Goal: Task Accomplishment & Management: Complete application form

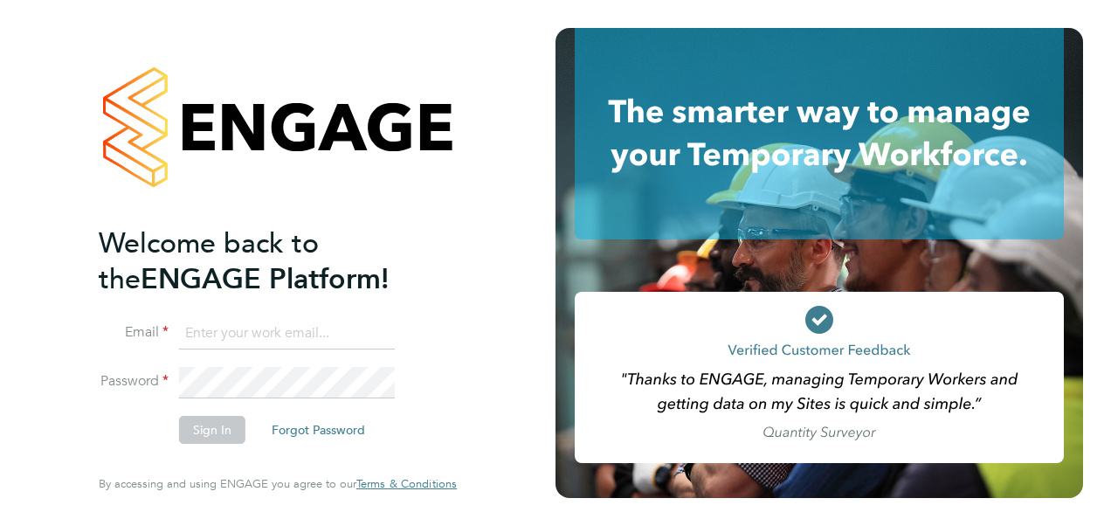
click at [289, 348] on input at bounding box center [287, 333] width 216 height 31
type input "mkeencoaching@gmail.com"
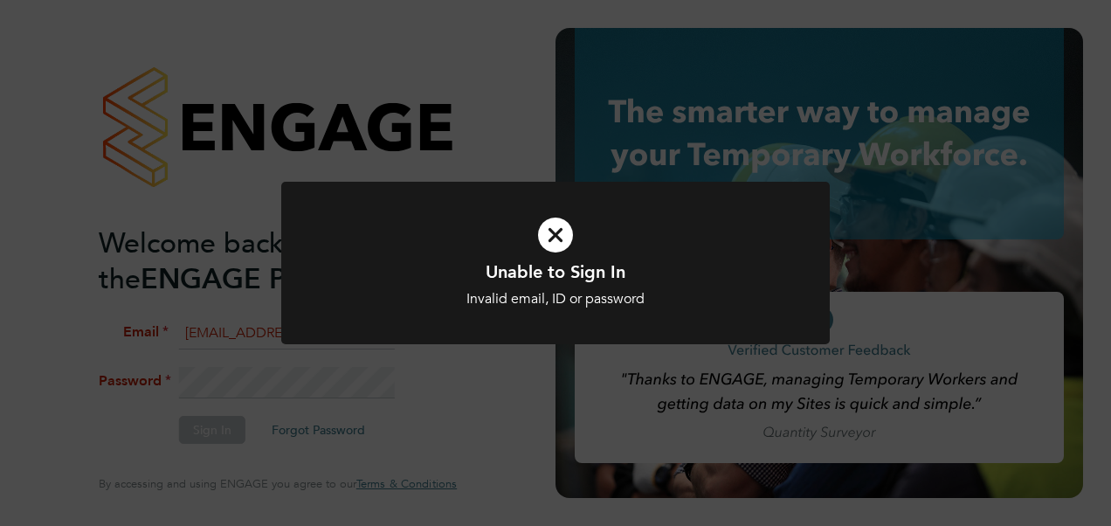
click at [289, 348] on div "Unable to Sign In Invalid email, ID or password Cancel Okay" at bounding box center [555, 274] width 548 height 184
drag, startPoint x: 545, startPoint y: 261, endPoint x: 549, endPoint y: 241, distance: 20.6
click at [549, 241] on div "Unable to Sign In Invalid email, ID or password Cancel Okay" at bounding box center [555, 274] width 548 height 184
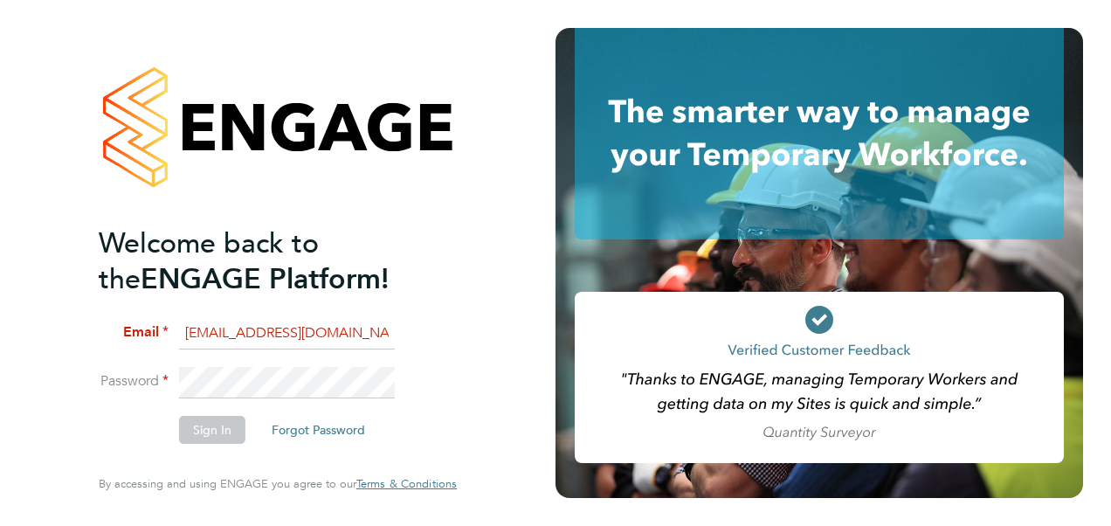
click at [549, 241] on icon at bounding box center [555, 235] width 454 height 68
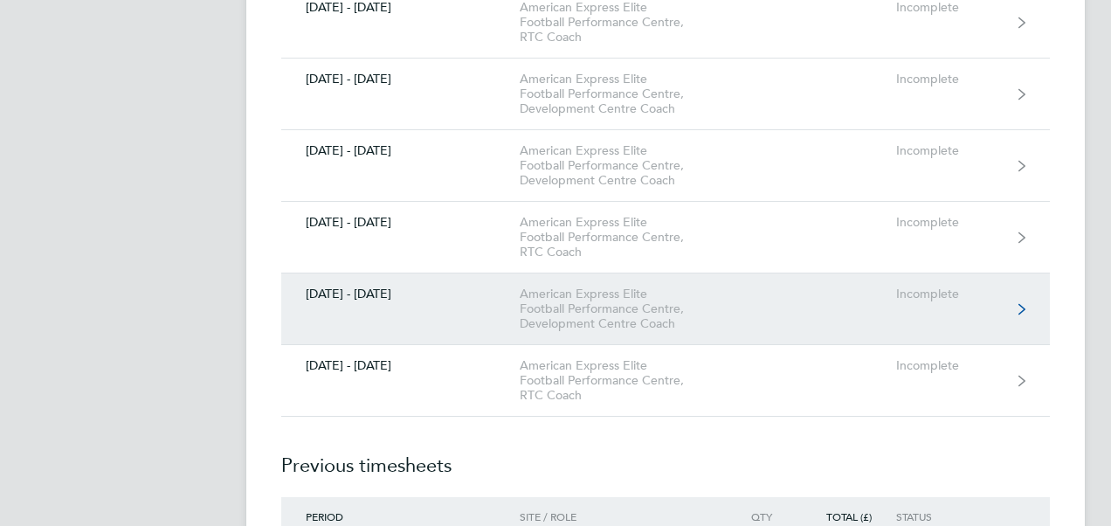
scroll to position [1030, 0]
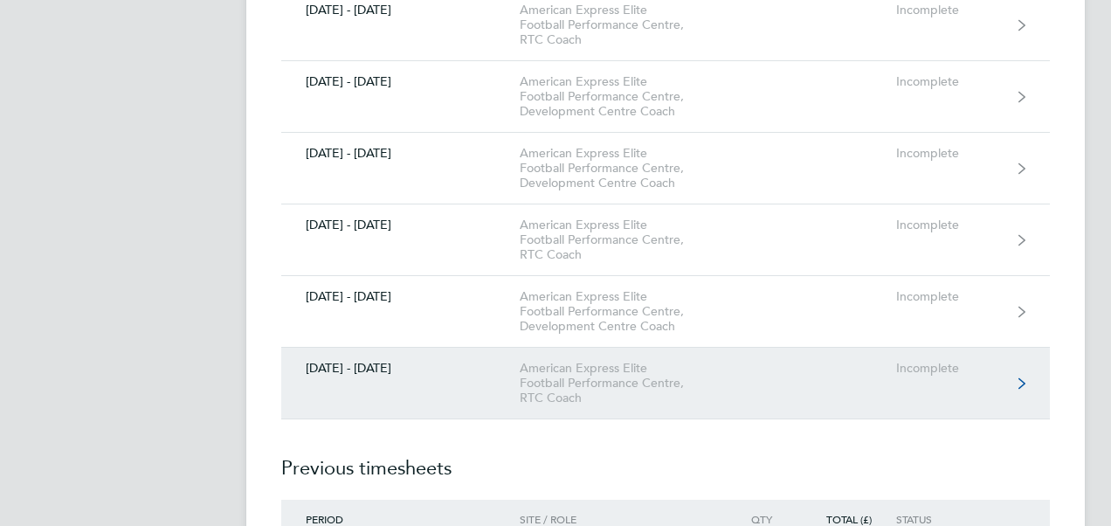
click at [604, 379] on div "American Express Elite Football Performance Centre, RTC Coach" at bounding box center [620, 383] width 200 height 45
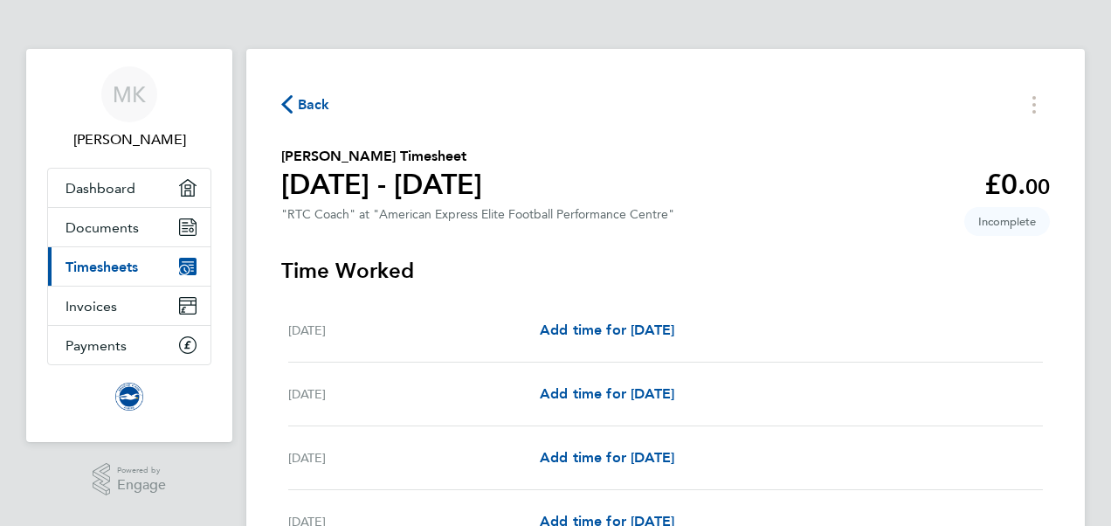
click at [292, 113] on icon "button" at bounding box center [286, 104] width 11 height 18
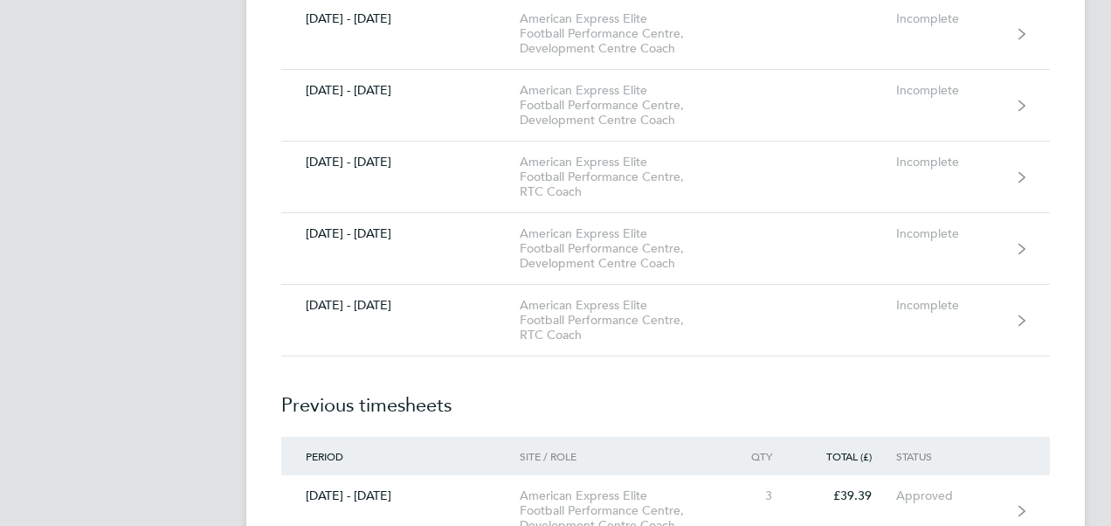
scroll to position [1094, 0]
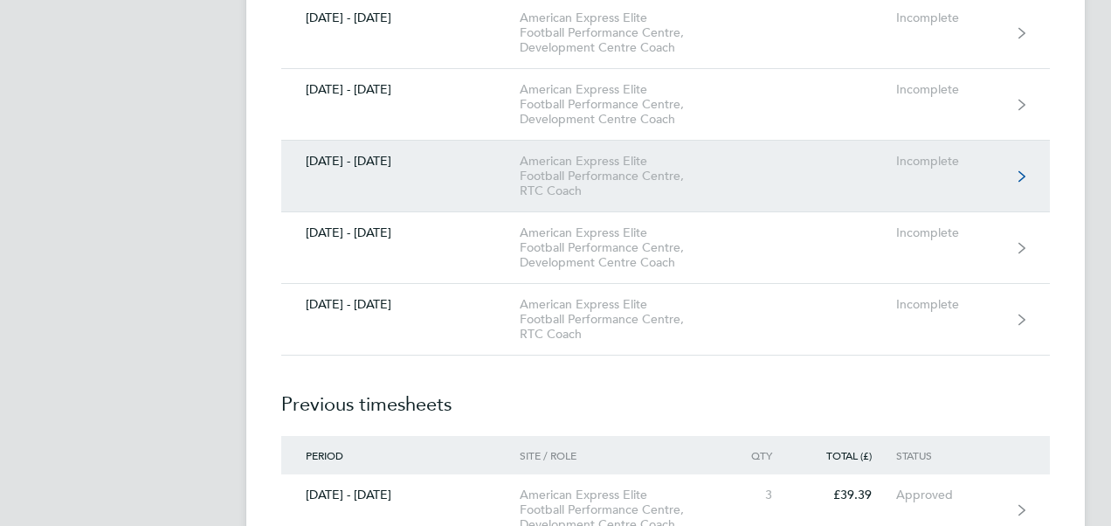
click at [635, 159] on div "American Express Elite Football Performance Centre, RTC Coach" at bounding box center [620, 176] width 200 height 45
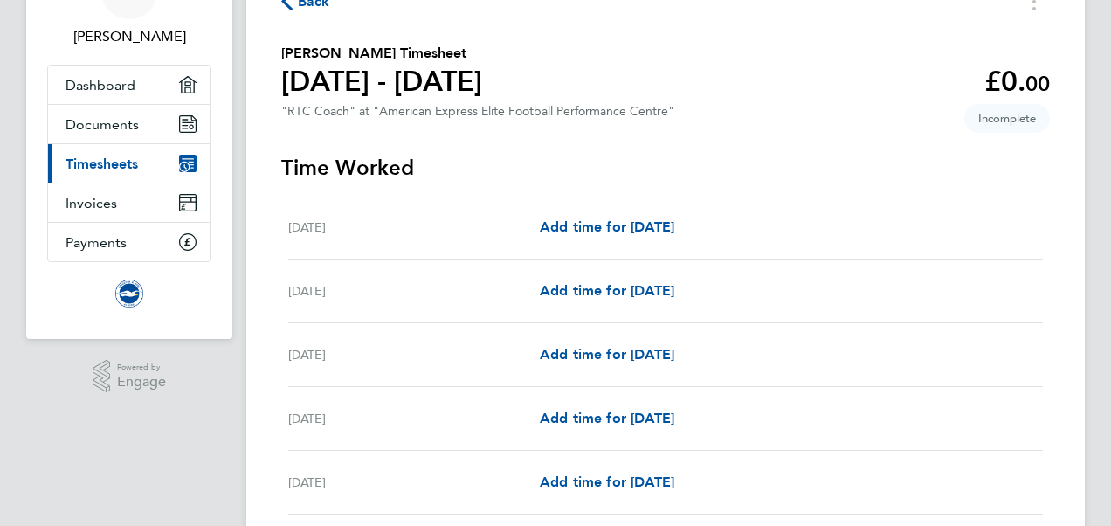
scroll to position [102, 0]
click at [592, 287] on span "Add time for [DATE]" at bounding box center [607, 291] width 134 height 17
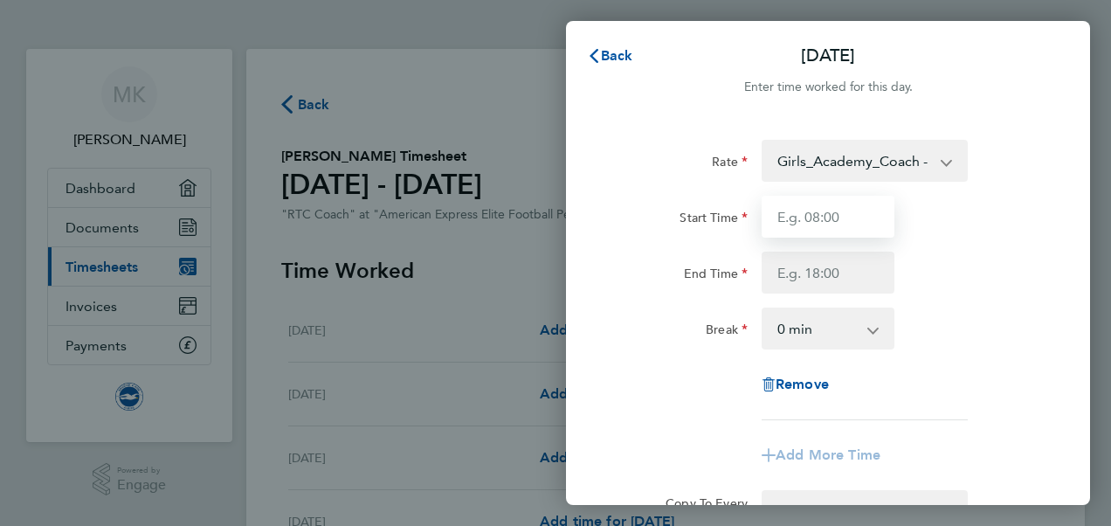
click at [821, 212] on input "Start Time" at bounding box center [827, 217] width 133 height 42
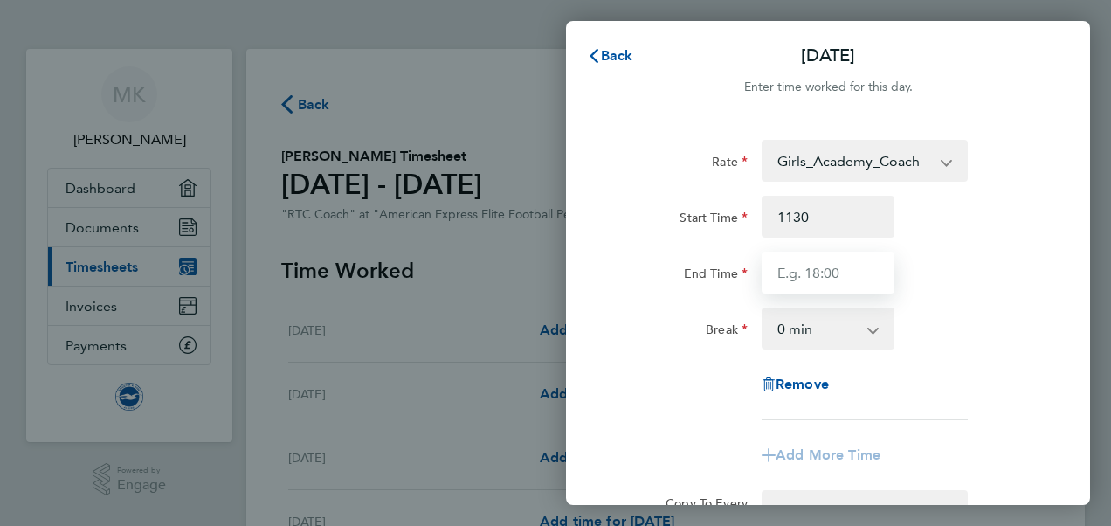
type input "11:30"
type input "3"
type input "15:30"
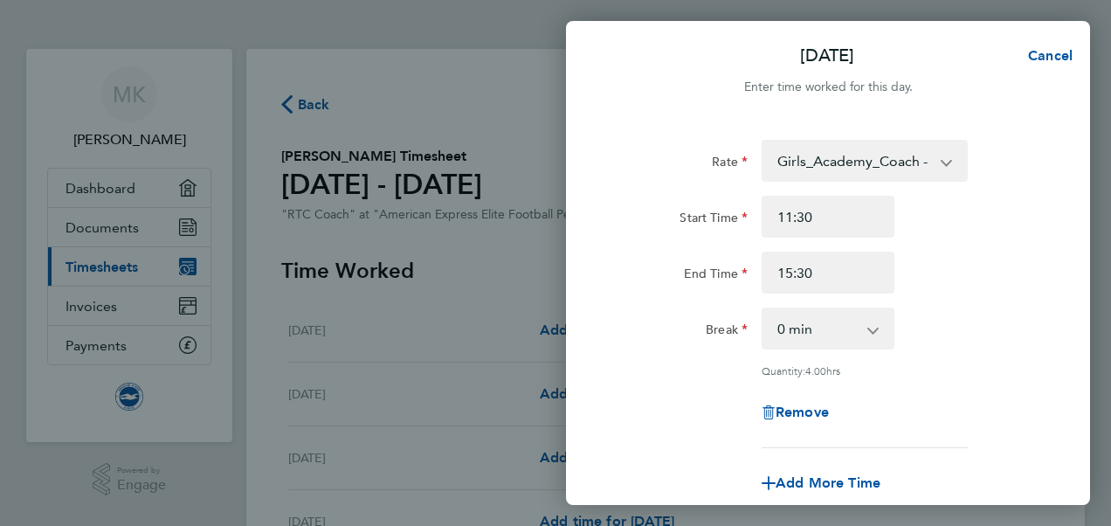
click at [987, 267] on div "End Time 15:30" at bounding box center [828, 272] width 440 height 42
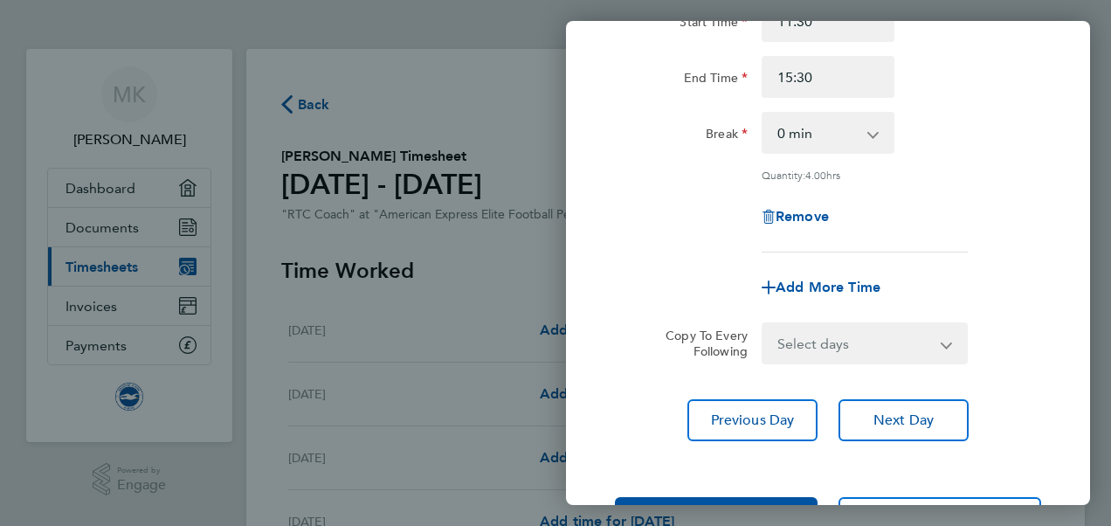
scroll to position [226, 0]
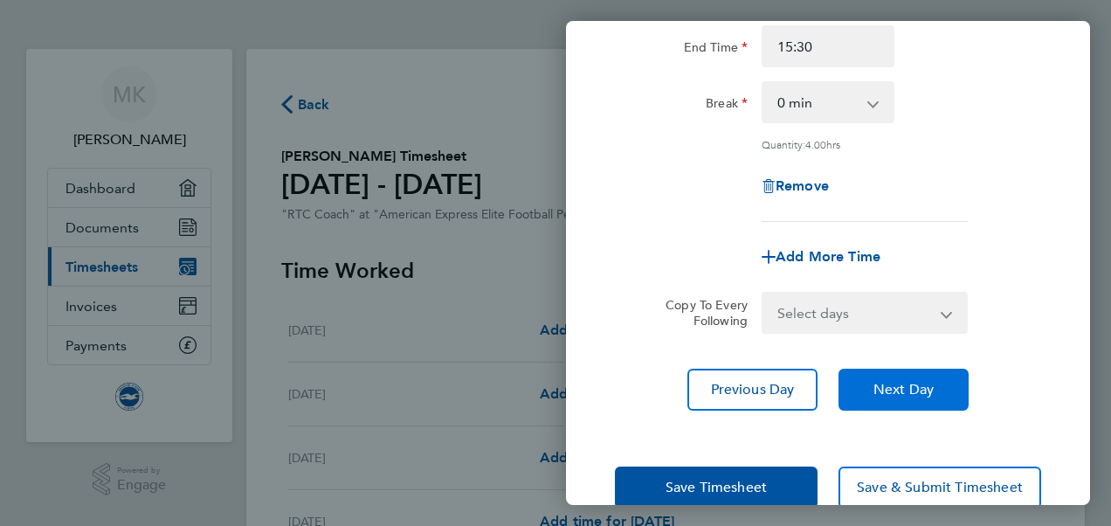
click at [948, 385] on button "Next Day" at bounding box center [903, 389] width 130 height 42
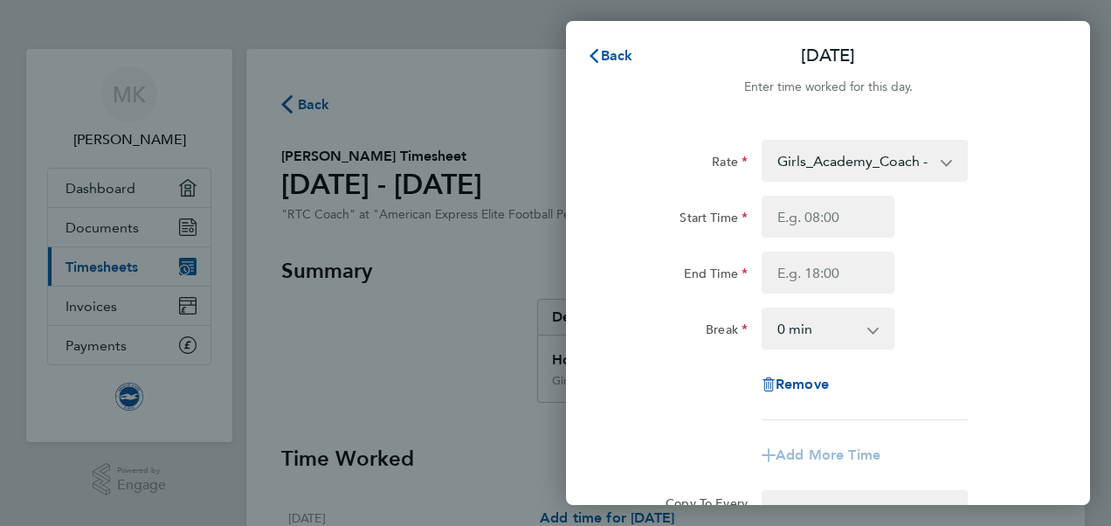
scroll to position [172, 0]
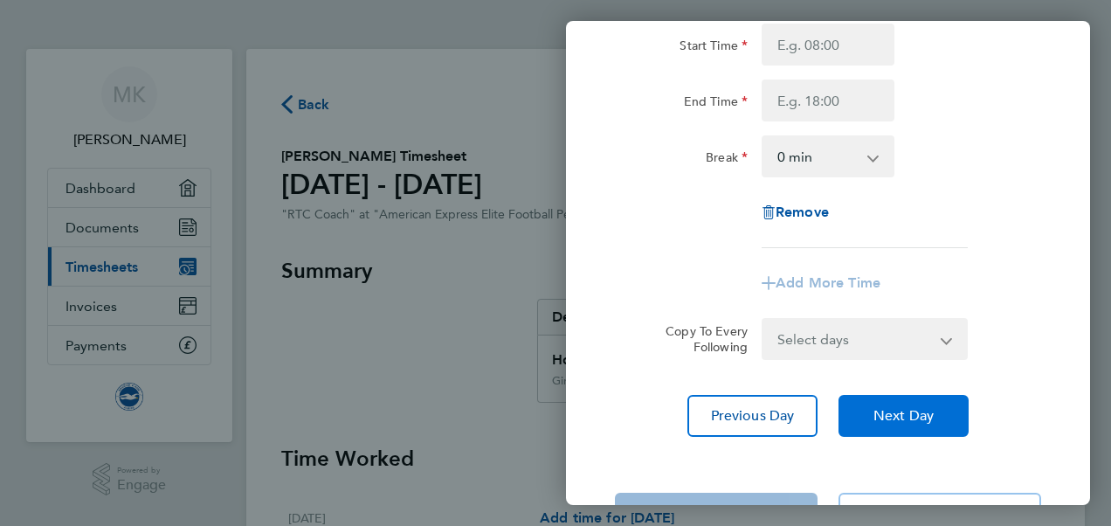
click at [910, 418] on span "Next Day" at bounding box center [903, 415] width 60 height 17
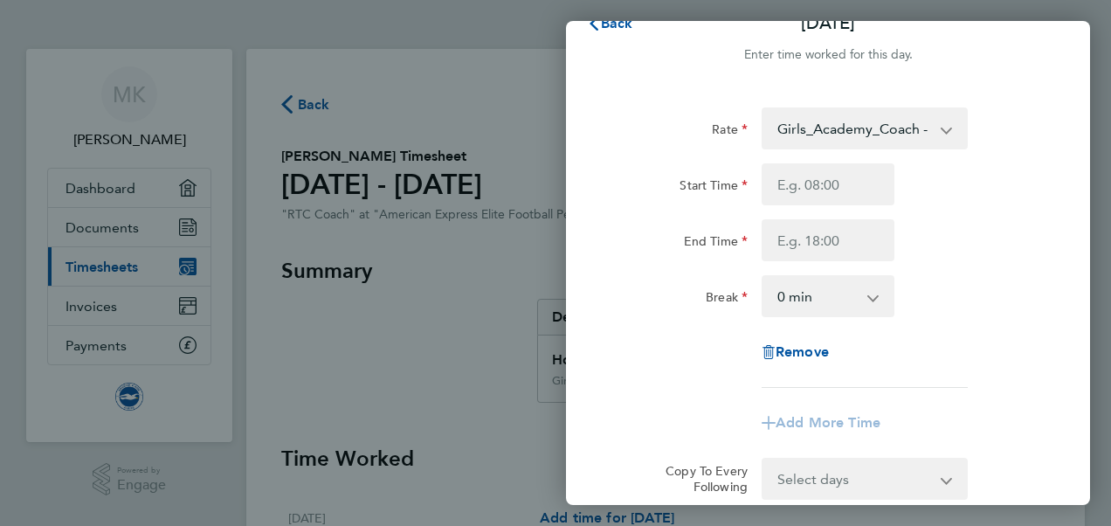
scroll to position [236, 0]
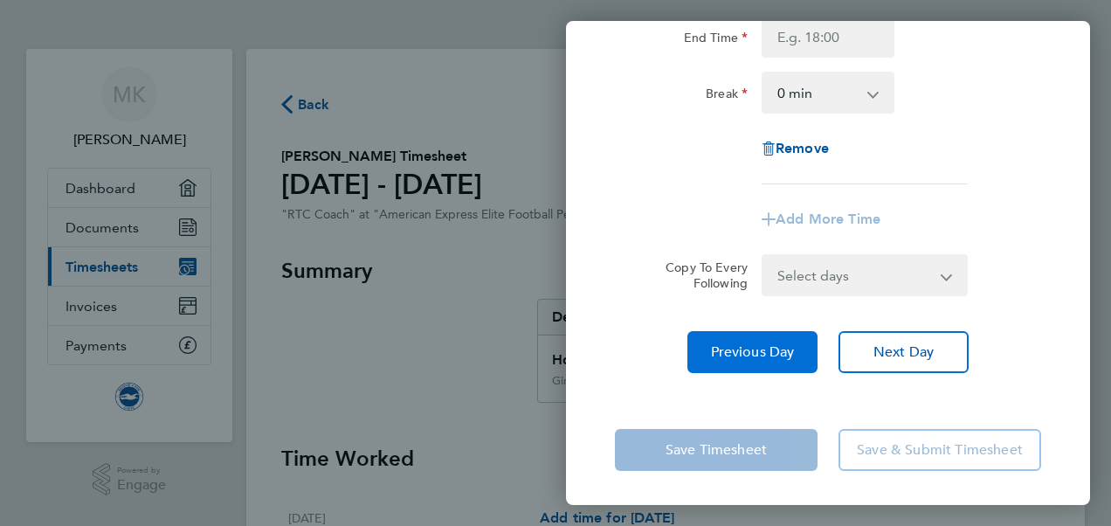
click at [749, 344] on span "Previous Day" at bounding box center [753, 351] width 84 height 17
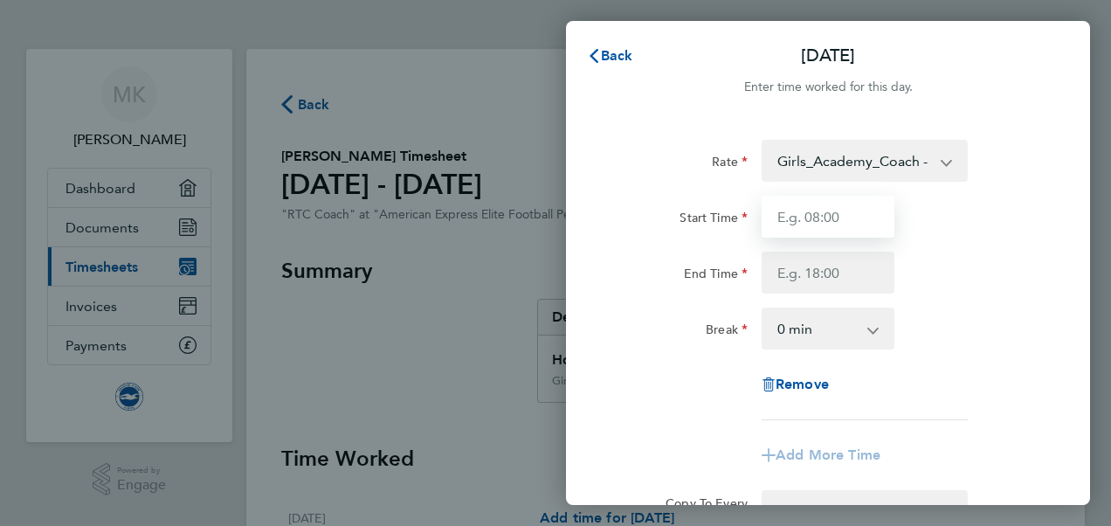
drag, startPoint x: 819, startPoint y: 213, endPoint x: 798, endPoint y: 217, distance: 21.2
click at [798, 217] on input "Start Time" at bounding box center [827, 217] width 133 height 42
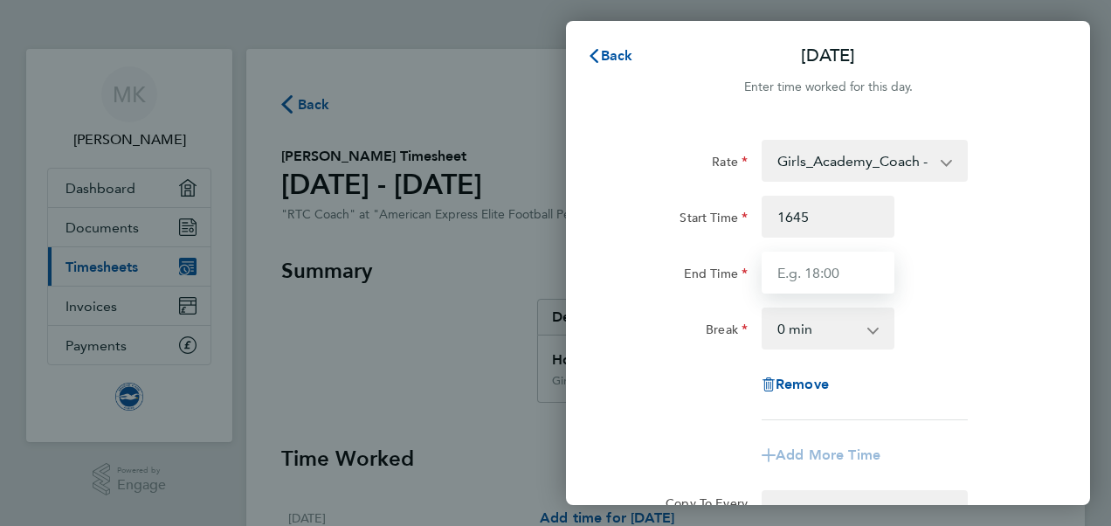
type input "16:45"
type input "`"
type input "19:45"
click at [919, 262] on div "End Time 19:45" at bounding box center [828, 272] width 440 height 42
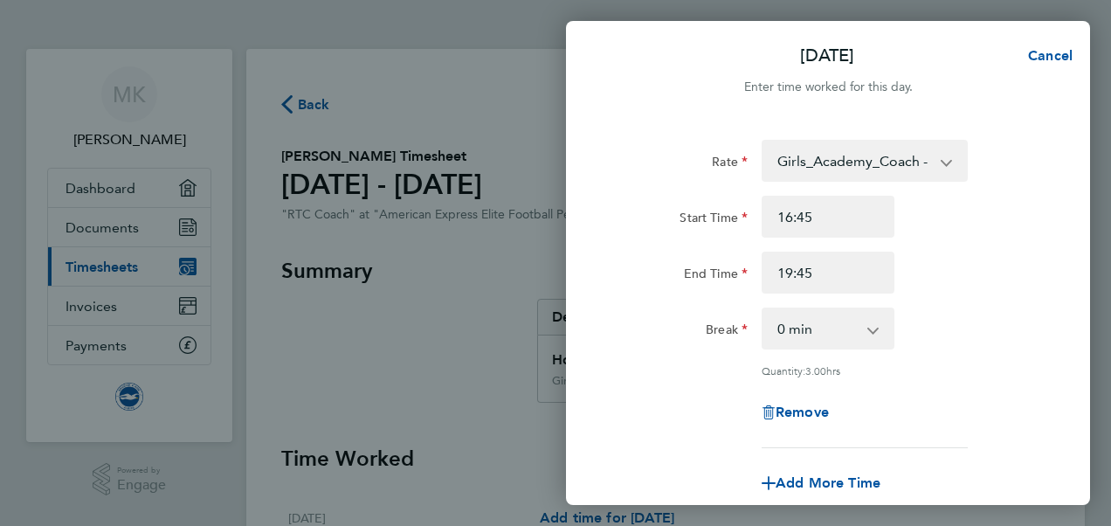
scroll to position [263, 0]
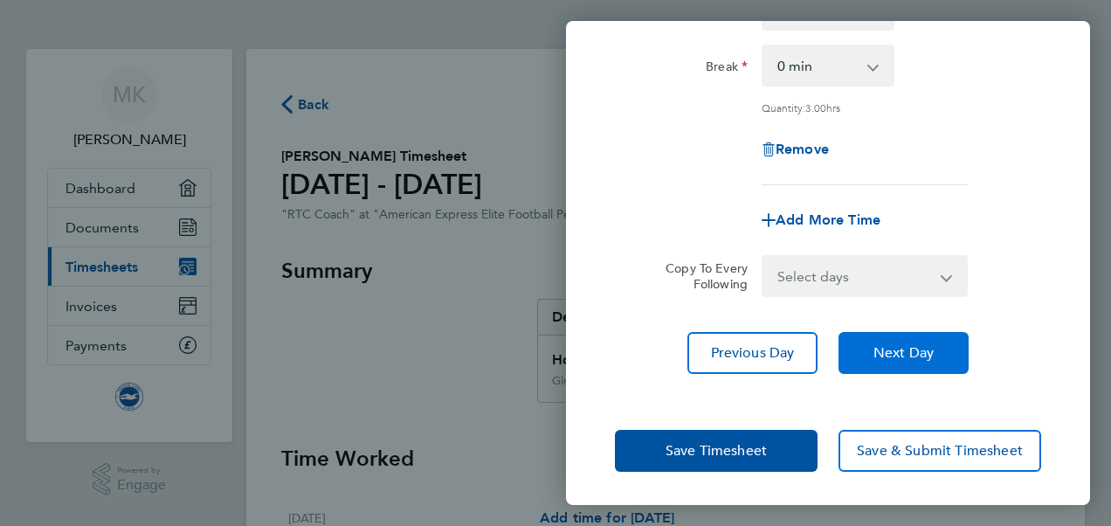
drag, startPoint x: 912, startPoint y: 352, endPoint x: 939, endPoint y: 368, distance: 31.7
click at [939, 368] on button "Next Day" at bounding box center [903, 353] width 130 height 42
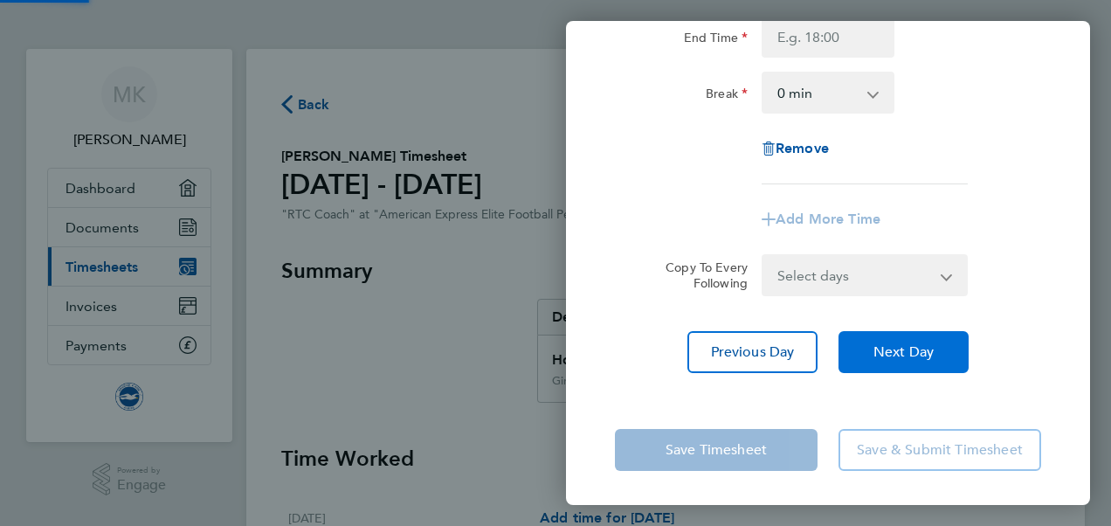
drag, startPoint x: 933, startPoint y: 367, endPoint x: 941, endPoint y: 330, distance: 37.5
click at [941, 331] on app-form-button "Next Day" at bounding box center [898, 352] width 141 height 42
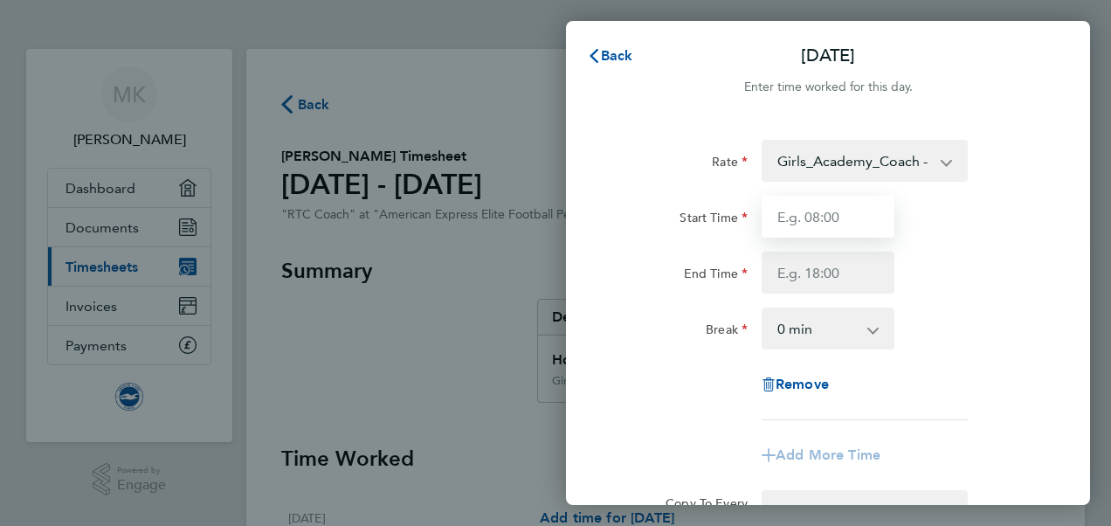
click at [837, 211] on input "Start Time" at bounding box center [827, 217] width 133 height 42
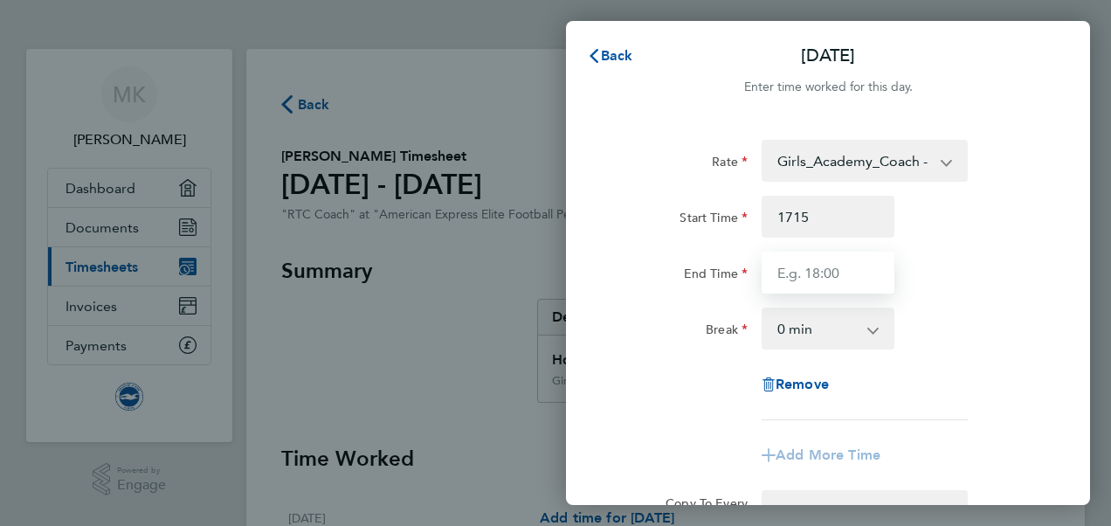
type input "17:15"
type input "20:45"
click at [972, 269] on div "End Time 20:45" at bounding box center [828, 272] width 440 height 42
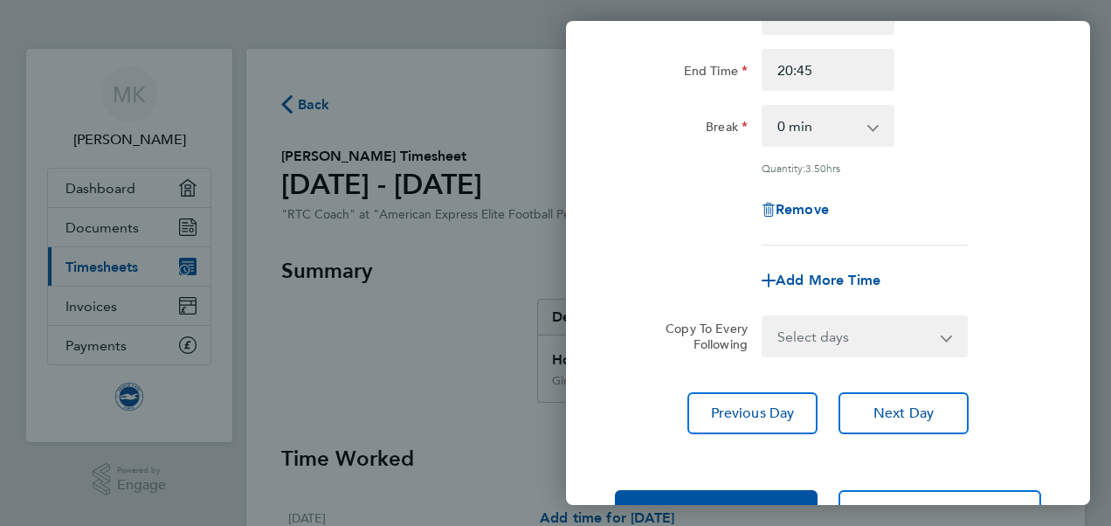
scroll to position [263, 0]
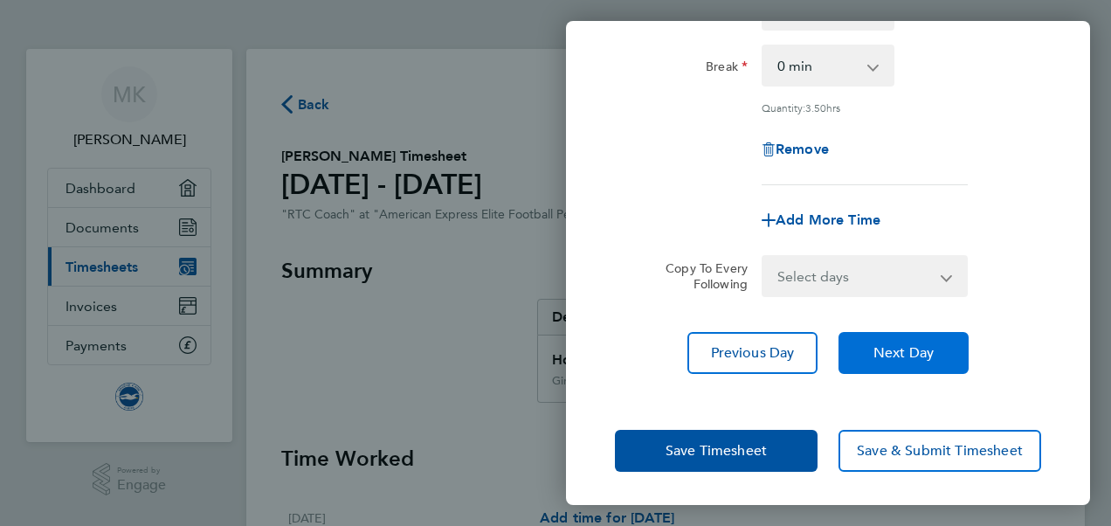
click at [927, 348] on span "Next Day" at bounding box center [903, 352] width 60 height 17
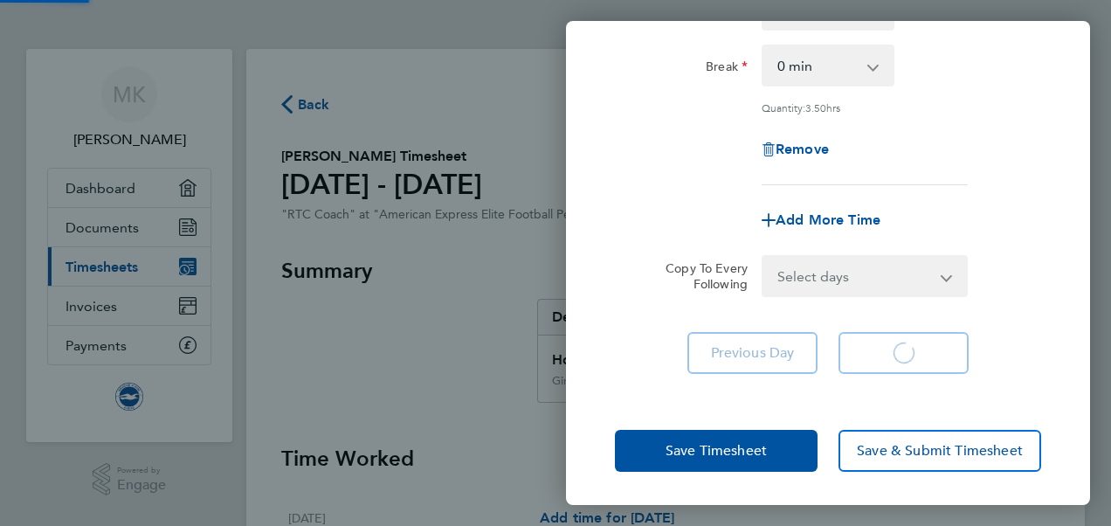
scroll to position [236, 0]
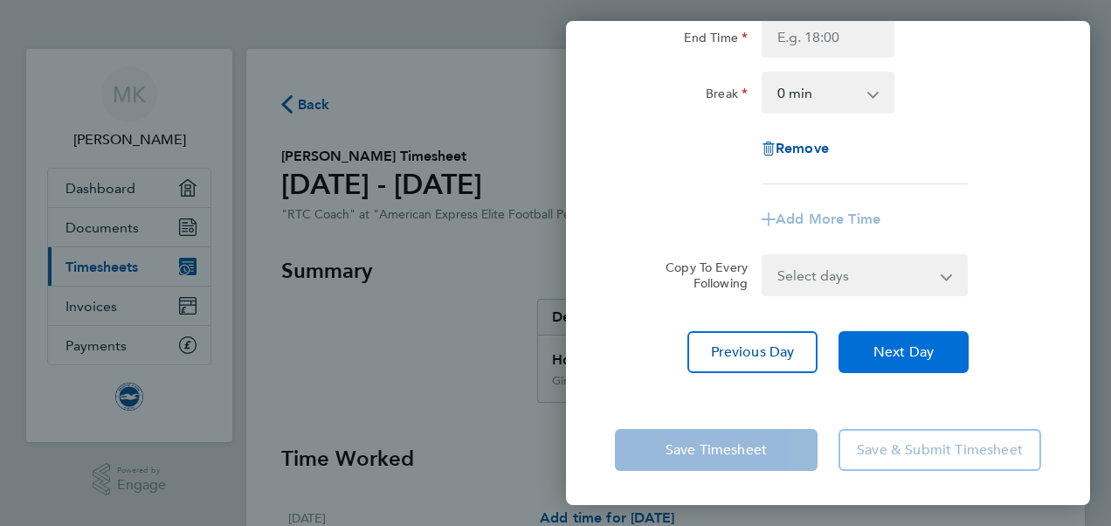
click at [927, 348] on span "Next Day" at bounding box center [903, 351] width 60 height 17
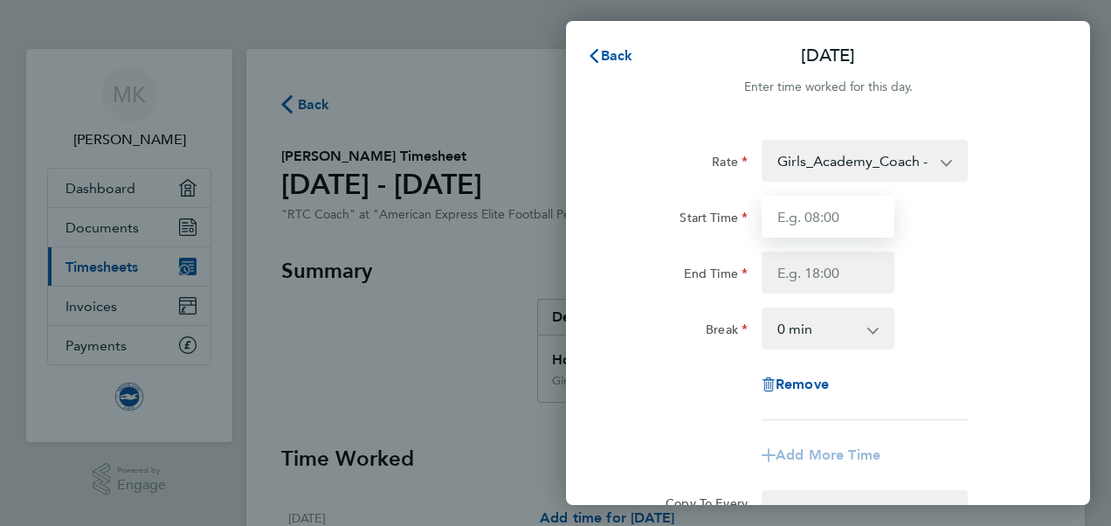
click at [799, 212] on input "Start Time" at bounding box center [827, 217] width 133 height 42
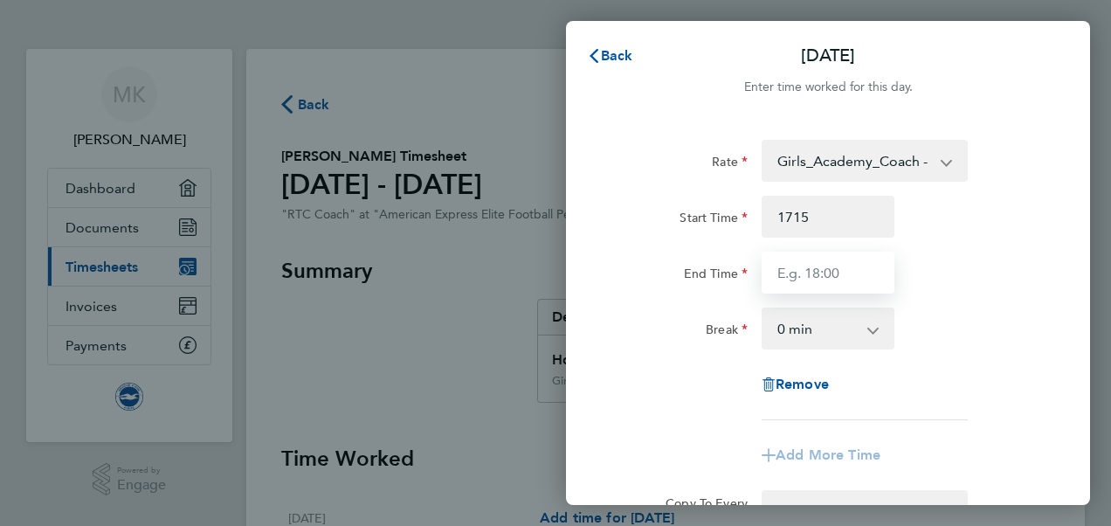
type input "17:15"
type input "21:00"
click at [932, 274] on div "End Time 21:00" at bounding box center [828, 272] width 440 height 42
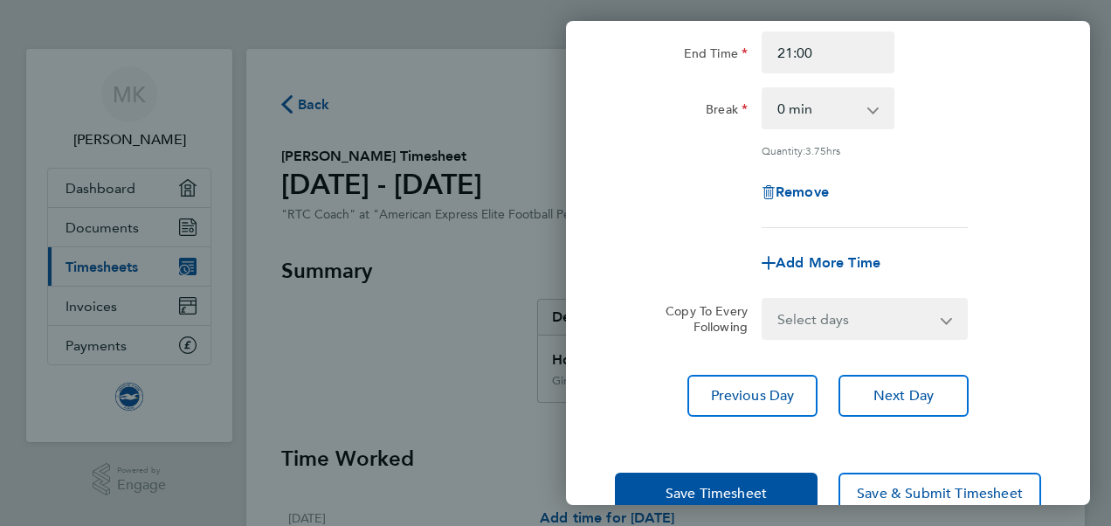
scroll to position [223, 0]
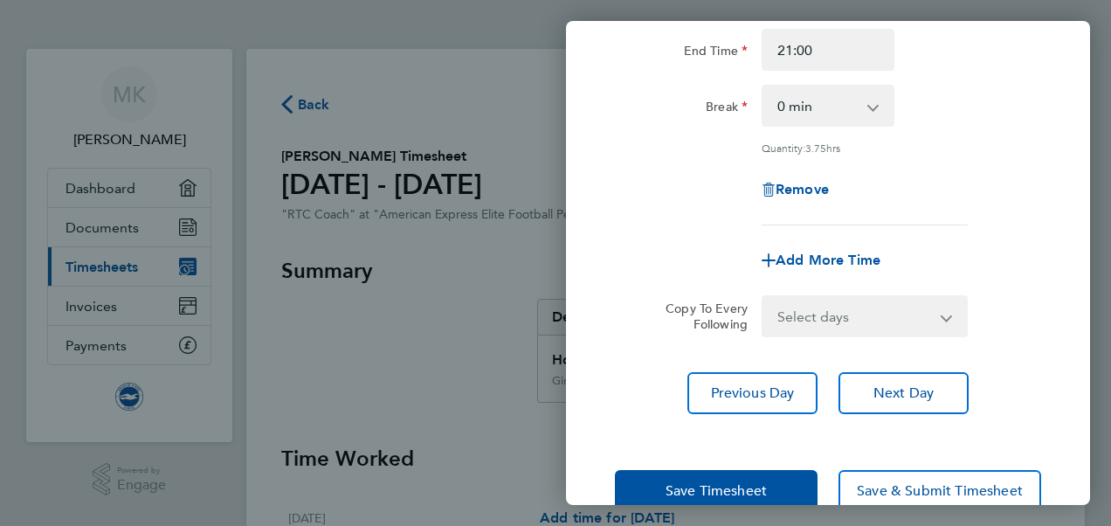
click at [933, 353] on div "Rate Girls_Academy_Coach - 15.84 TRAVEL_ALLOWANCE_5 - 5.00 Start Time 17:15 End…" at bounding box center [828, 165] width 524 height 539
click at [933, 377] on button "Next Day" at bounding box center [903, 393] width 130 height 42
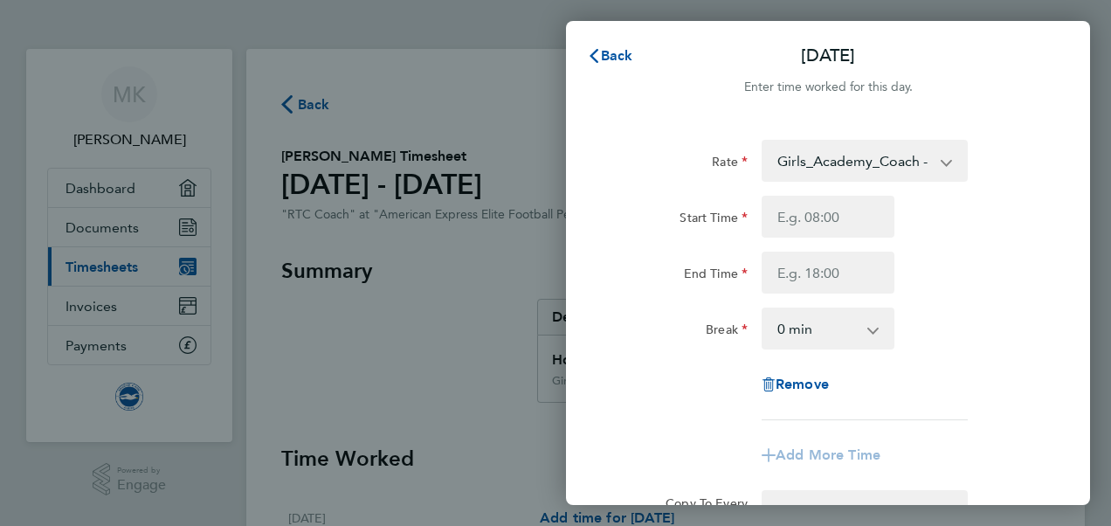
scroll to position [236, 0]
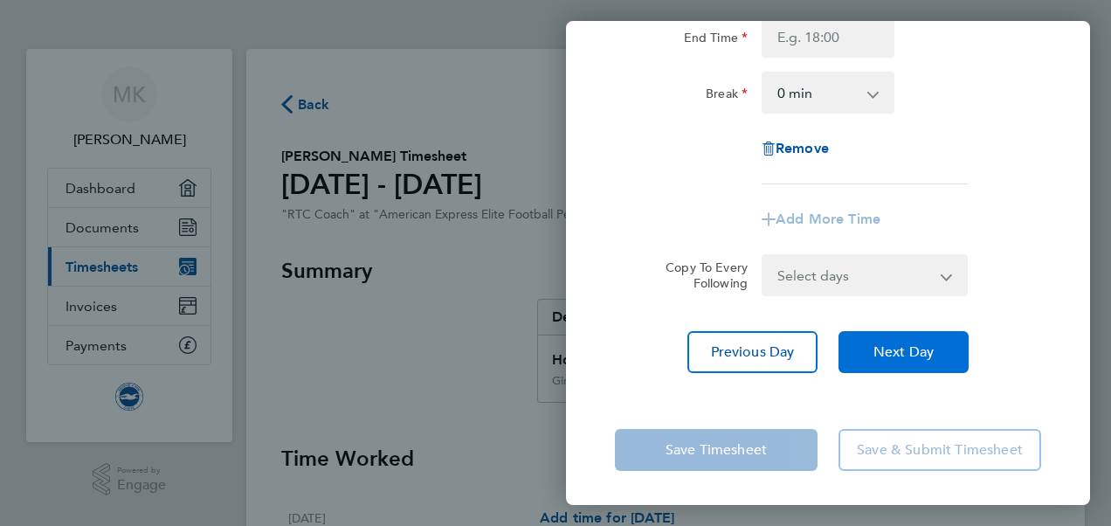
click at [930, 363] on button "Next Day" at bounding box center [903, 352] width 130 height 42
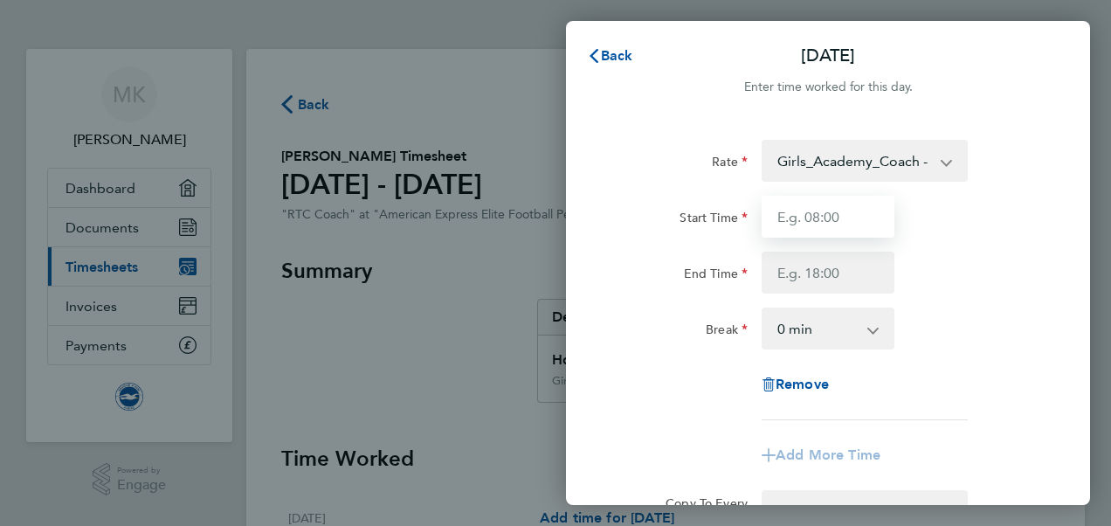
click at [830, 217] on input "Start Time" at bounding box center [827, 217] width 133 height 42
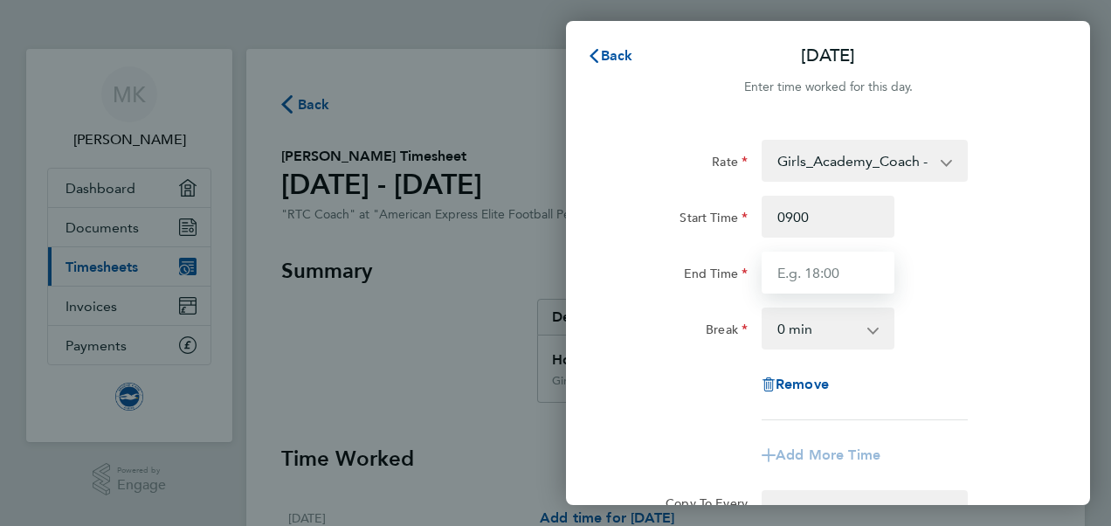
type input "09:00"
click at [828, 270] on input "End Time" at bounding box center [827, 272] width 133 height 42
type input "16:00"
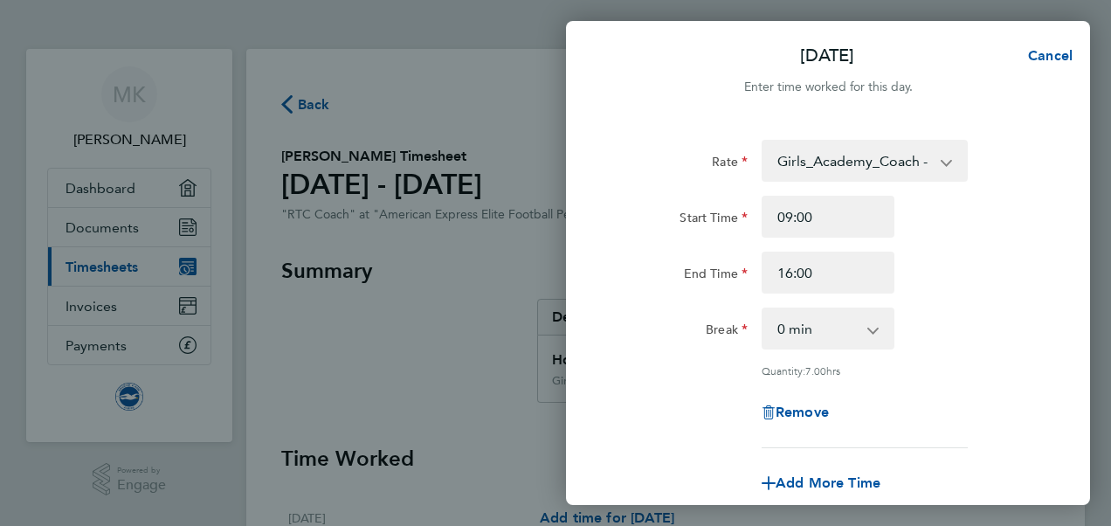
click at [978, 268] on div "End Time 16:00" at bounding box center [828, 272] width 440 height 42
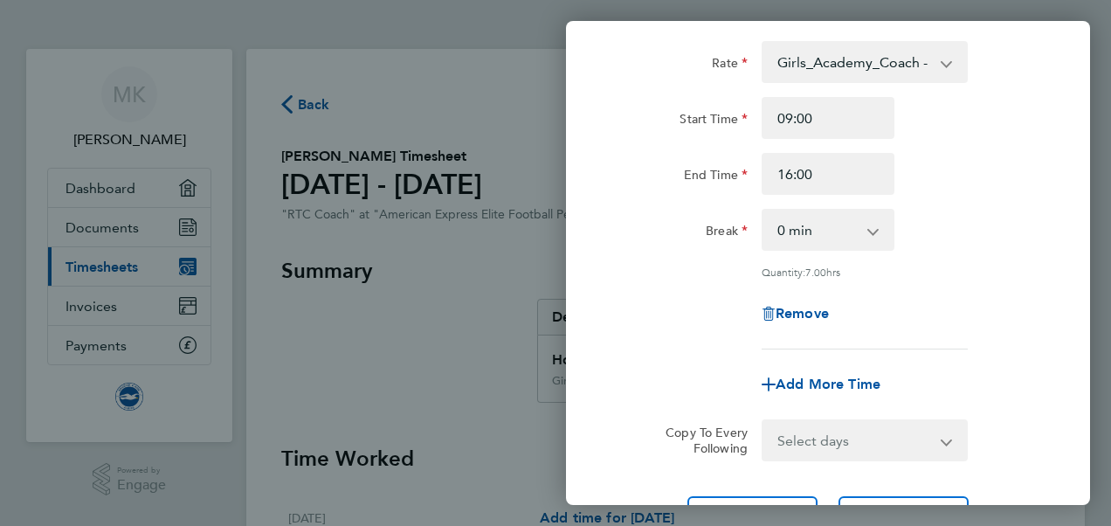
scroll to position [207, 0]
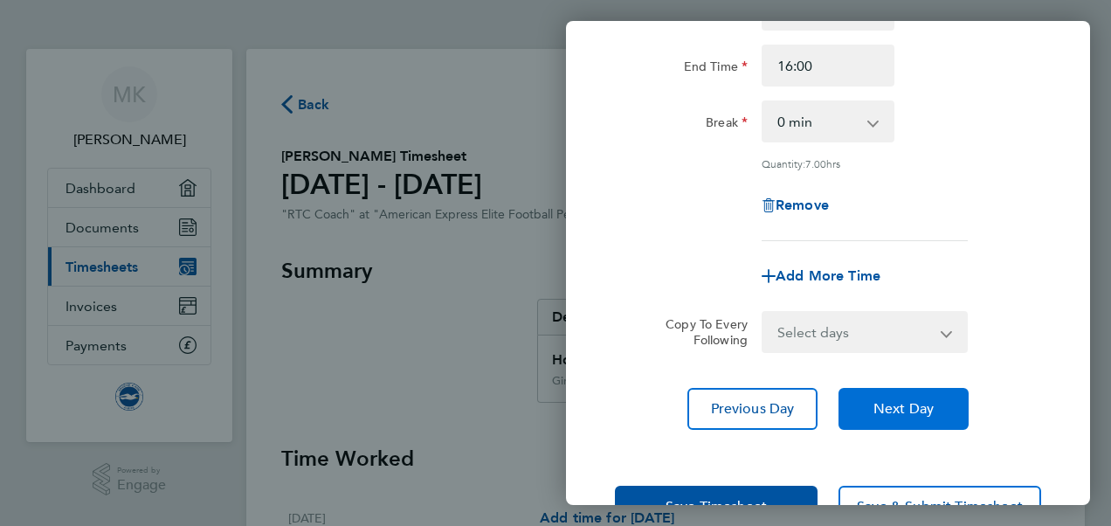
click at [922, 400] on span "Next Day" at bounding box center [903, 408] width 60 height 17
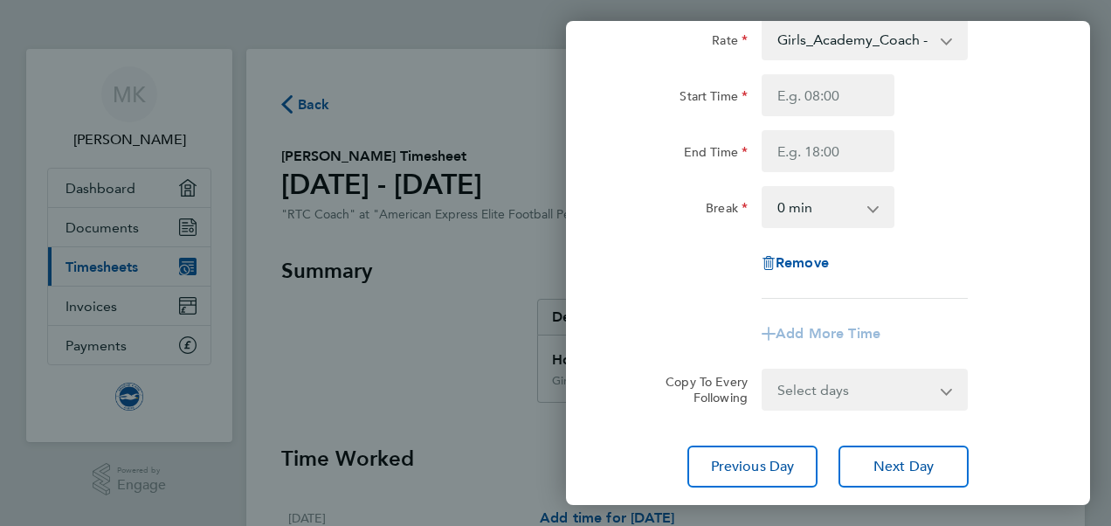
scroll to position [122, 0]
click at [892, 458] on span "Next Day" at bounding box center [903, 465] width 60 height 17
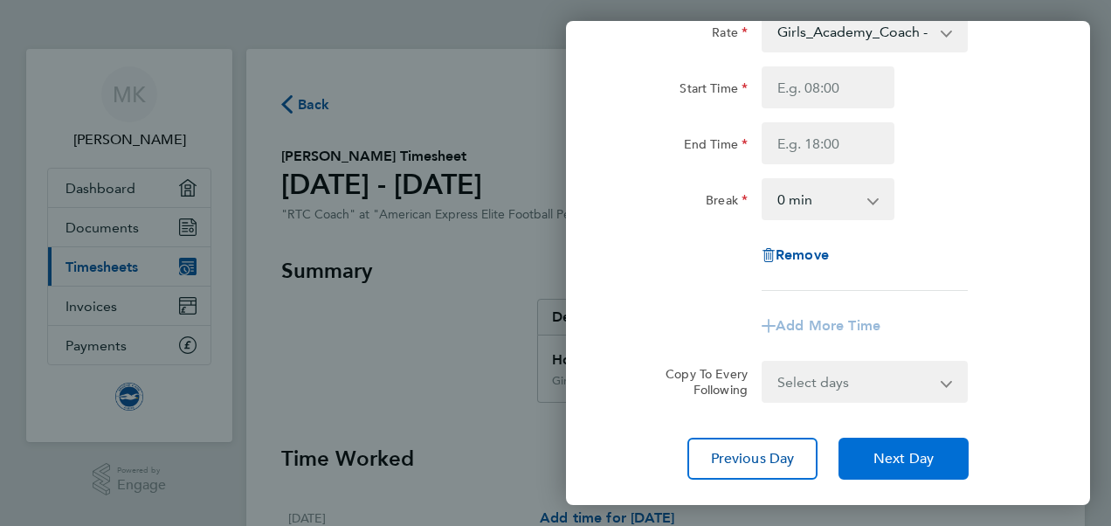
scroll to position [80, 0]
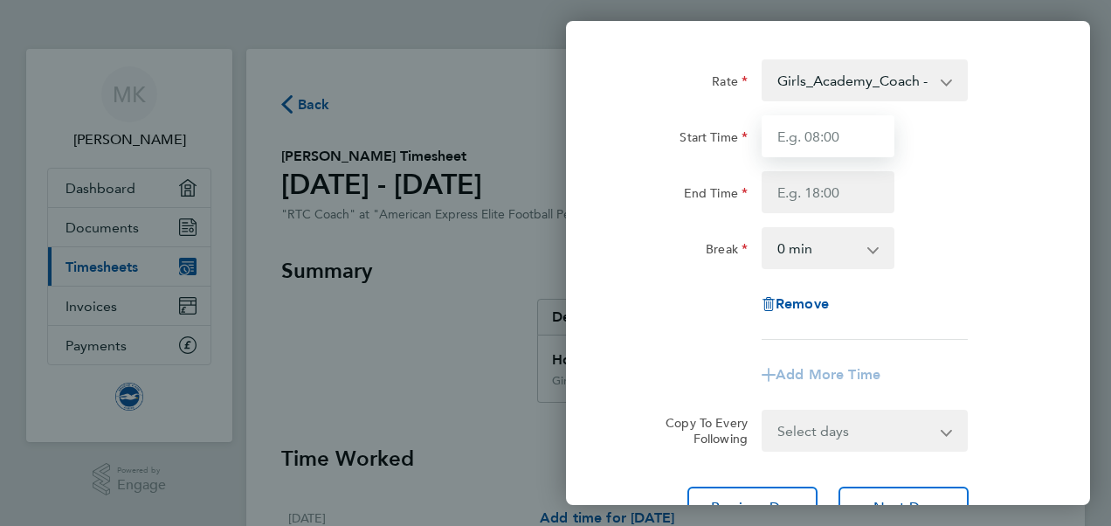
click at [851, 137] on input "Start Time" at bounding box center [827, 136] width 133 height 42
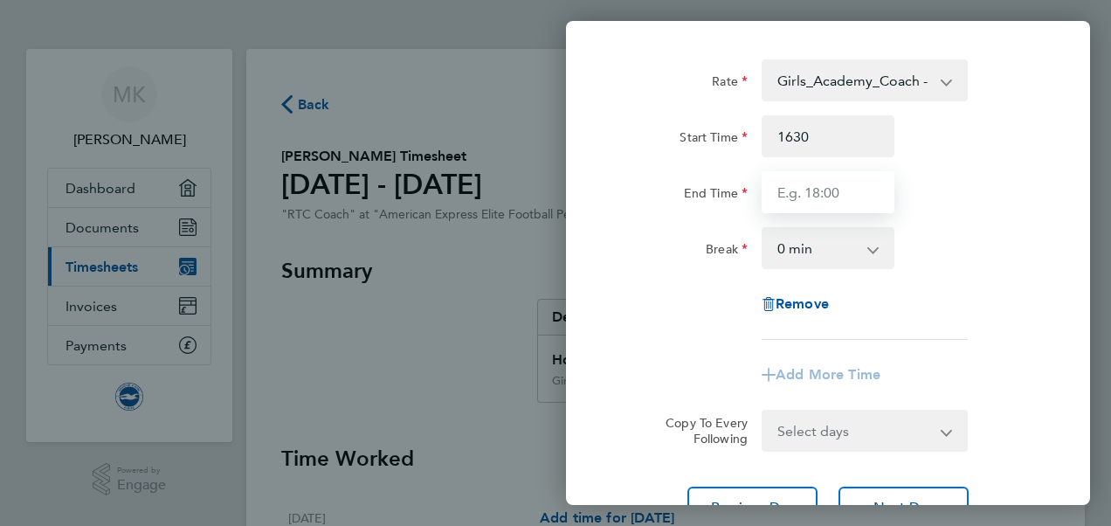
type input "16:30"
click at [845, 186] on input "End Time" at bounding box center [827, 192] width 133 height 42
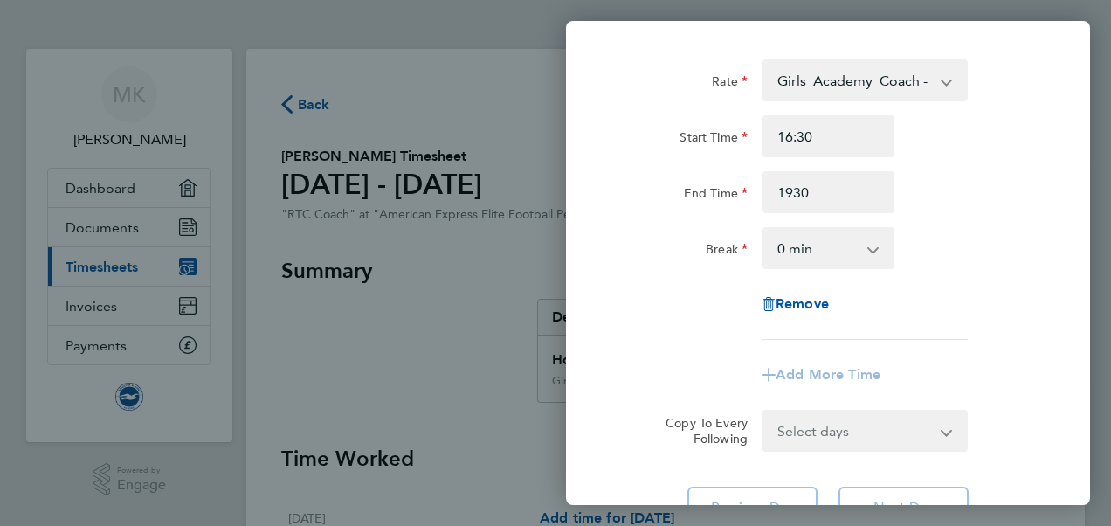
type input "19:30"
click at [980, 173] on div "End Time 19:30" at bounding box center [828, 192] width 440 height 42
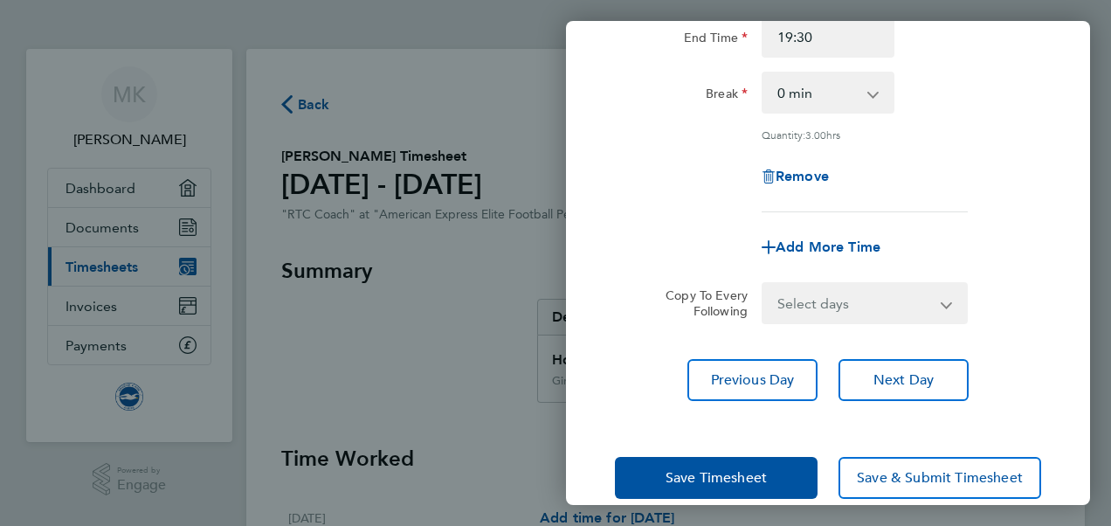
scroll to position [251, 0]
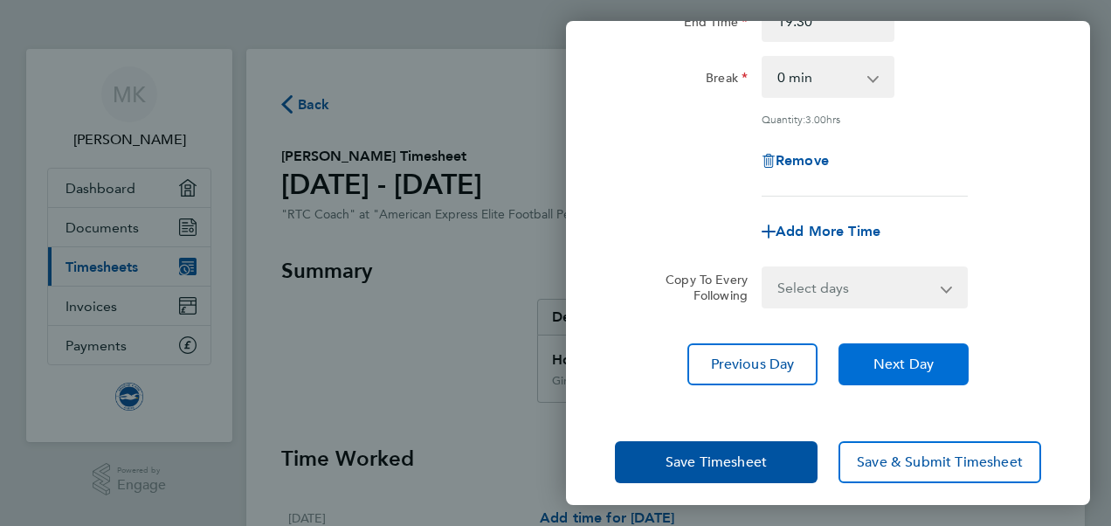
click at [903, 358] on span "Next Day" at bounding box center [903, 363] width 60 height 17
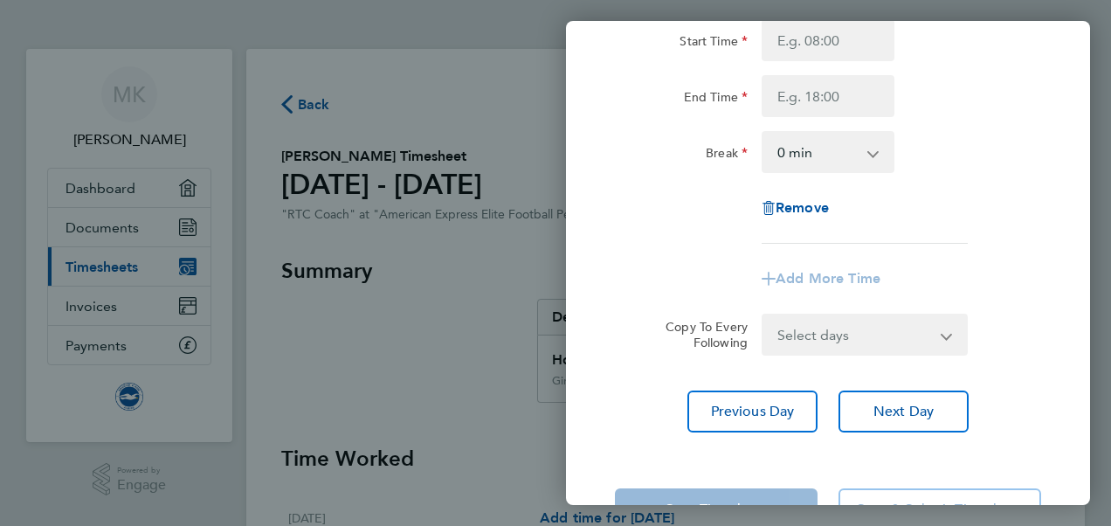
scroll to position [108, 0]
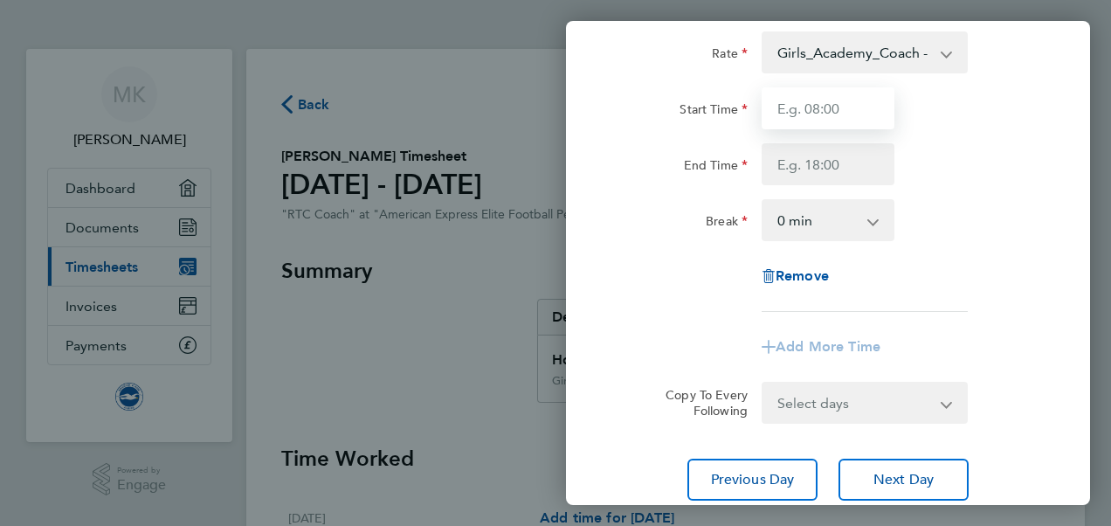
click at [833, 119] on input "Start Time" at bounding box center [827, 108] width 133 height 42
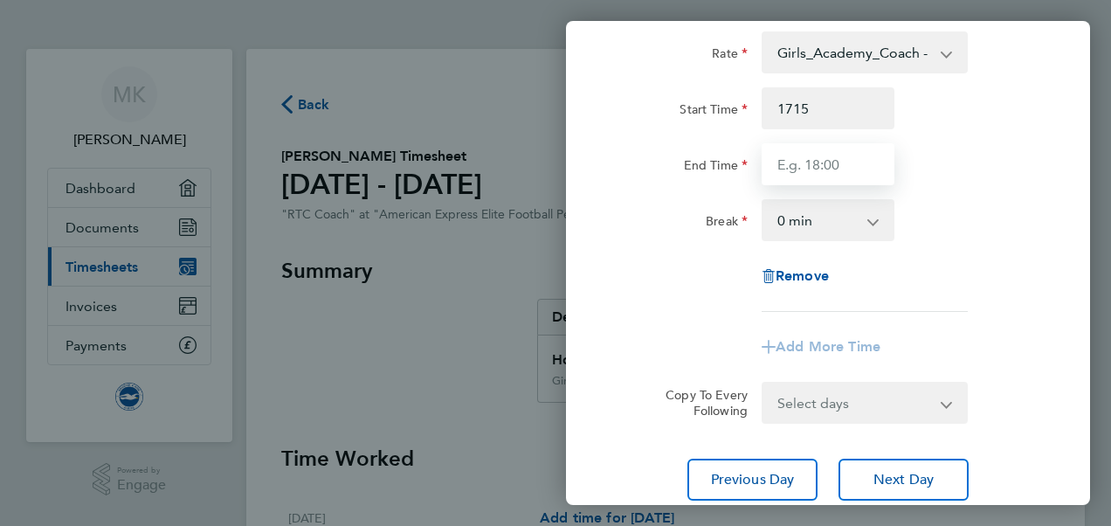
click at [843, 159] on input "End Time" at bounding box center [827, 164] width 133 height 42
type input "17:15"
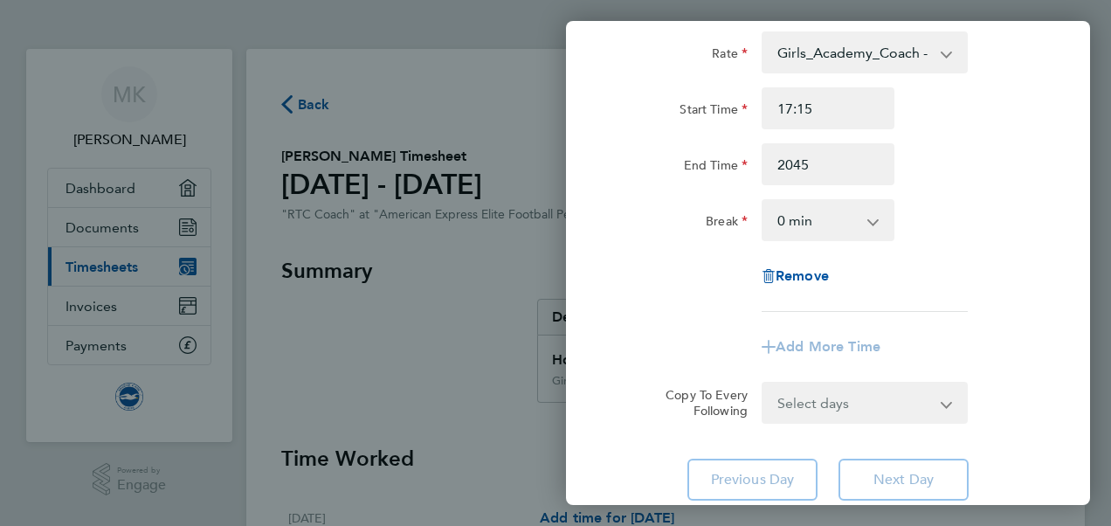
type input "20:45"
click at [979, 222] on div "Break 0 min 15 min 30 min 45 min 60 min 75 min 90 min" at bounding box center [828, 220] width 440 height 42
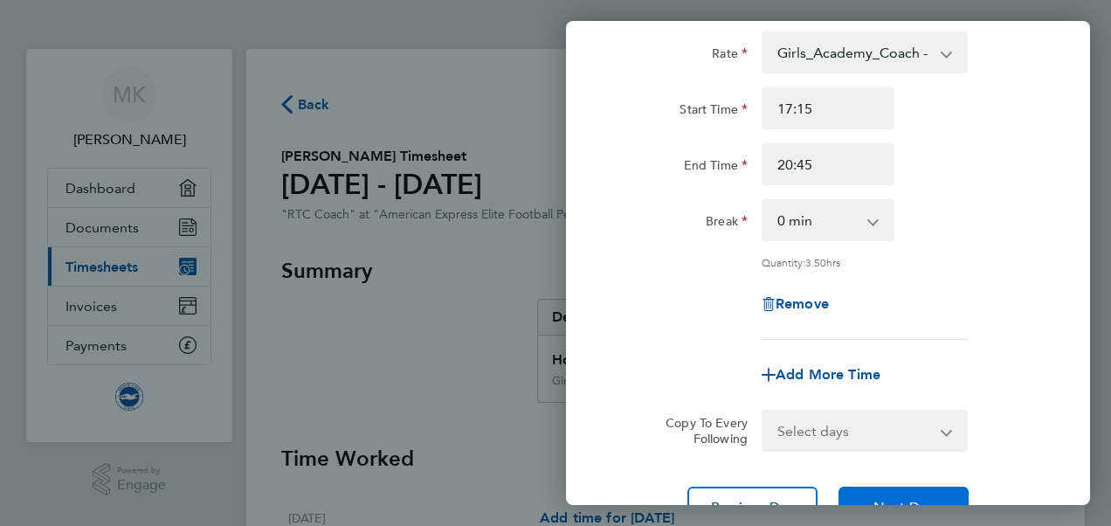
click at [905, 492] on button "Next Day" at bounding box center [903, 507] width 130 height 42
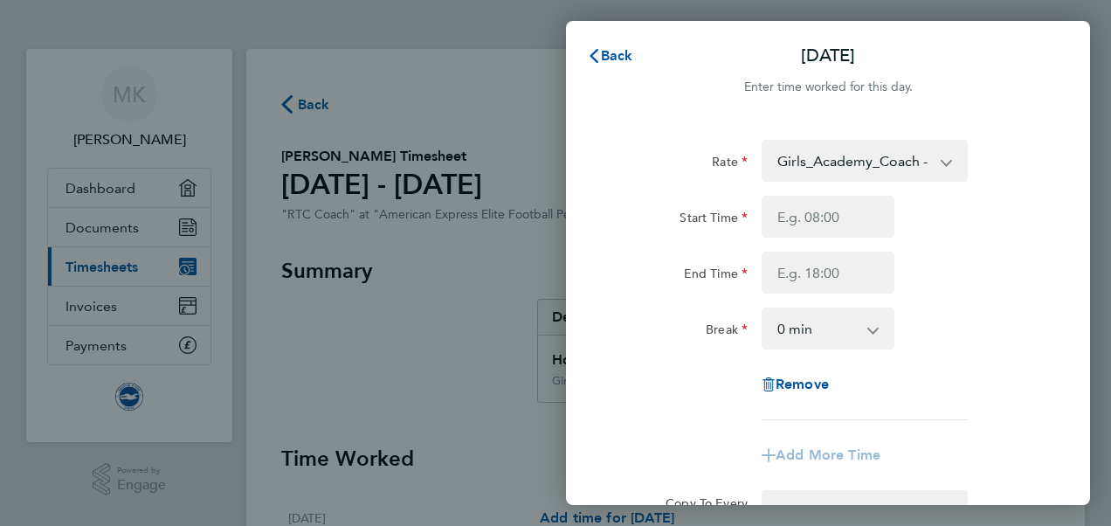
scroll to position [236, 0]
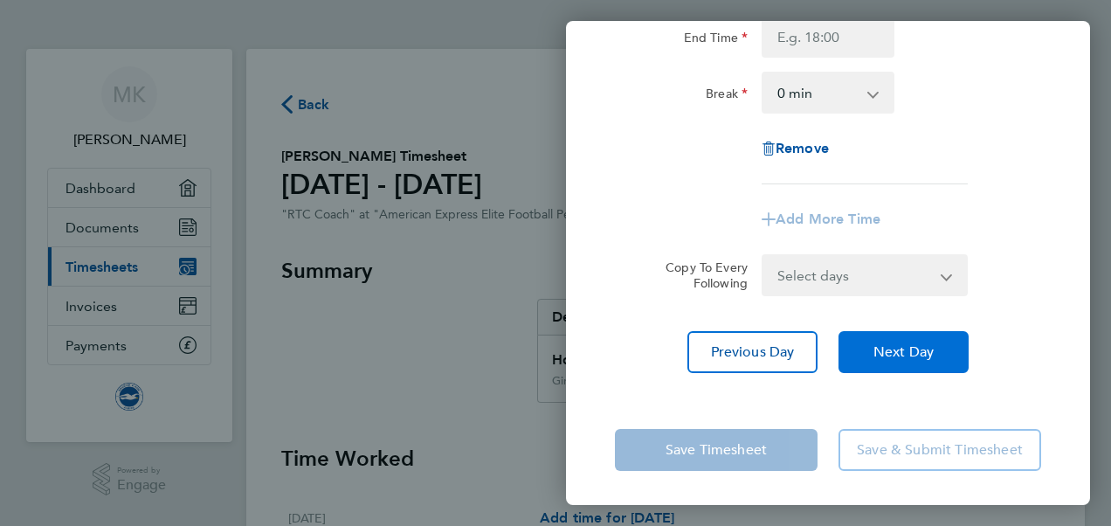
click at [952, 344] on button "Next Day" at bounding box center [903, 352] width 130 height 42
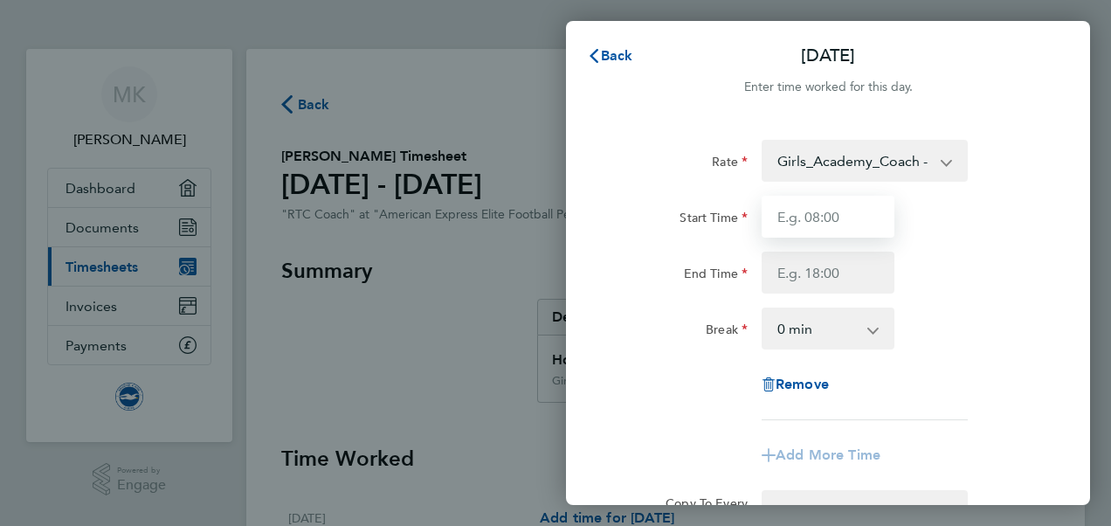
click at [859, 213] on input "Start Time" at bounding box center [827, 217] width 133 height 42
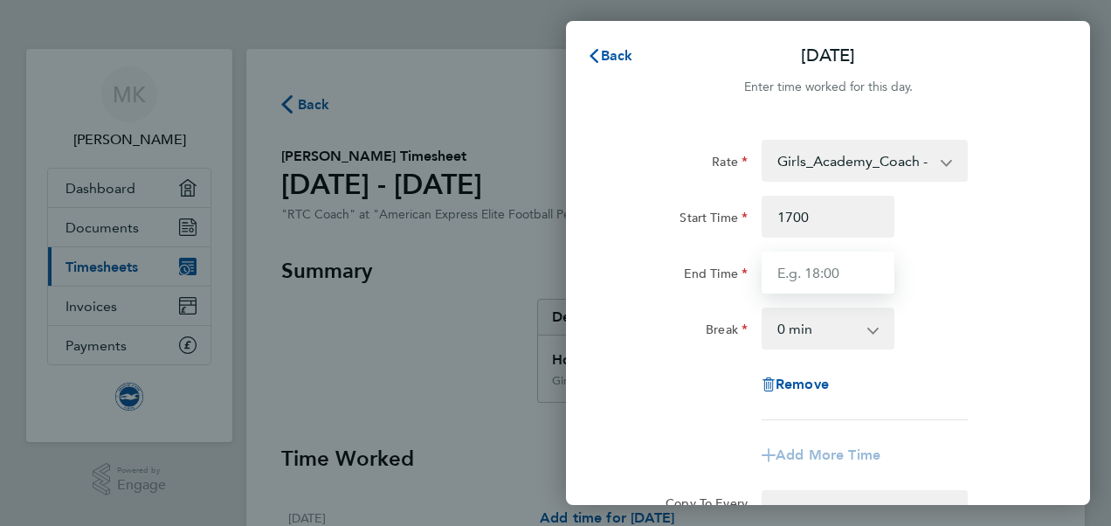
type input "17:00"
click at [858, 273] on input "End Time" at bounding box center [827, 272] width 133 height 42
type input "21:00"
click at [981, 271] on div "End Time 21:00" at bounding box center [828, 272] width 440 height 42
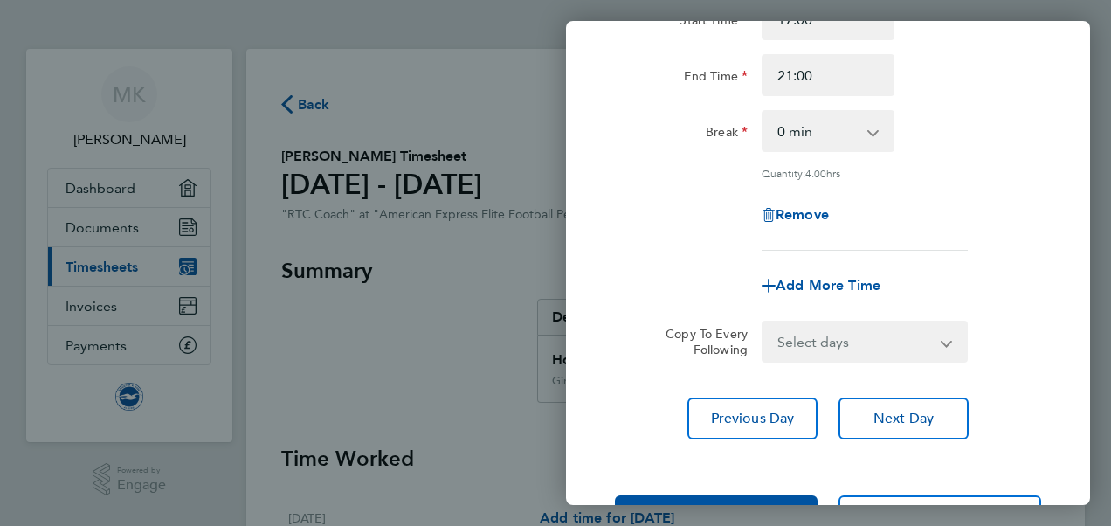
scroll to position [263, 0]
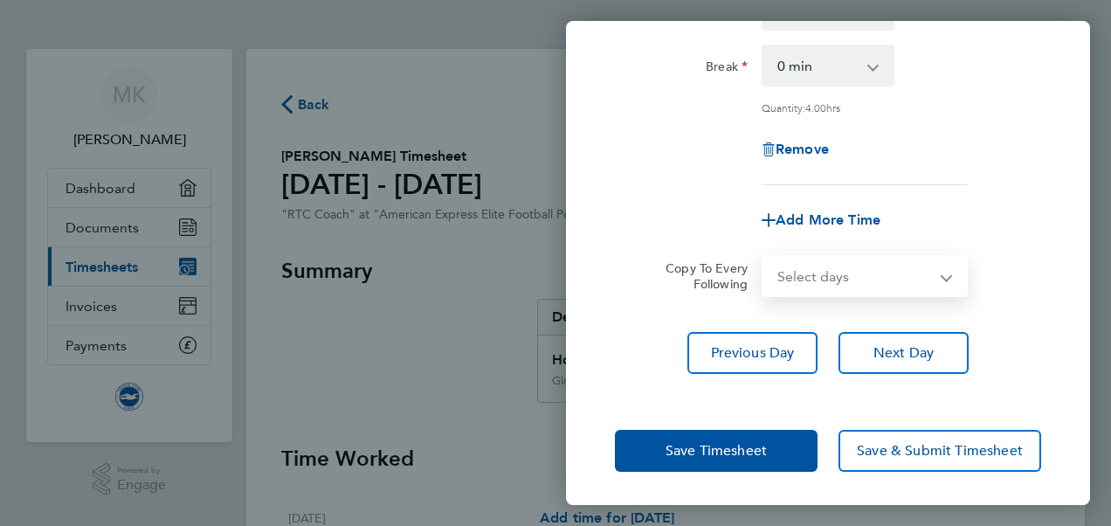
click at [804, 271] on select "Select days Day Weekday (Mon-Fri) Weekend (Sat-Sun) [DATE] [DATE] [DATE] [DATE]…" at bounding box center [854, 276] width 183 height 38
click at [864, 273] on select "Select days Day Weekday (Mon-Fri) Weekend (Sat-Sun) [DATE] [DATE] [DATE] [DATE]…" at bounding box center [854, 276] width 183 height 38
click at [927, 355] on span "Next Day" at bounding box center [903, 352] width 60 height 17
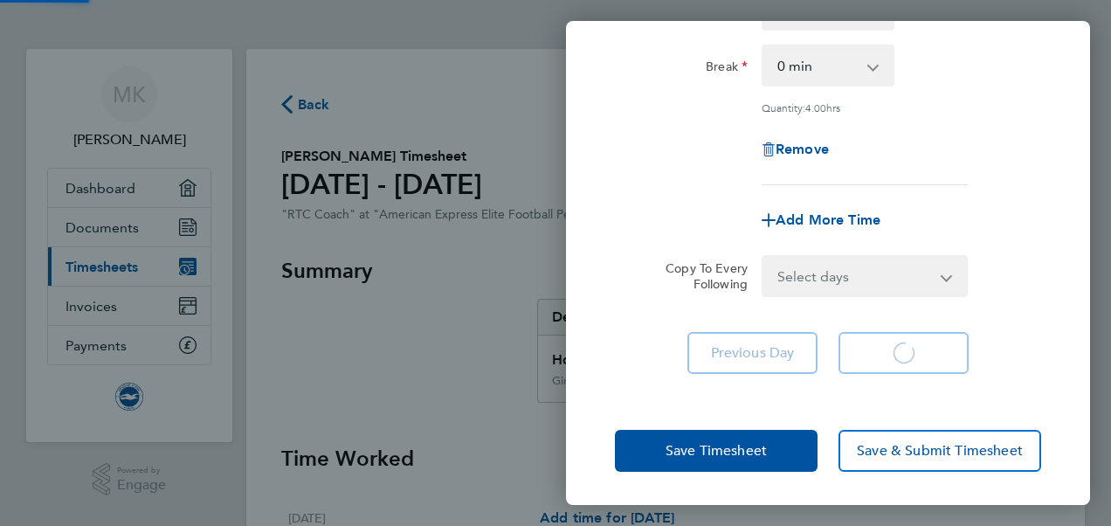
click at [927, 355] on app-form-button "Next Day Loading" at bounding box center [898, 353] width 141 height 42
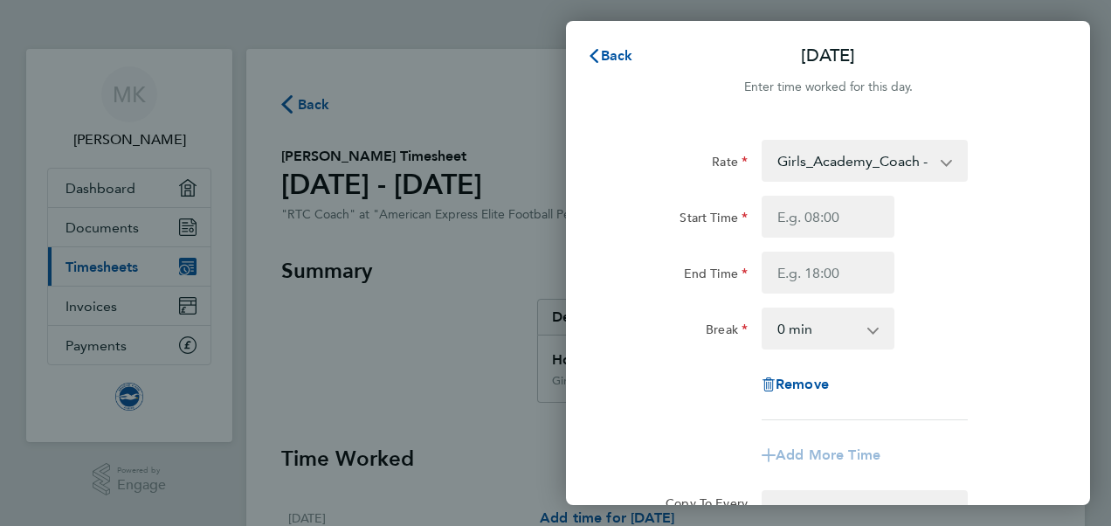
scroll to position [179, 0]
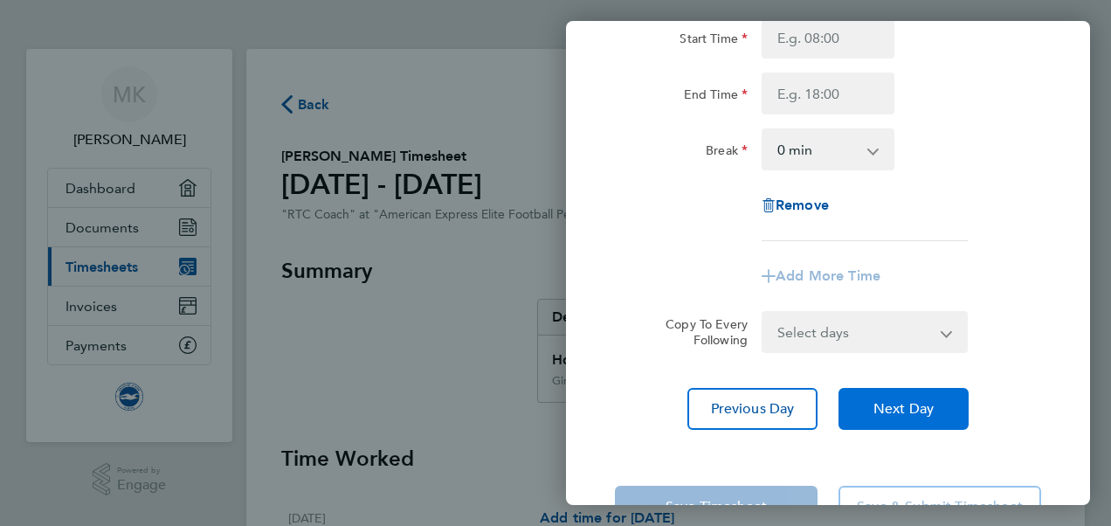
click at [928, 411] on span "Next Day" at bounding box center [903, 408] width 60 height 17
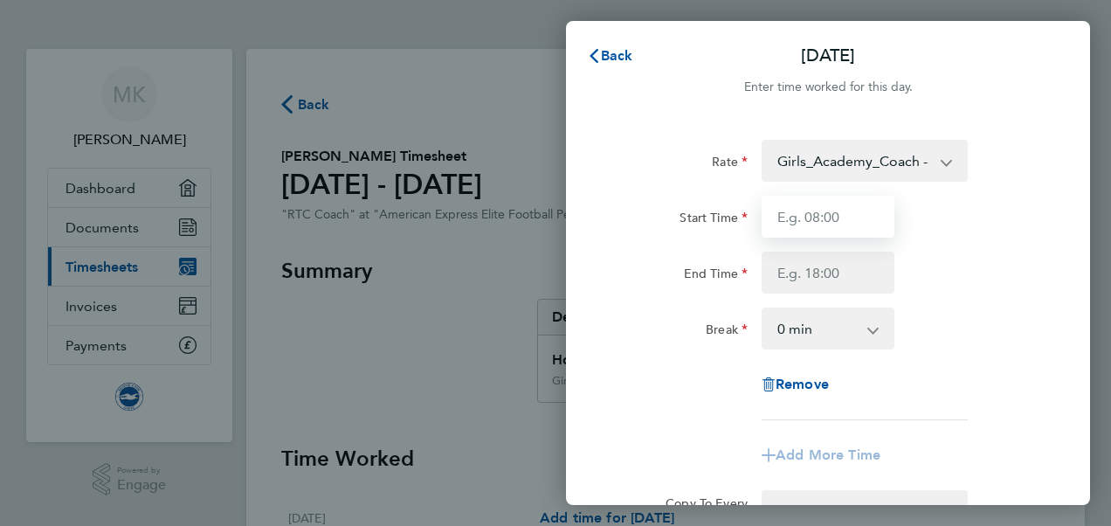
click at [832, 220] on input "Start Time" at bounding box center [827, 217] width 133 height 42
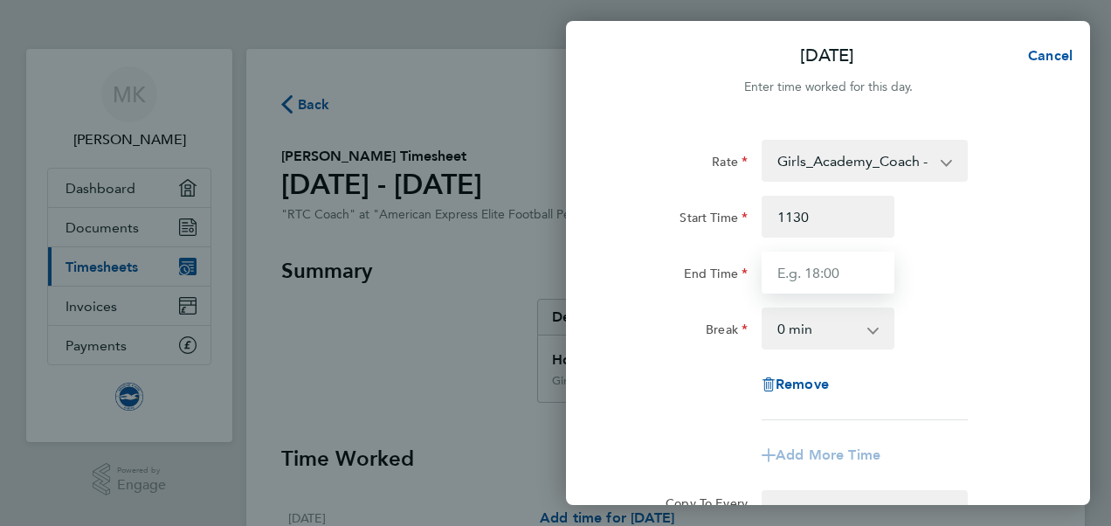
type input "11:30"
click at [836, 251] on input "End Time" at bounding box center [827, 272] width 133 height 42
type input "15:30"
click at [976, 238] on div "Start Time 11:30 End Time 15:30" at bounding box center [828, 245] width 440 height 98
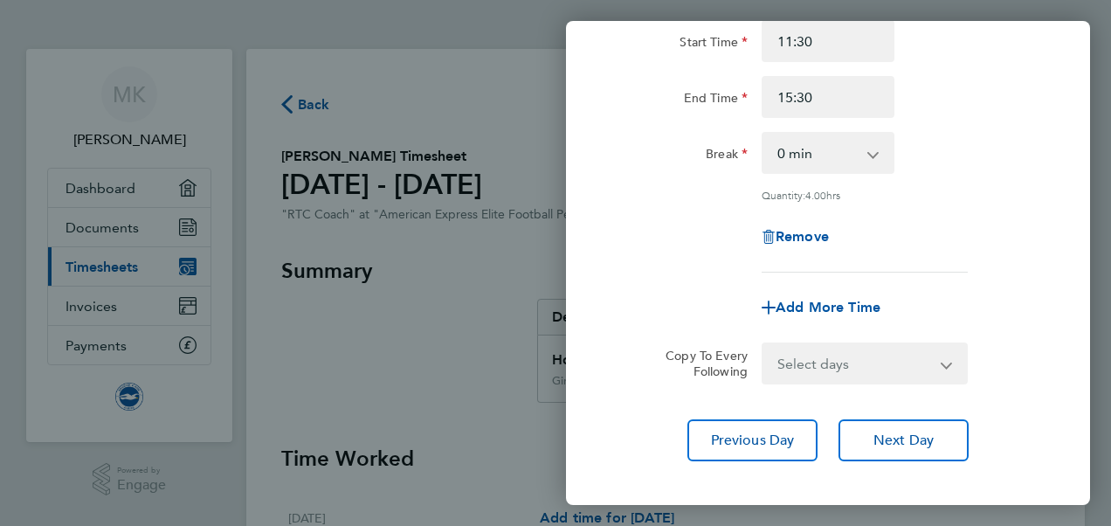
scroll to position [182, 0]
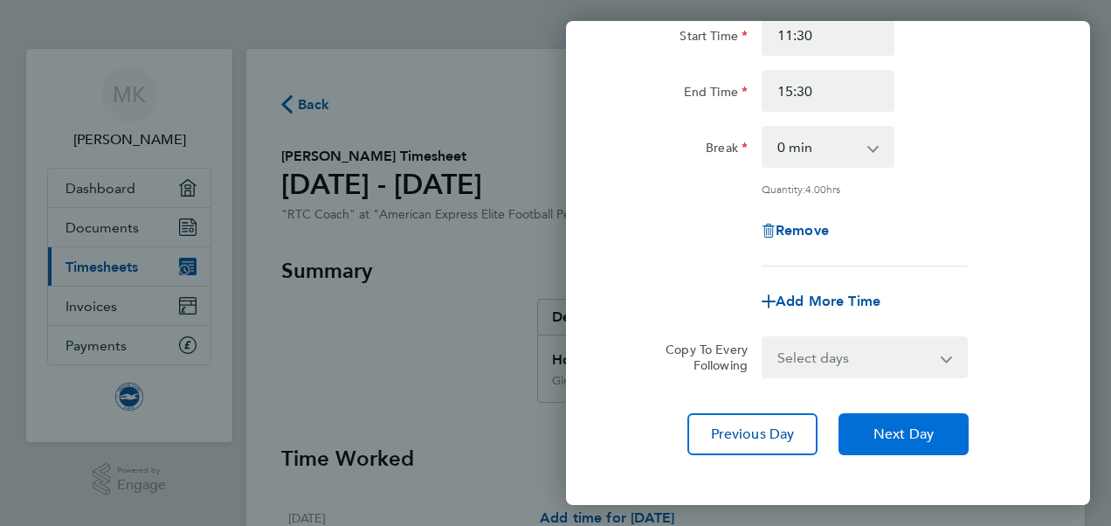
click at [894, 451] on button "Next Day" at bounding box center [903, 434] width 130 height 42
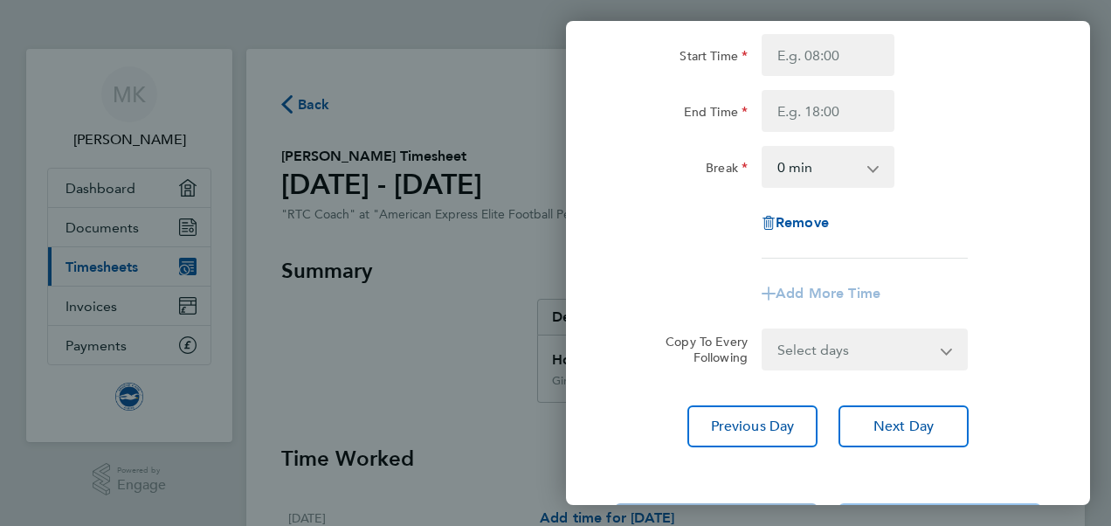
scroll to position [162, 0]
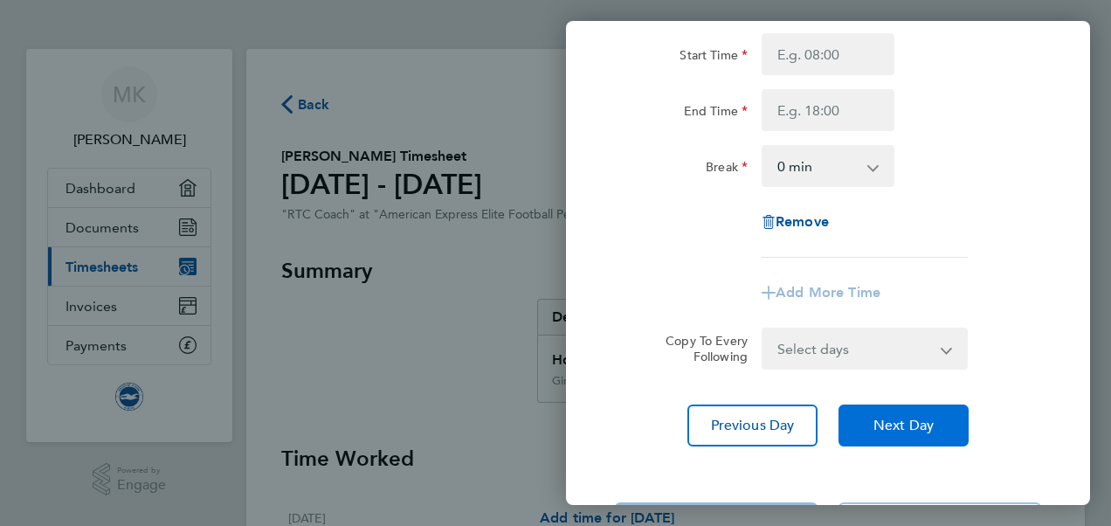
click at [924, 417] on span "Next Day" at bounding box center [903, 425] width 60 height 17
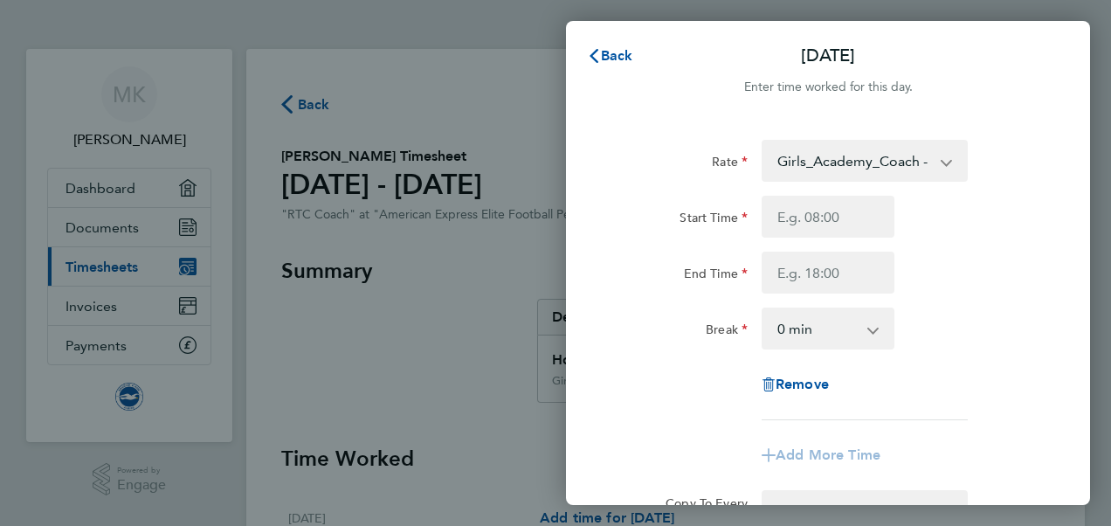
drag, startPoint x: 973, startPoint y: 222, endPoint x: 1029, endPoint y: 244, distance: 60.3
click at [1029, 244] on div "Start Time End Time" at bounding box center [828, 245] width 440 height 98
click at [832, 234] on input "Start Time" at bounding box center [827, 217] width 133 height 42
click at [818, 215] on input "Start Time" at bounding box center [827, 217] width 133 height 42
type input "16:30"
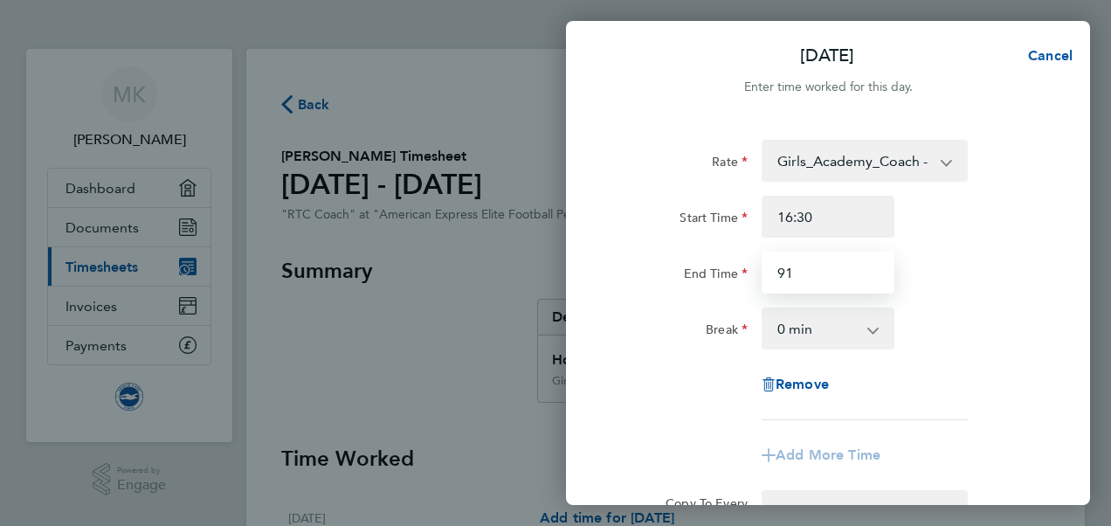
type input "9"
type input "19:30"
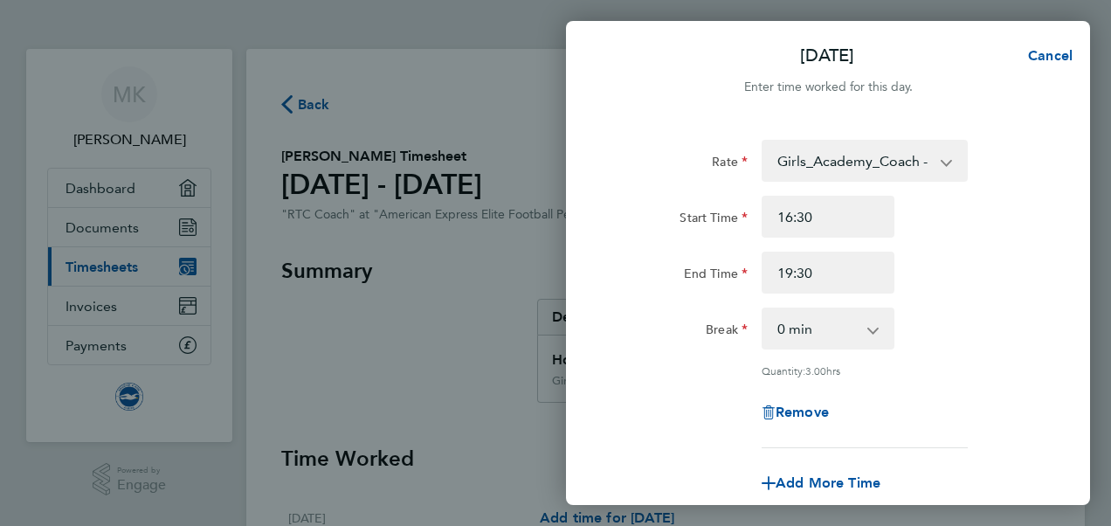
click at [933, 227] on div "Start Time 16:30" at bounding box center [828, 217] width 440 height 42
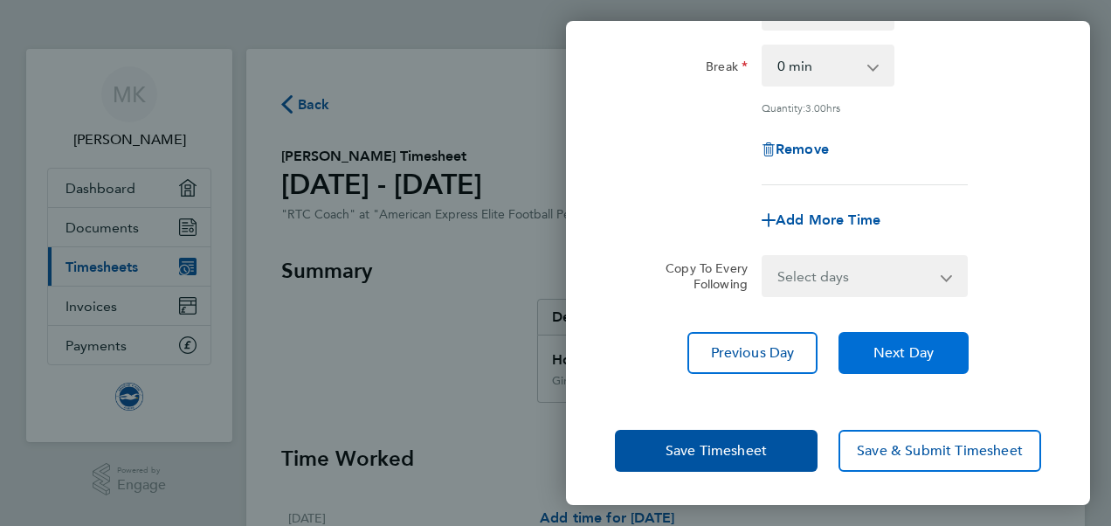
click at [912, 338] on button "Next Day" at bounding box center [903, 353] width 130 height 42
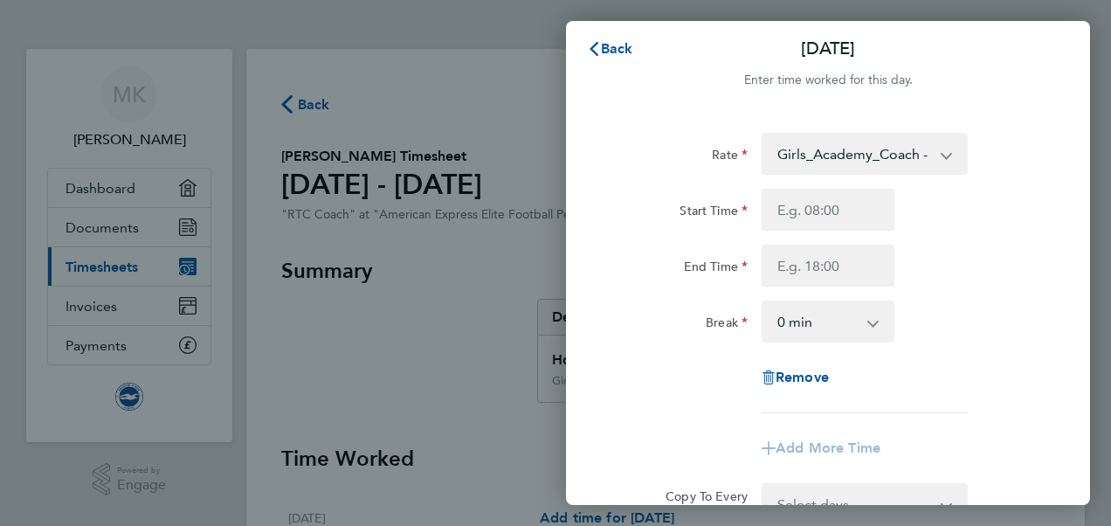
scroll to position [3, 0]
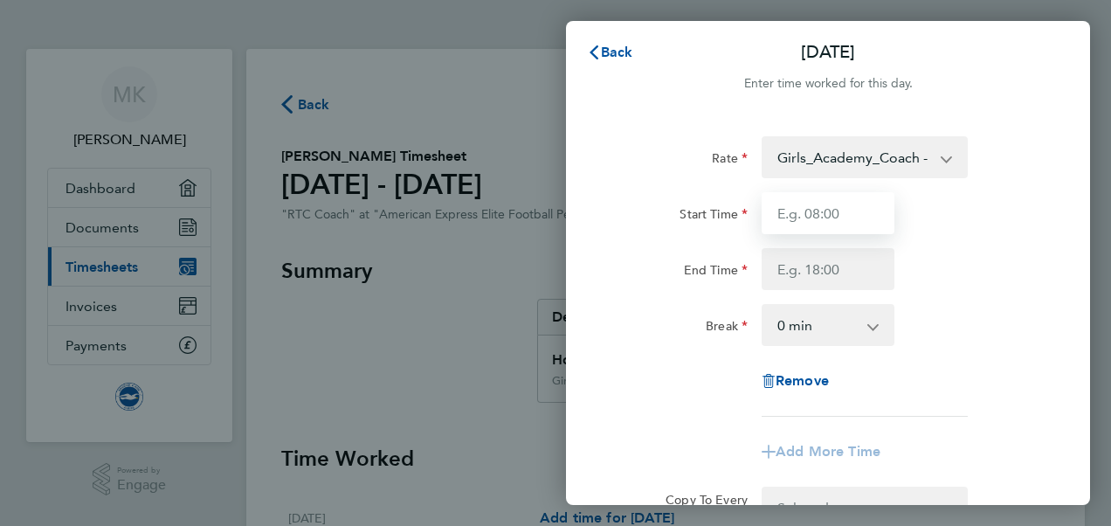
click at [836, 221] on input "Start Time" at bounding box center [827, 213] width 133 height 42
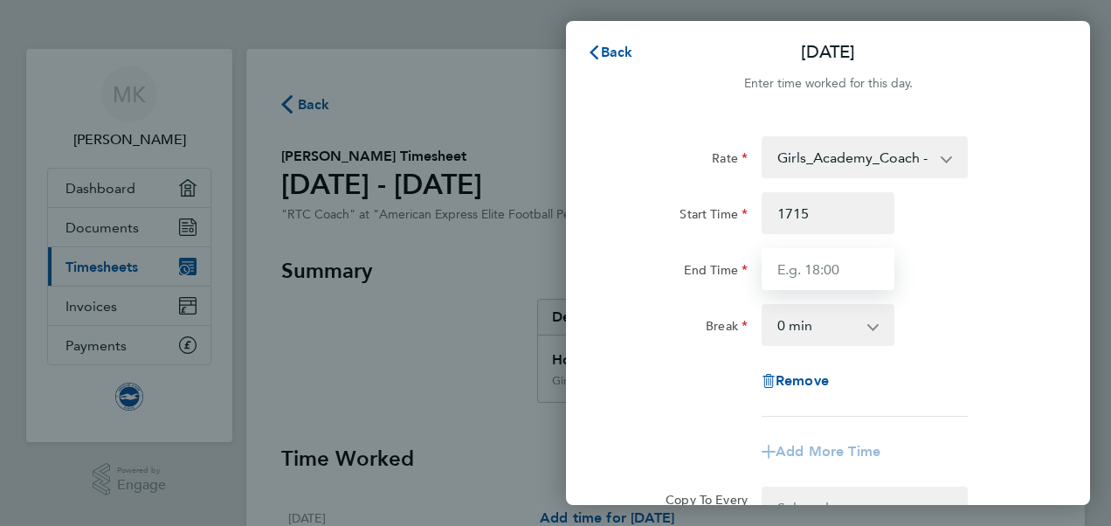
type input "17:15"
click at [846, 286] on input "End Time" at bounding box center [827, 269] width 133 height 42
type input "20:45"
click at [934, 282] on div "End Time 20:45" at bounding box center [828, 269] width 440 height 42
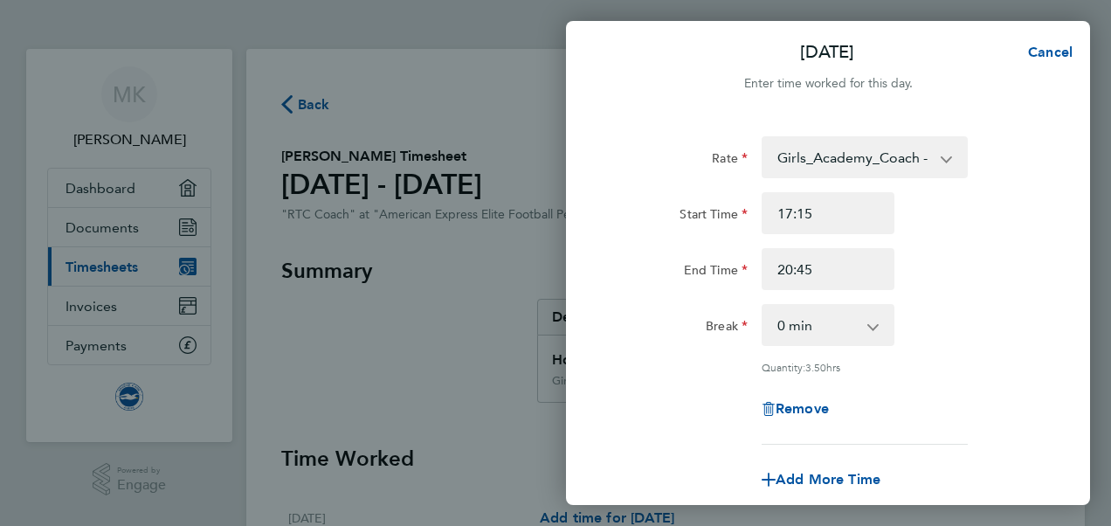
scroll to position [263, 0]
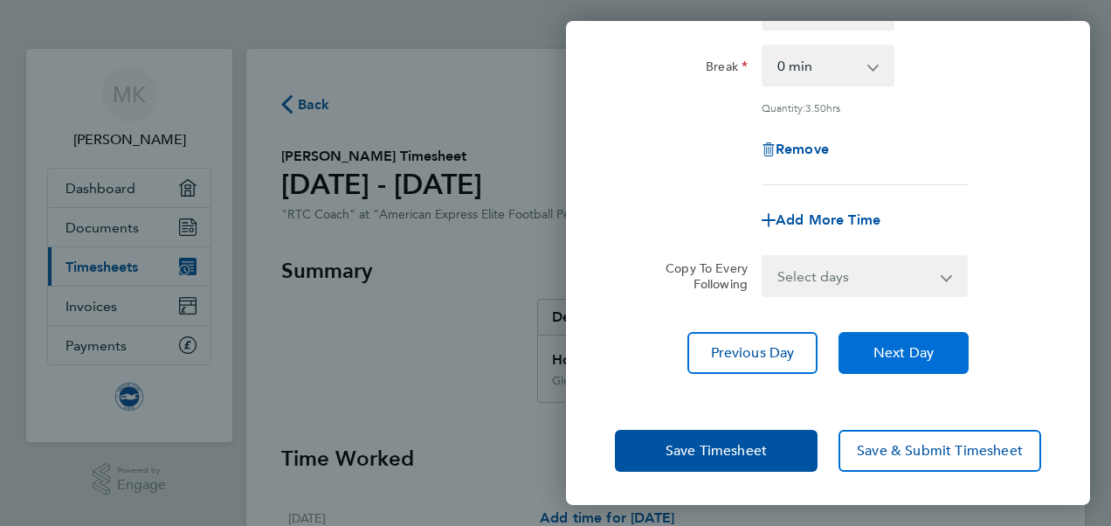
click at [908, 364] on button "Next Day" at bounding box center [903, 353] width 130 height 42
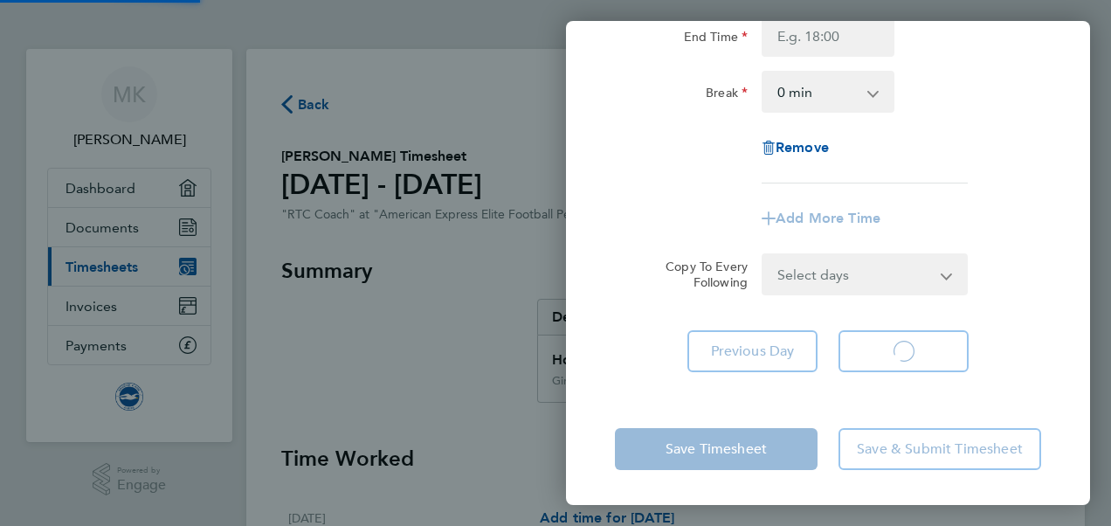
scroll to position [236, 0]
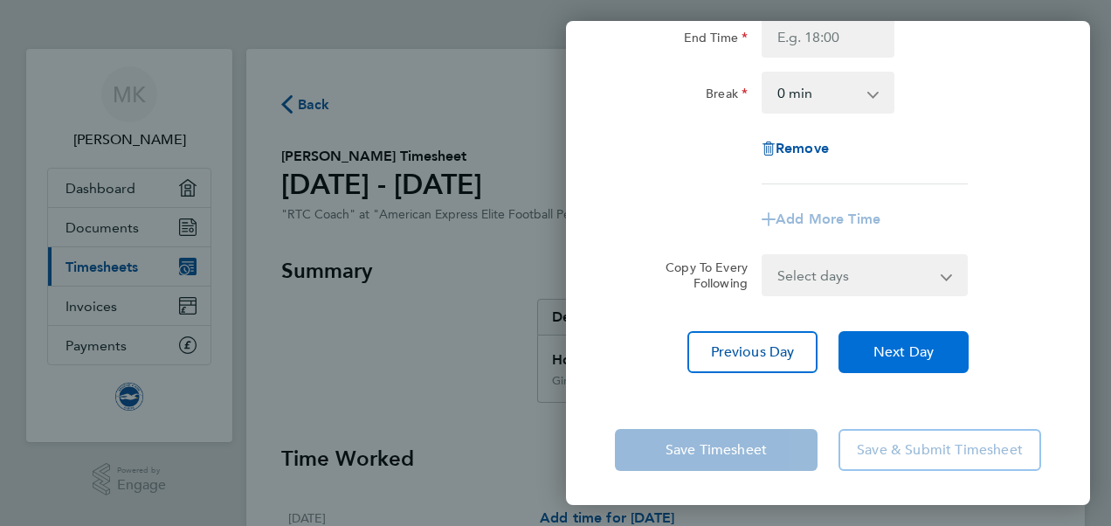
click at [926, 331] on button "Next Day" at bounding box center [903, 352] width 130 height 42
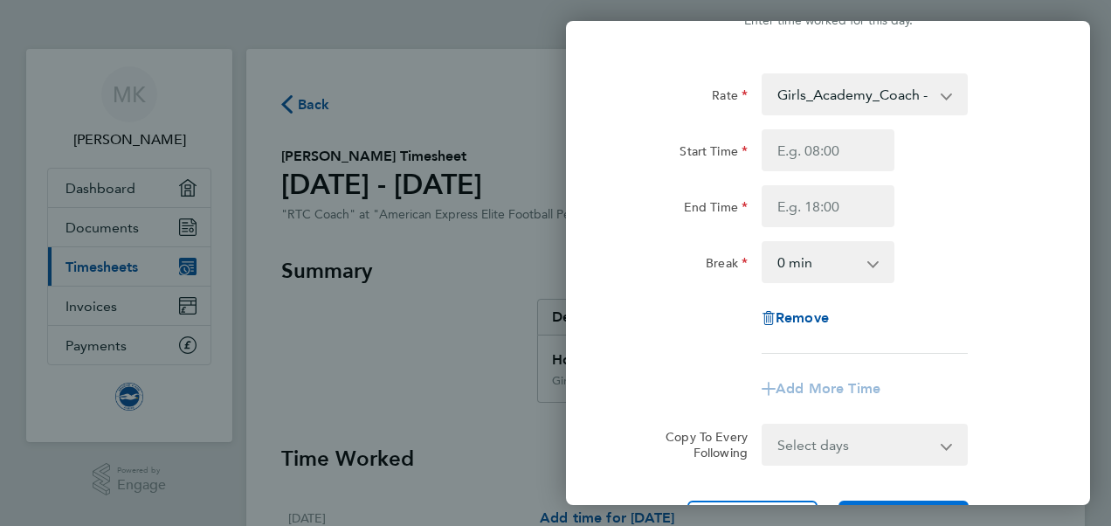
scroll to position [61, 0]
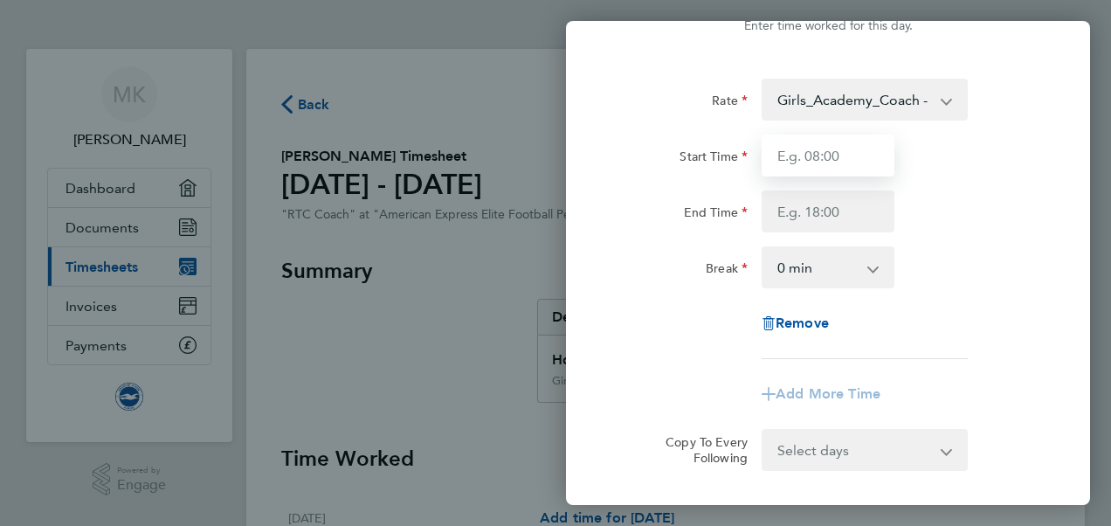
click at [849, 152] on input "Start Time" at bounding box center [827, 155] width 133 height 42
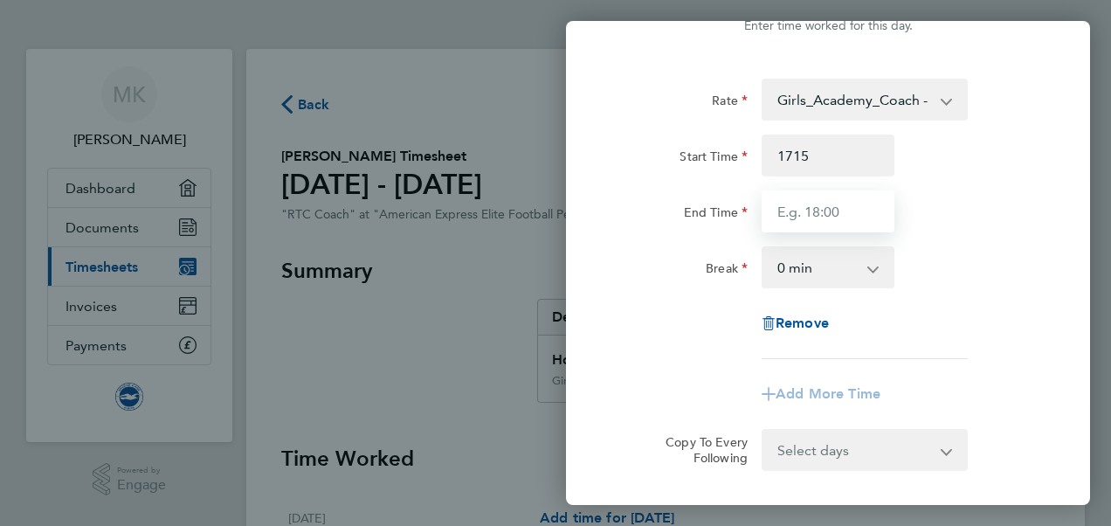
type input "17:15"
click at [852, 215] on input "End Time" at bounding box center [827, 211] width 133 height 42
type input "21:00"
click at [931, 231] on div "End Time 21:00" at bounding box center [828, 211] width 440 height 42
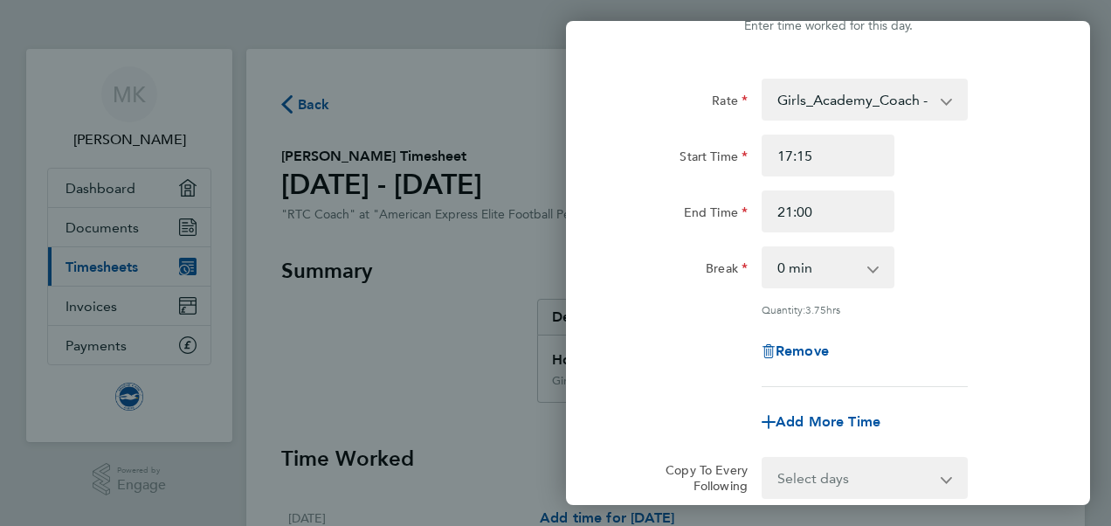
scroll to position [263, 0]
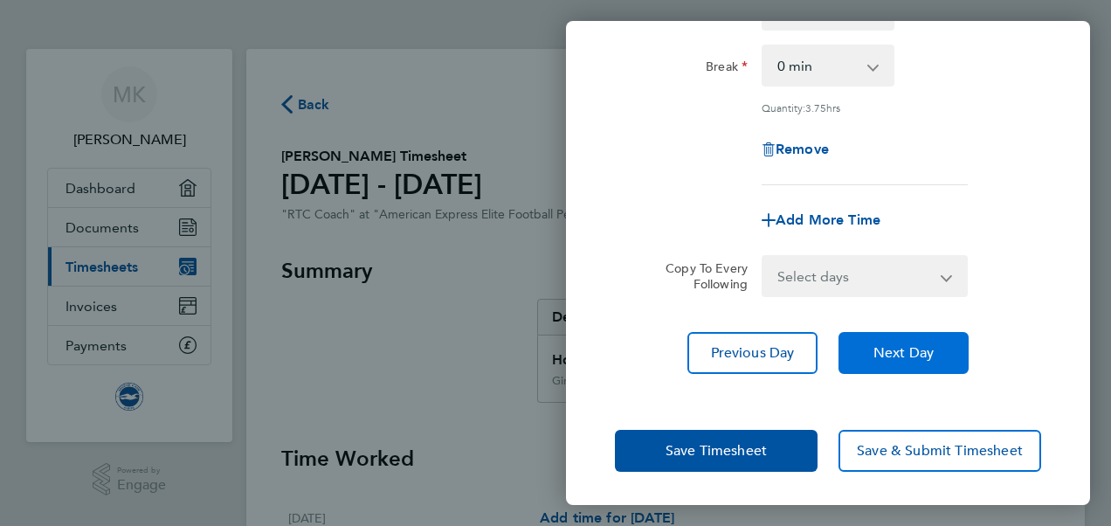
click at [908, 368] on button "Next Day" at bounding box center [903, 353] width 130 height 42
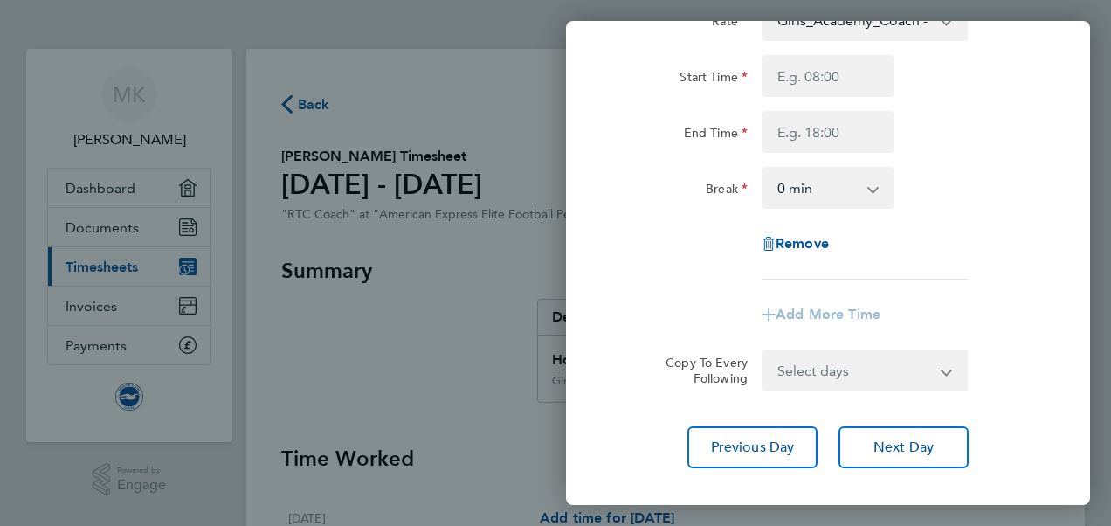
scroll to position [141, 0]
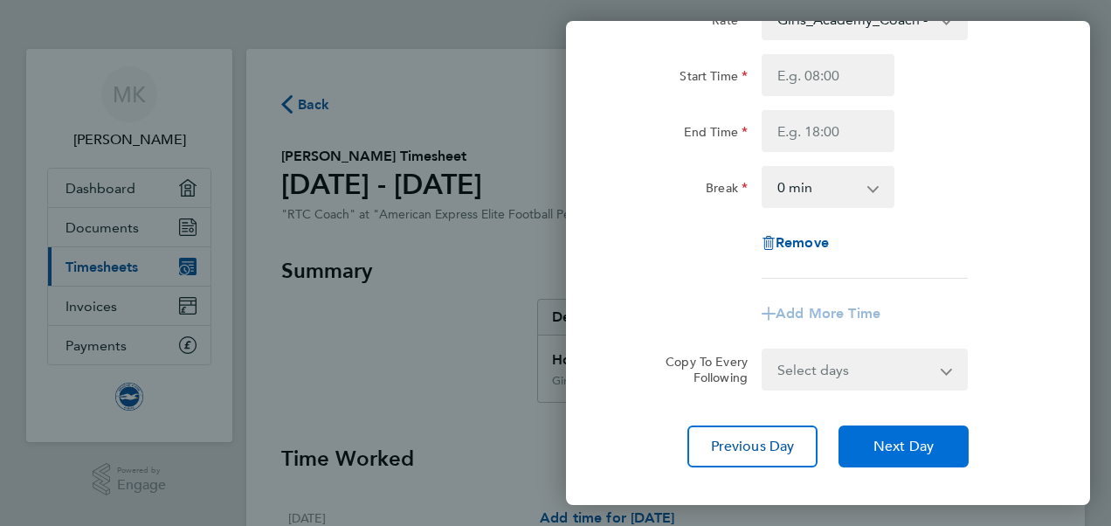
click at [906, 432] on button "Next Day" at bounding box center [903, 446] width 130 height 42
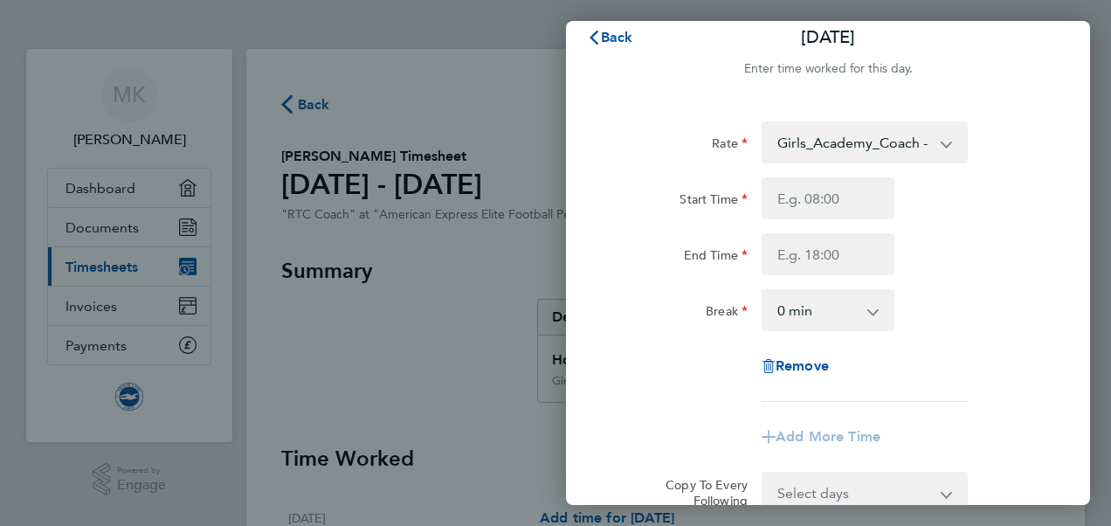
scroll to position [17, 0]
click at [857, 204] on input "Start Time" at bounding box center [827, 199] width 133 height 42
type input "12:00"
click at [848, 238] on input "End Time" at bounding box center [827, 255] width 133 height 42
click at [956, 251] on div "End Time 1600" at bounding box center [828, 255] width 440 height 42
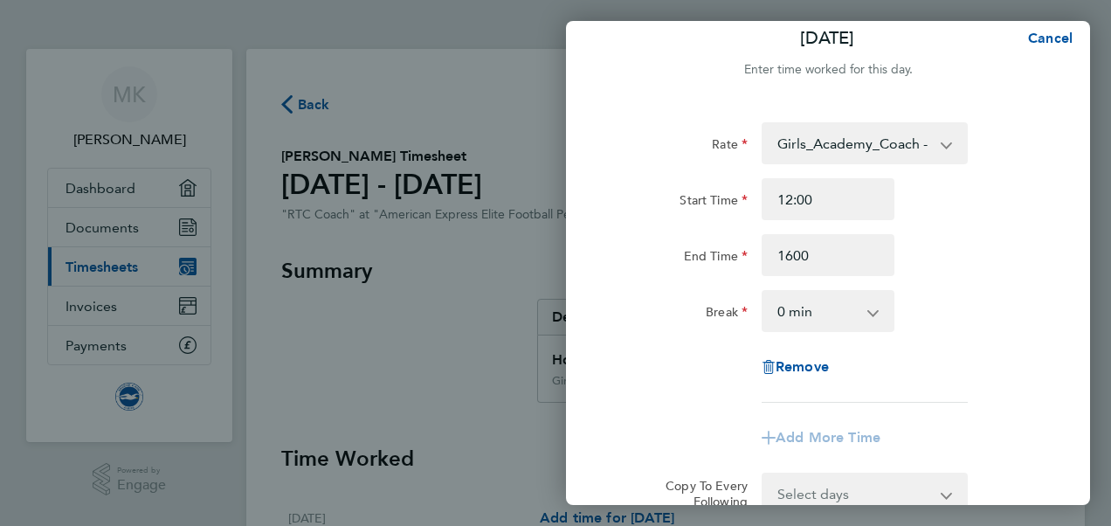
type input "16:00"
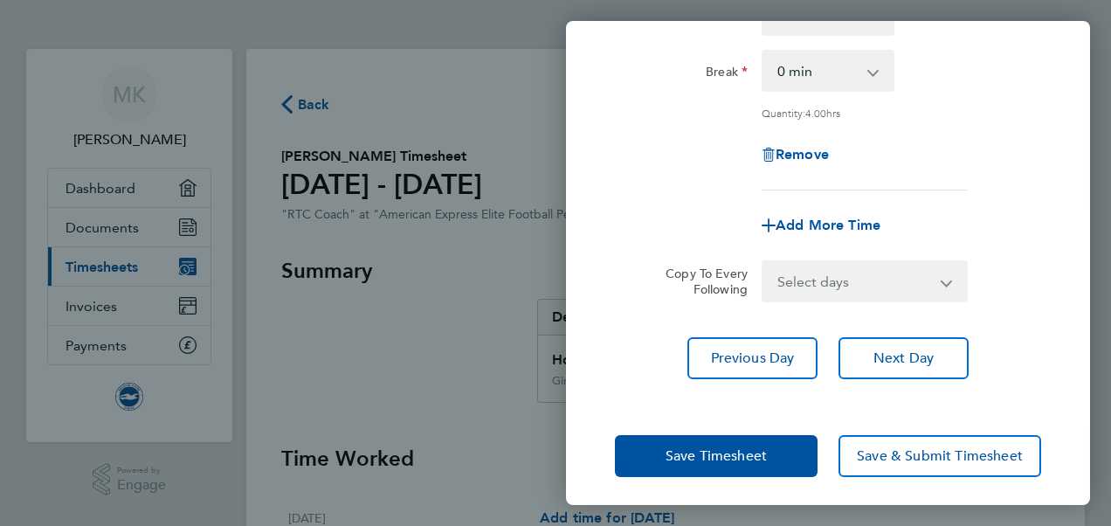
scroll to position [263, 0]
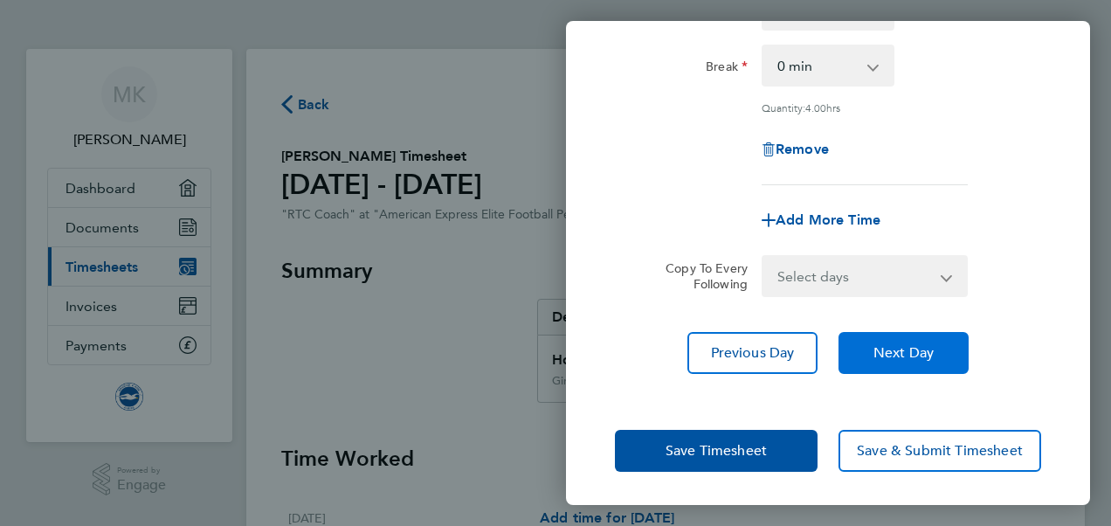
click at [924, 347] on span "Next Day" at bounding box center [903, 352] width 60 height 17
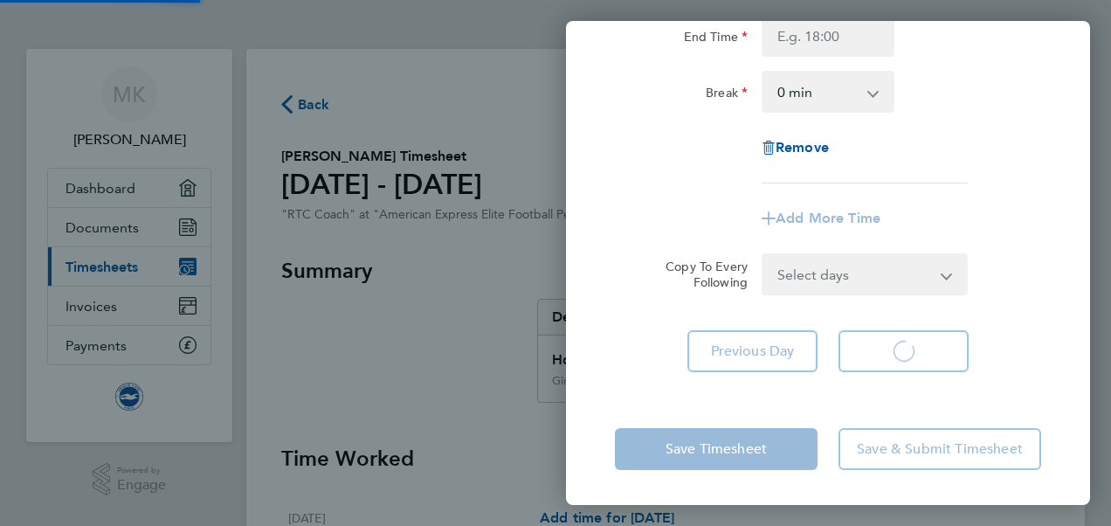
scroll to position [236, 0]
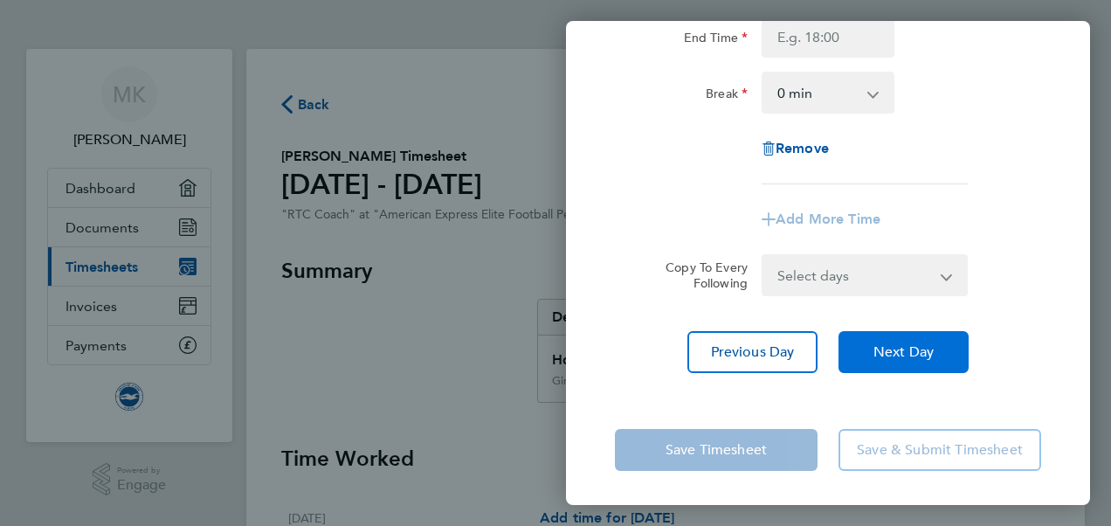
click at [924, 347] on span "Next Day" at bounding box center [903, 351] width 60 height 17
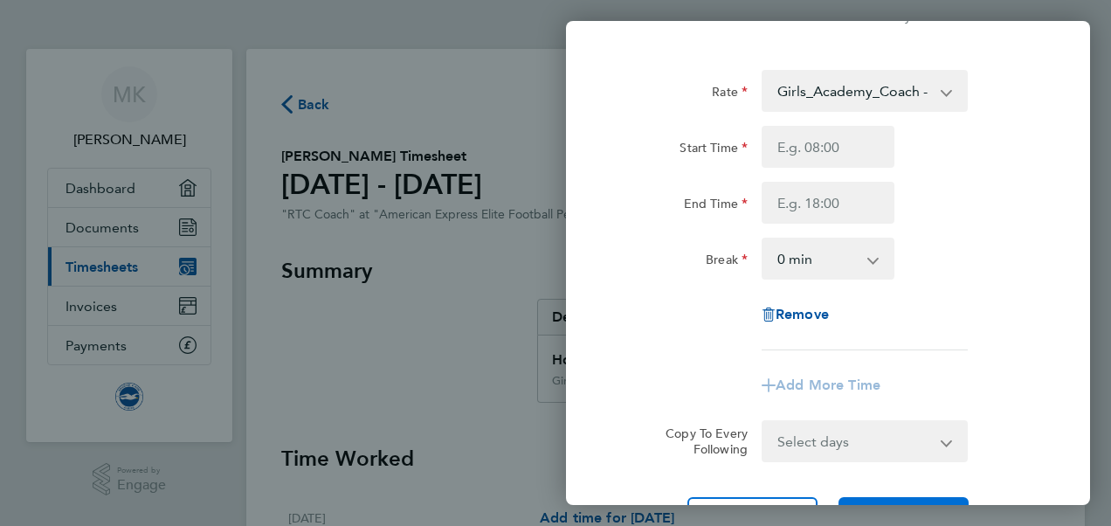
scroll to position [68, 0]
click at [803, 126] on div "Rate Girls_Academy_Coach - 15.84 TRAVEL_ALLOWANCE_5 - 5.00 Start Time End Time …" at bounding box center [828, 212] width 426 height 280
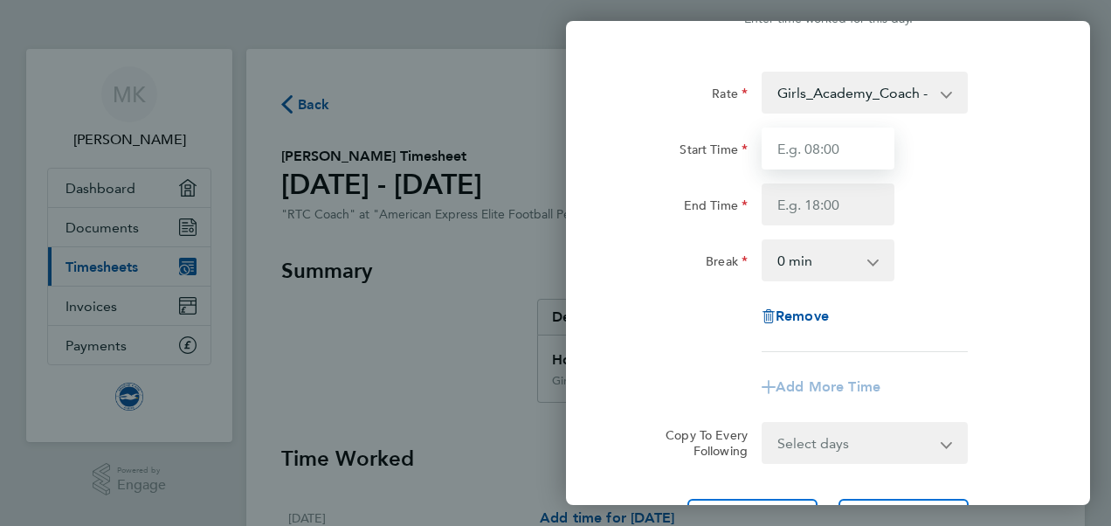
click at [805, 141] on input "Start Time" at bounding box center [827, 148] width 133 height 42
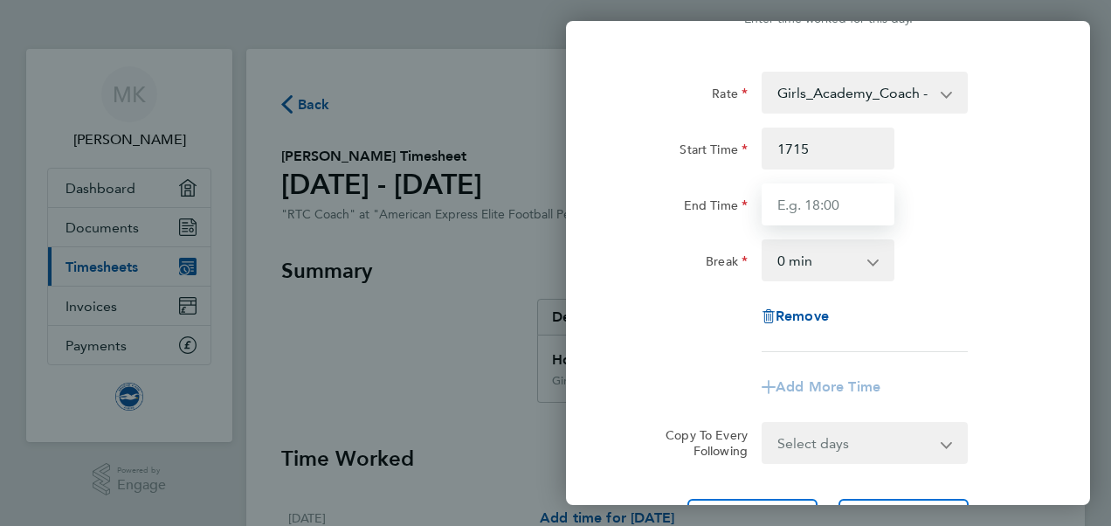
type input "17:15"
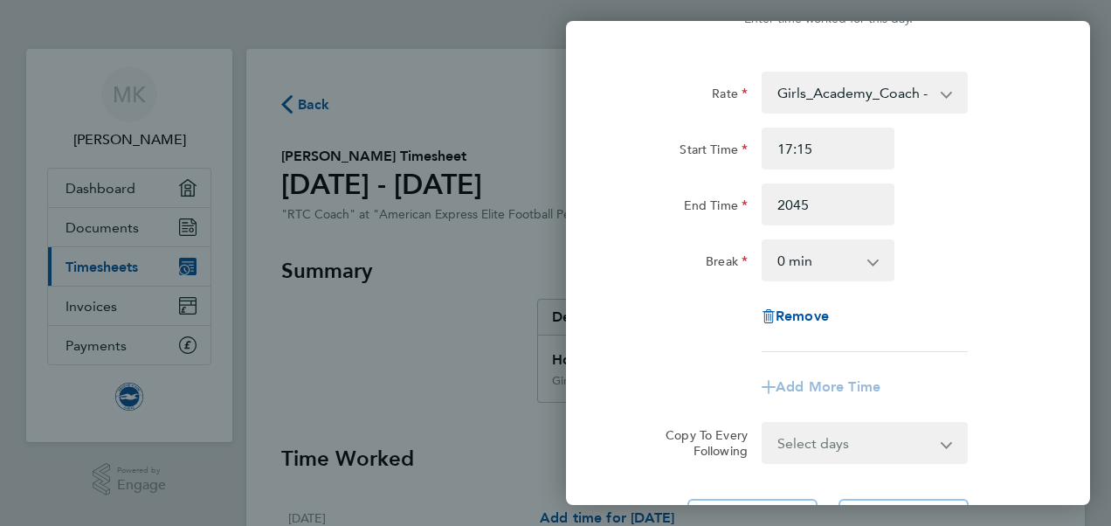
type input "20:45"
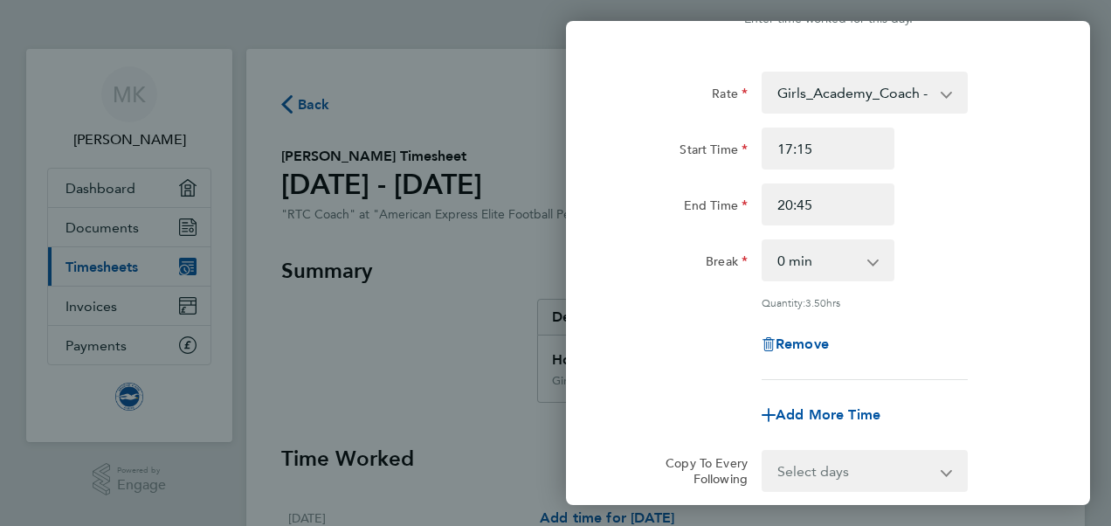
click at [1004, 215] on div "End Time 20:45" at bounding box center [828, 204] width 440 height 42
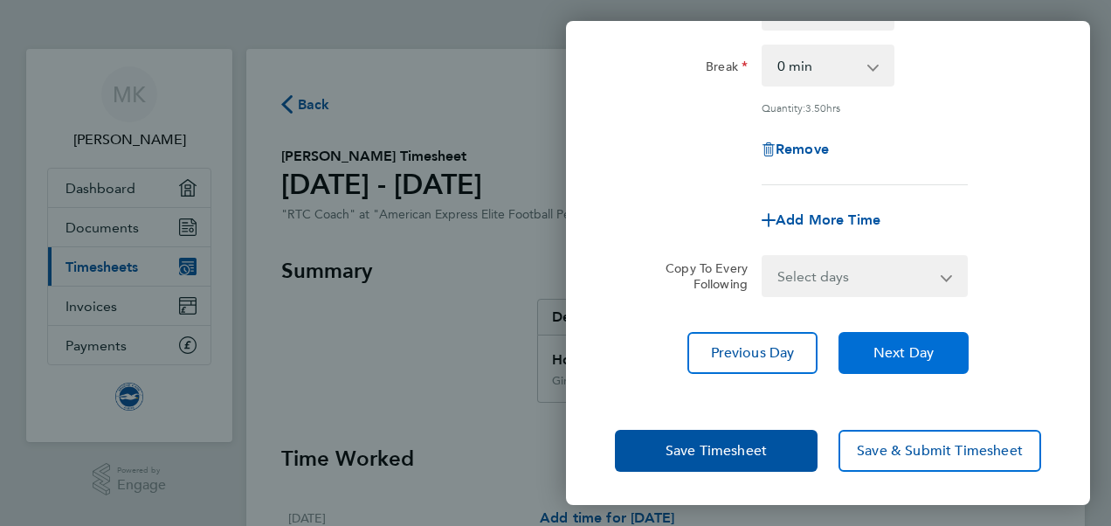
click at [905, 351] on span "Next Day" at bounding box center [903, 352] width 60 height 17
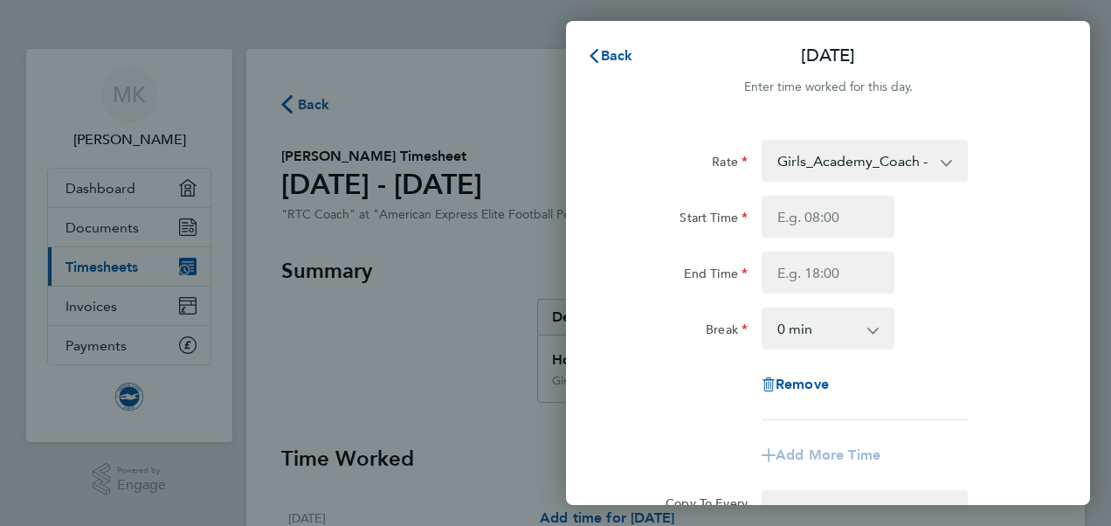
scroll to position [236, 0]
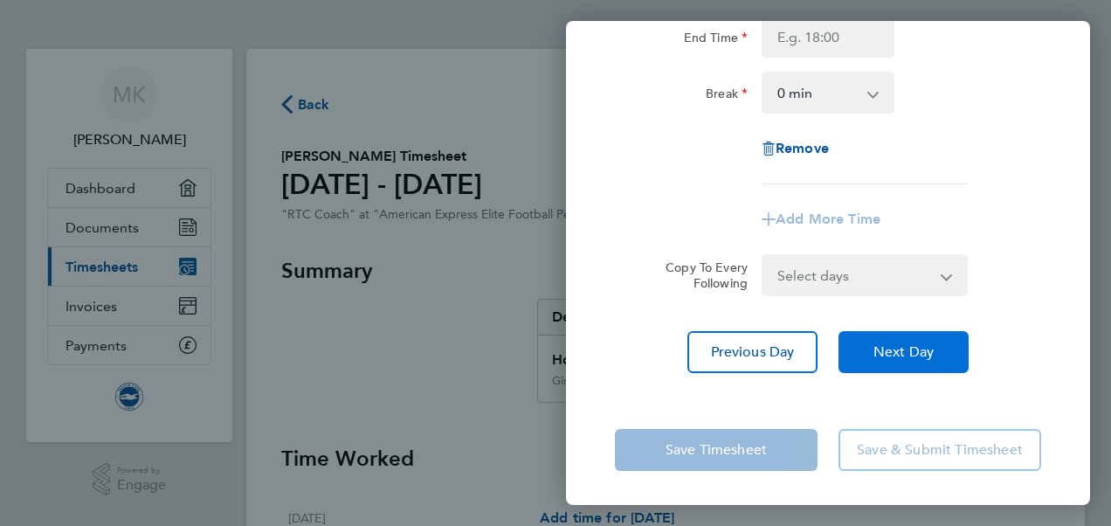
click at [905, 351] on span "Next Day" at bounding box center [903, 351] width 60 height 17
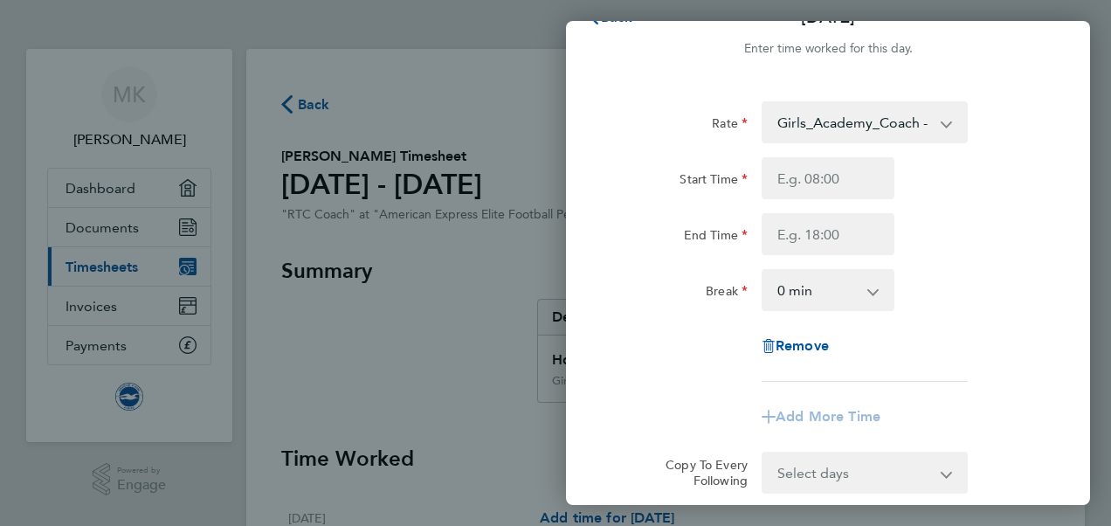
scroll to position [66, 0]
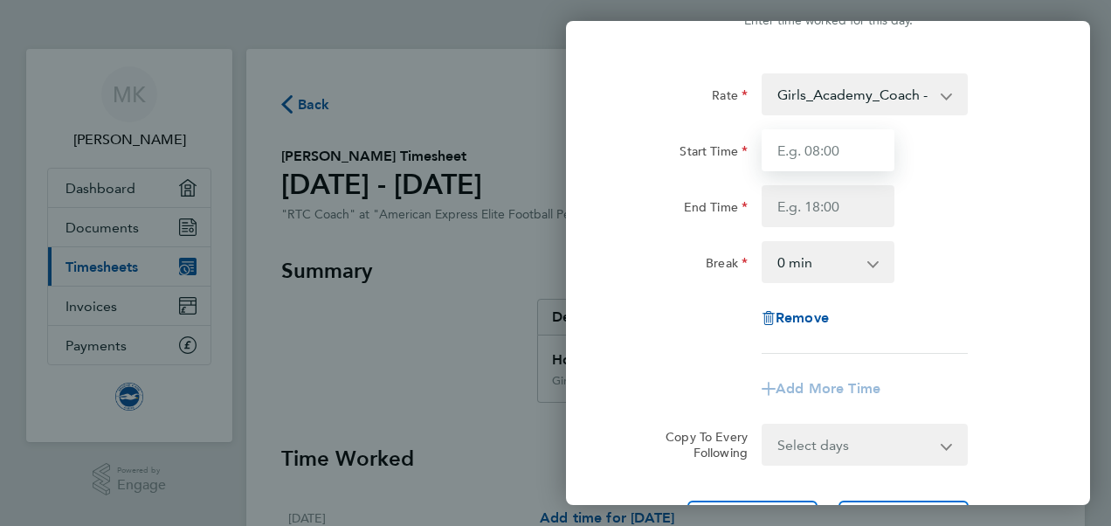
click at [828, 155] on input "Start Time" at bounding box center [827, 150] width 133 height 42
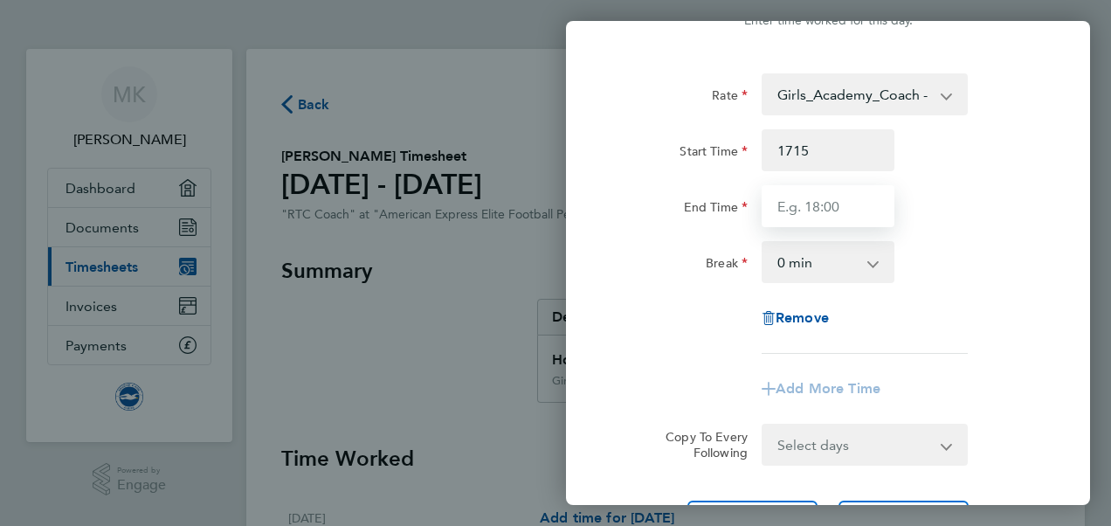
type input "17:15"
type input "21:00"
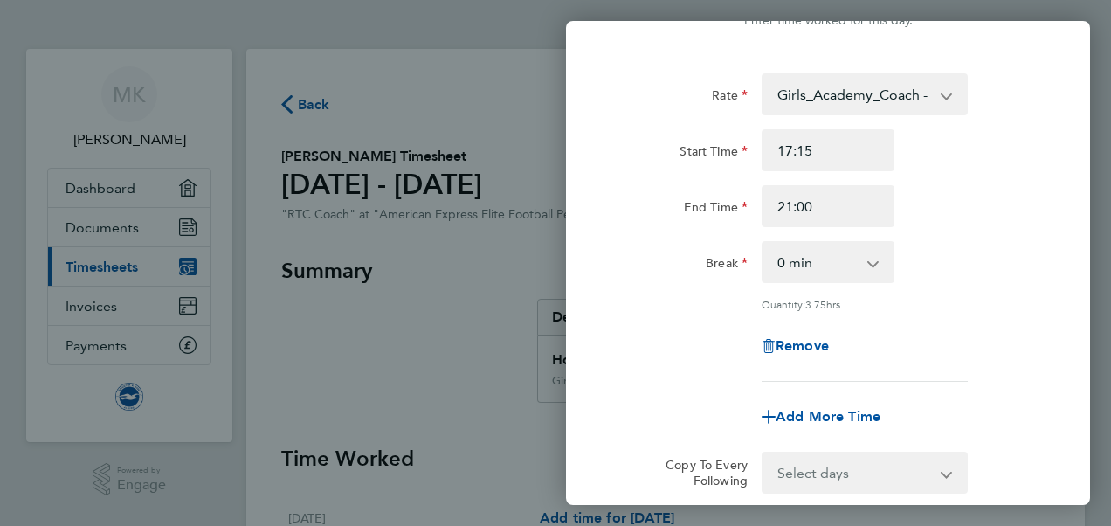
click at [1074, 288] on div "Rate Girls_Academy_Coach - 15.84 TRAVEL_ALLOWANCE_5 - 5.00 Start Time 17:15 End…" at bounding box center [828, 321] width 524 height 539
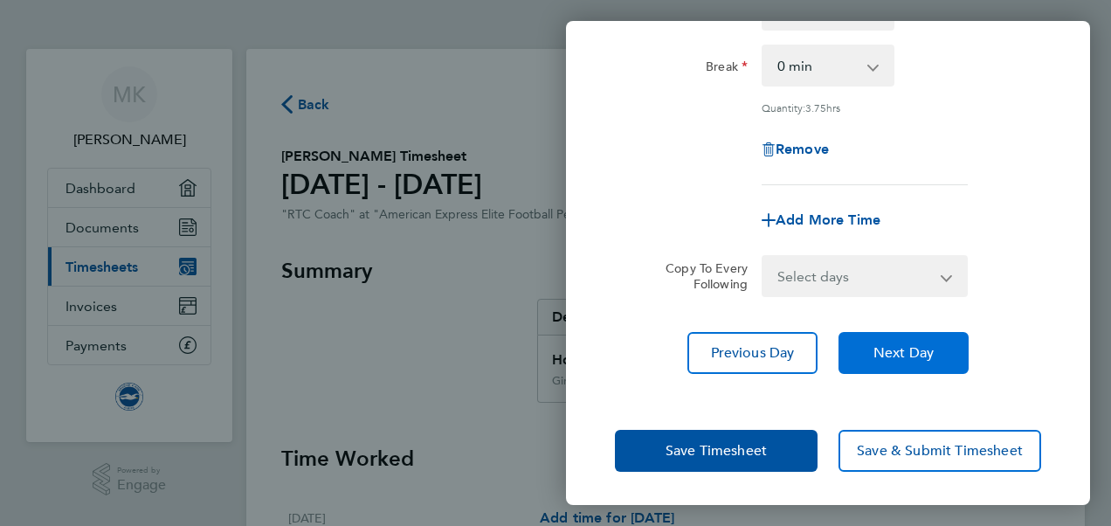
click at [927, 346] on span "Next Day" at bounding box center [903, 352] width 60 height 17
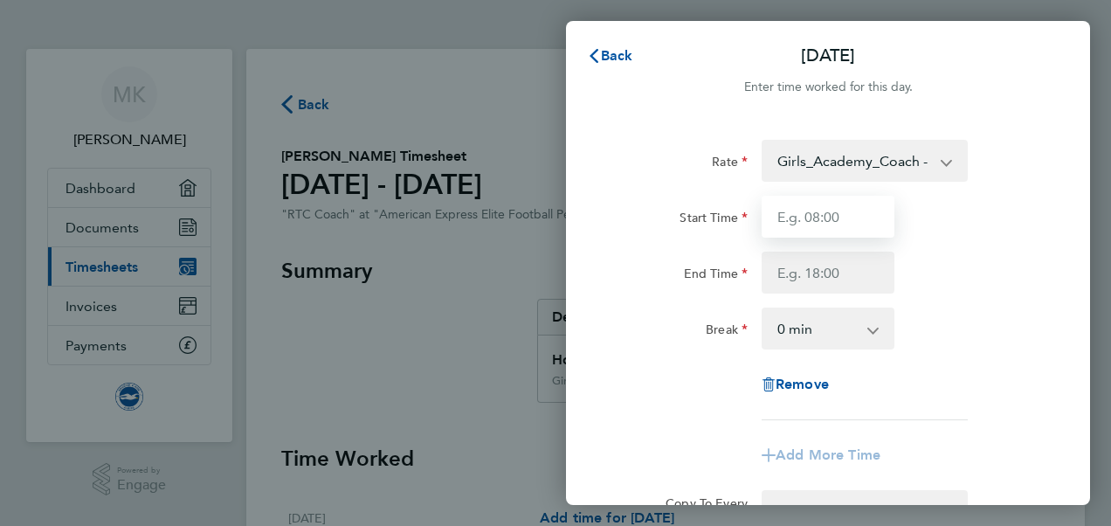
click at [838, 222] on input "Start Time" at bounding box center [827, 217] width 133 height 42
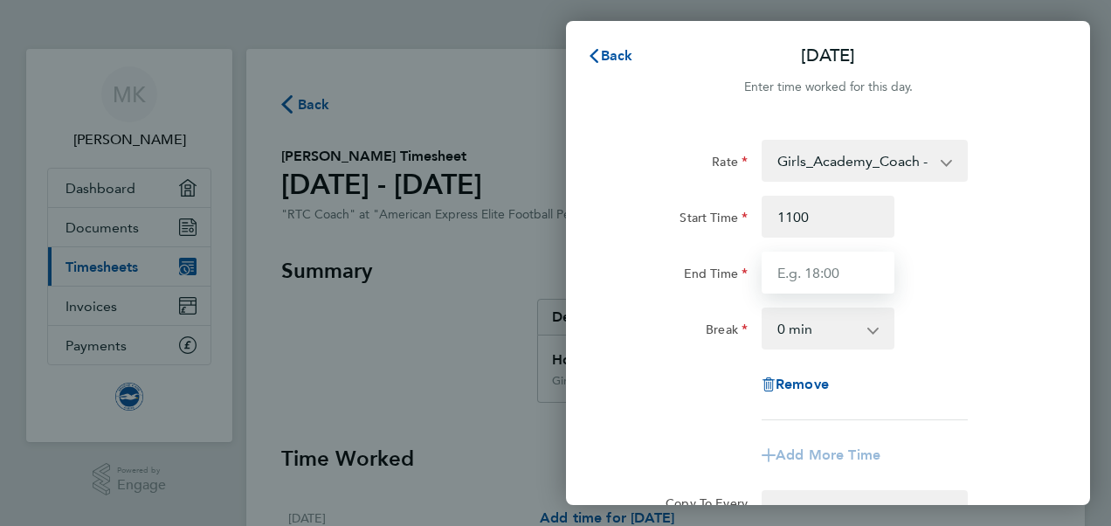
click at [831, 286] on input "End Time" at bounding box center [827, 272] width 133 height 42
type input "11:00"
type input "15:00"
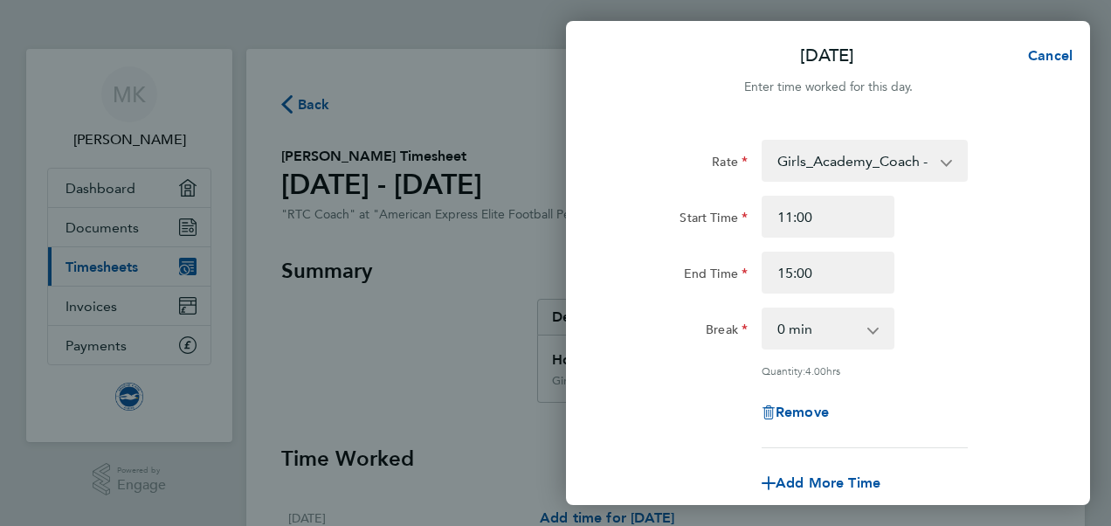
click at [939, 271] on div "End Time 15:00" at bounding box center [828, 272] width 440 height 42
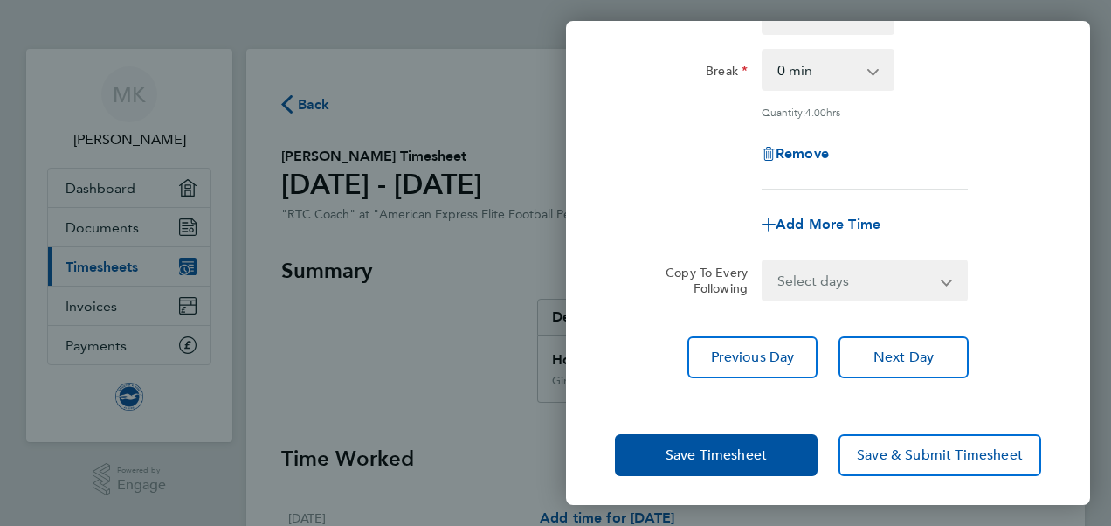
scroll to position [263, 0]
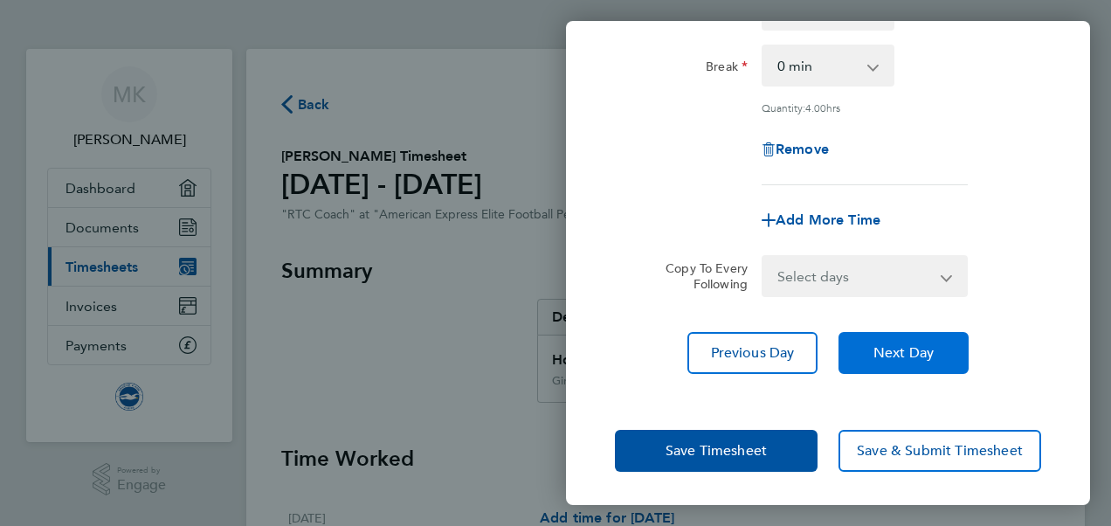
click at [919, 348] on span "Next Day" at bounding box center [903, 352] width 60 height 17
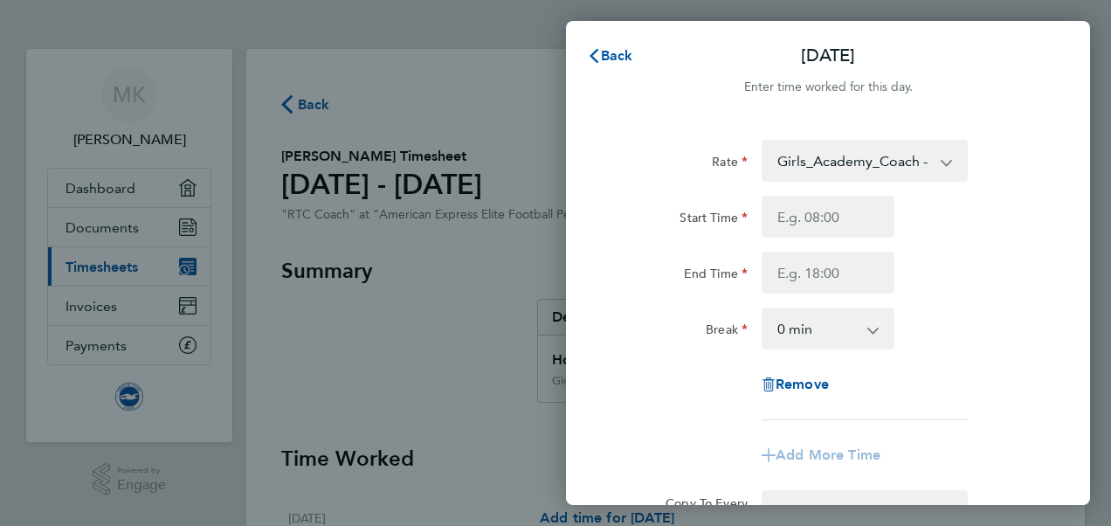
scroll to position [100, 0]
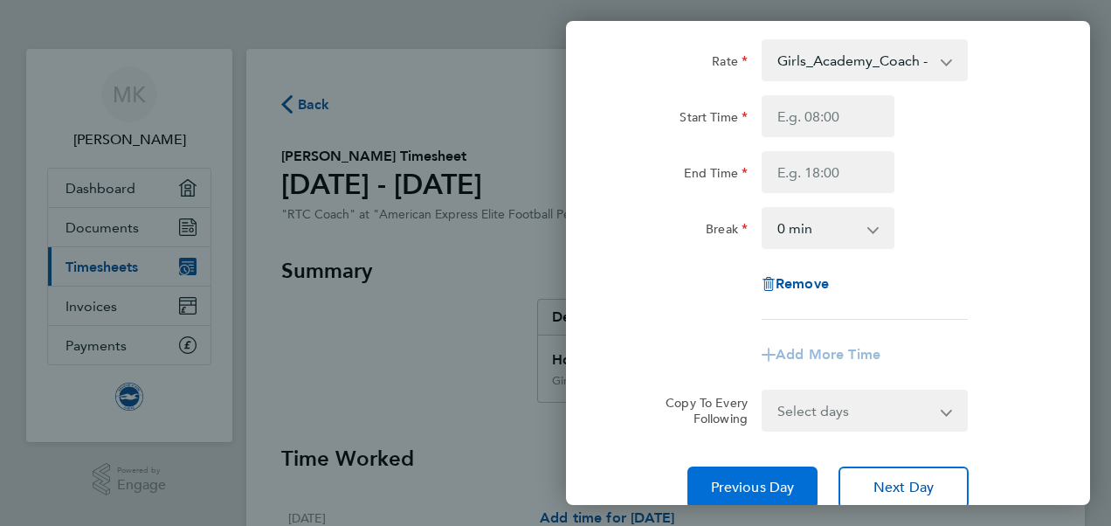
click at [778, 485] on span "Previous Day" at bounding box center [753, 486] width 84 height 17
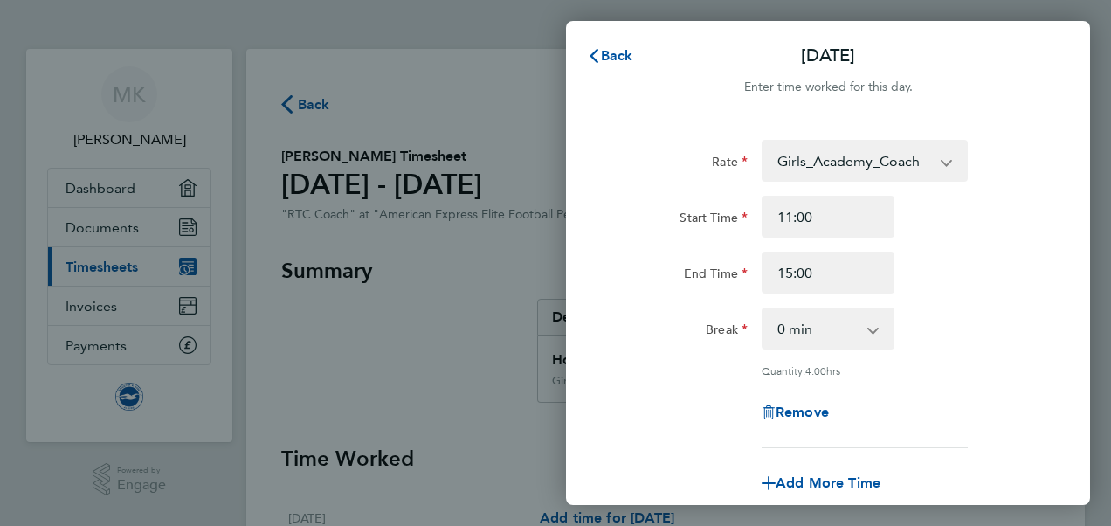
scroll to position [189, 0]
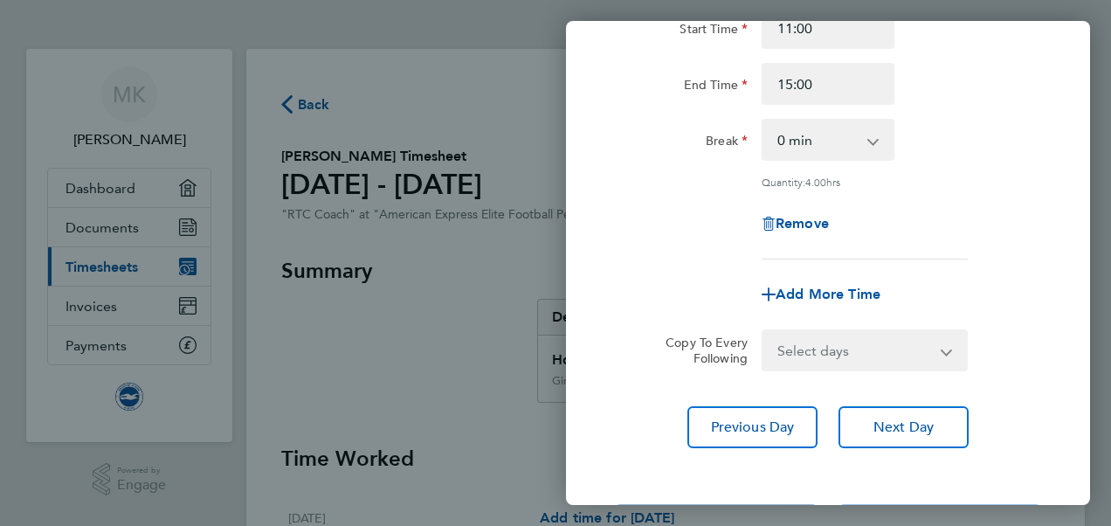
click at [795, 231] on div "Remove" at bounding box center [827, 224] width 147 height 42
click at [795, 216] on span "Remove" at bounding box center [801, 223] width 53 height 17
select select "null"
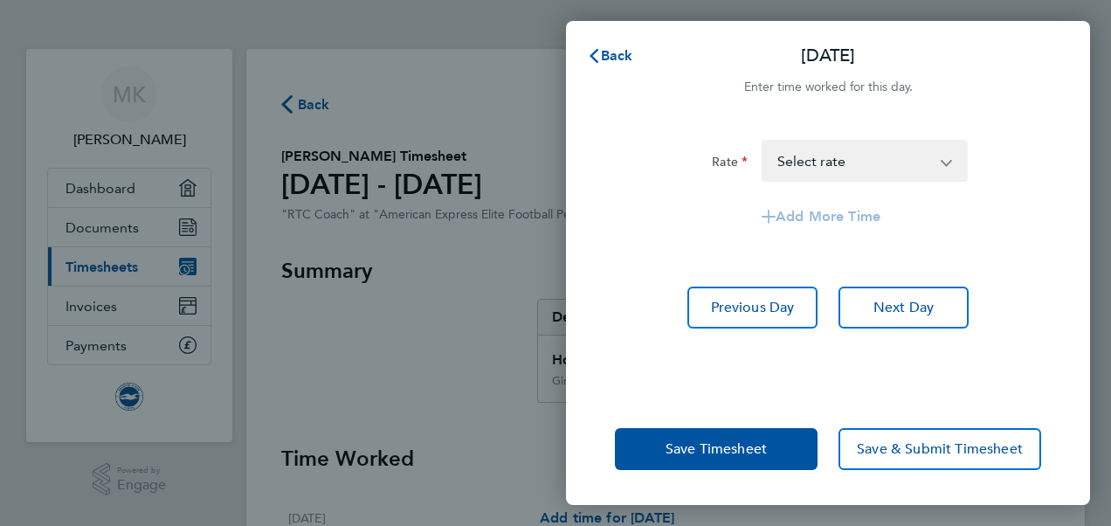
scroll to position [0, 0]
click at [919, 318] on button "Next Day" at bounding box center [903, 307] width 130 height 42
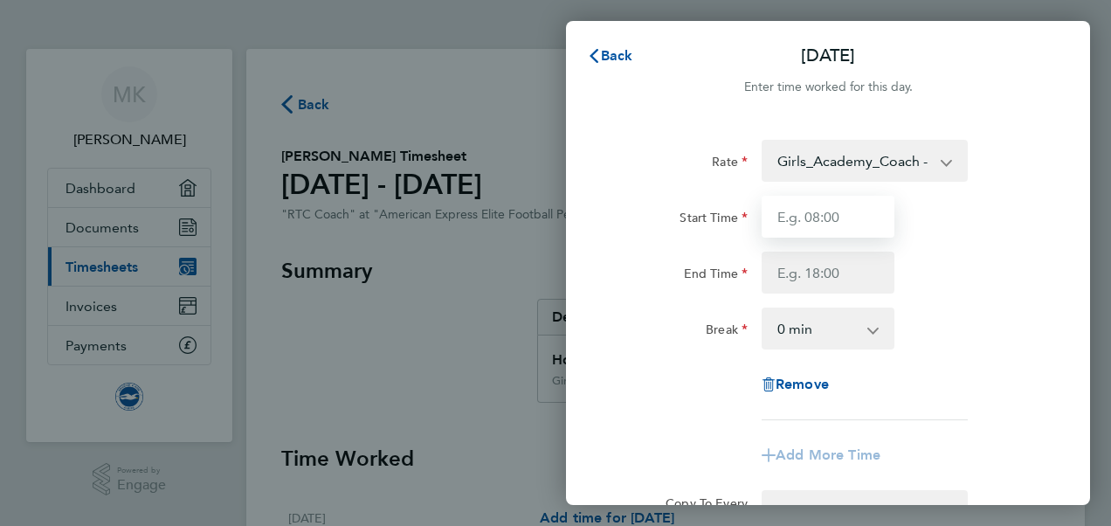
click at [831, 214] on input "Start Time" at bounding box center [827, 217] width 133 height 42
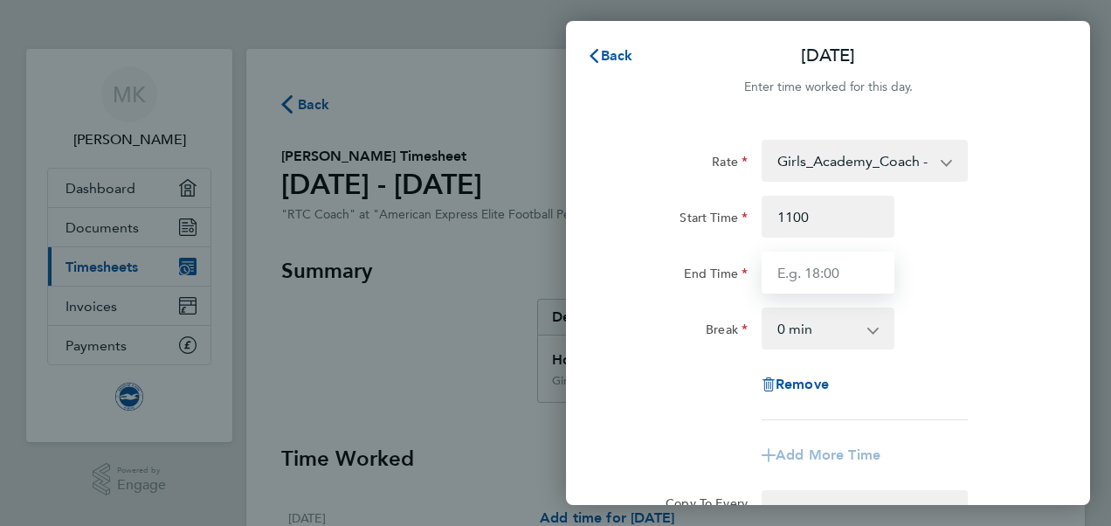
type input "11:00"
click at [832, 272] on input "End Time" at bounding box center [827, 272] width 133 height 42
type input "15:00"
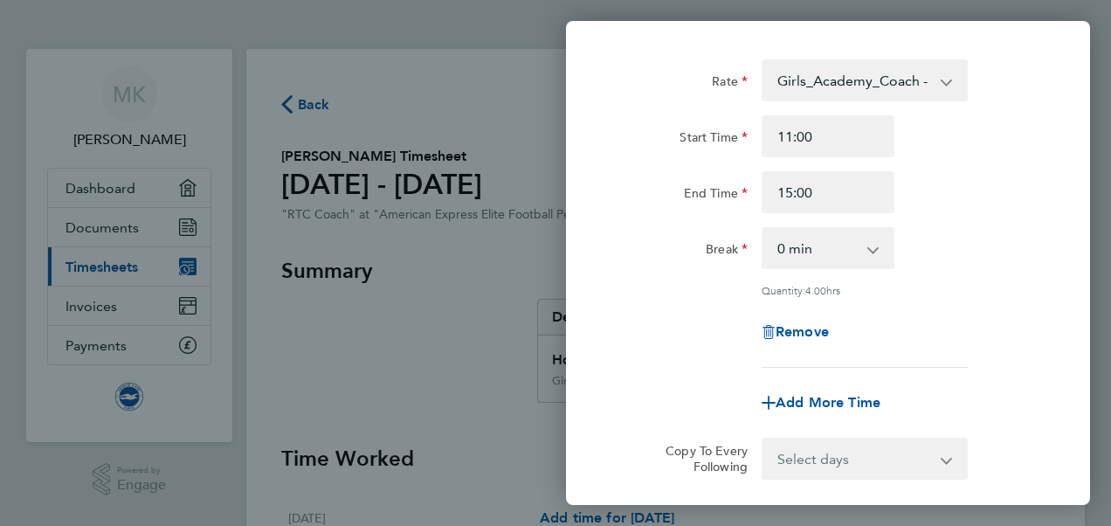
scroll to position [263, 0]
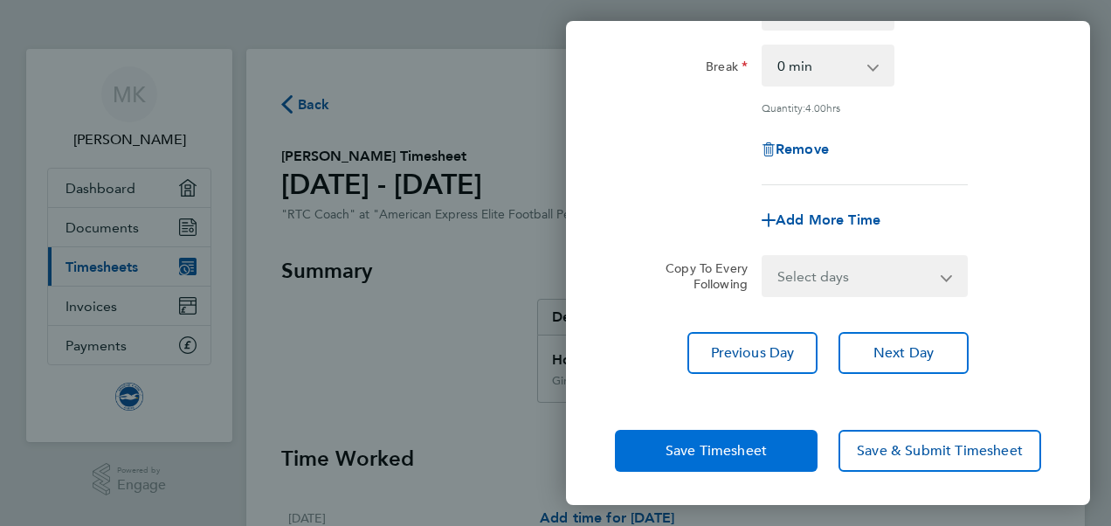
click at [758, 437] on button "Save Timesheet" at bounding box center [716, 451] width 203 height 42
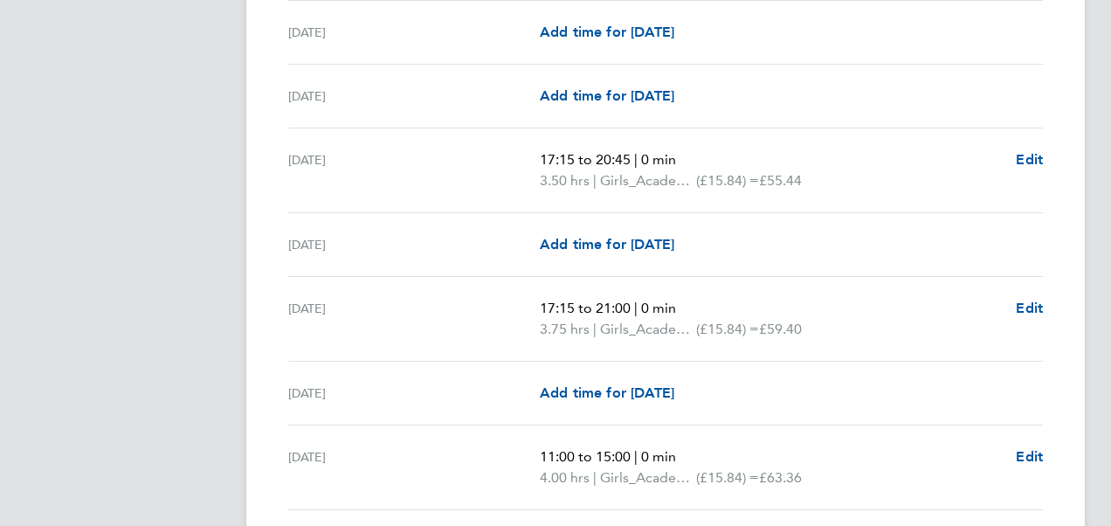
scroll to position [2416, 0]
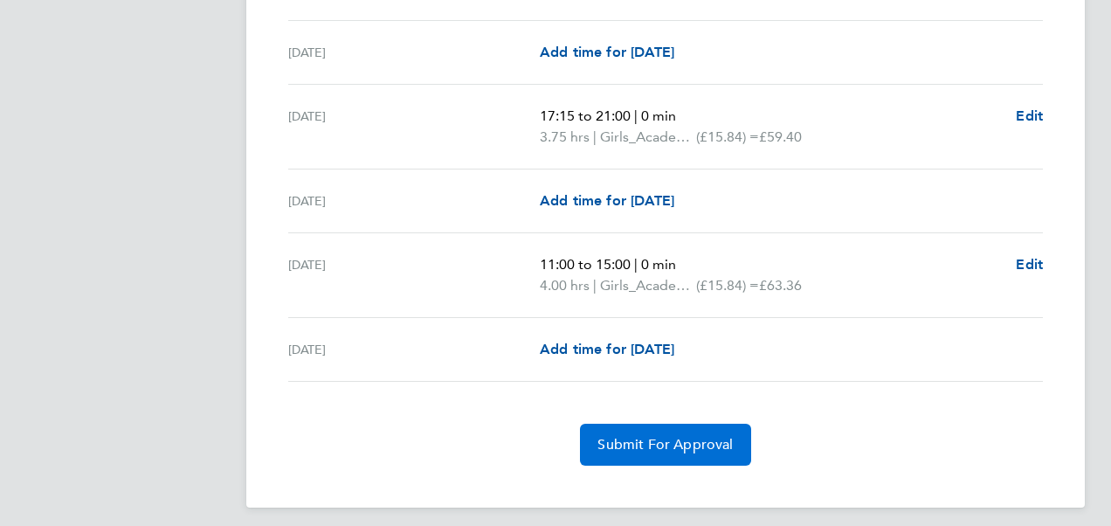
click at [697, 443] on button "Submit For Approval" at bounding box center [665, 444] width 170 height 42
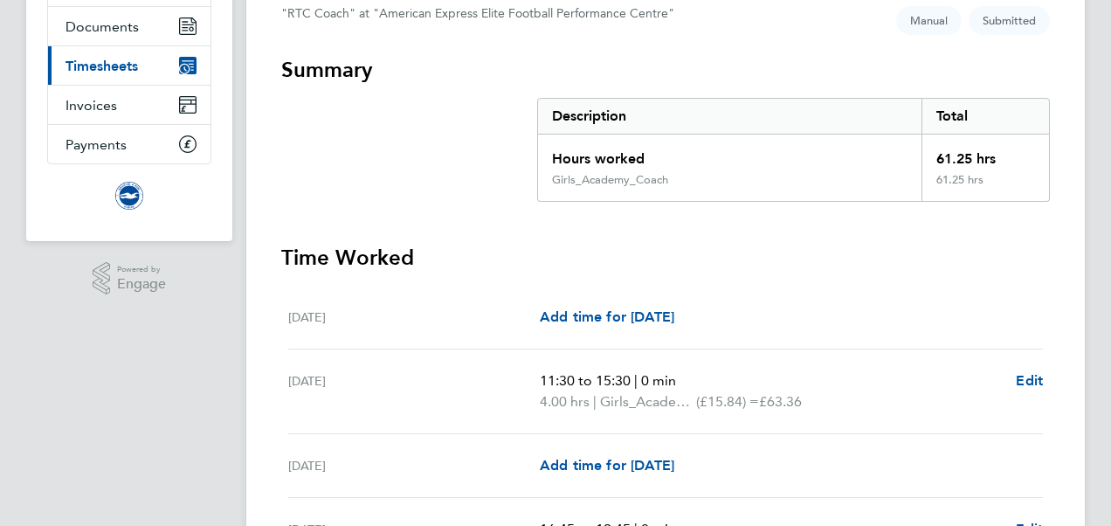
scroll to position [0, 0]
